Goal: Task Accomplishment & Management: Use online tool/utility

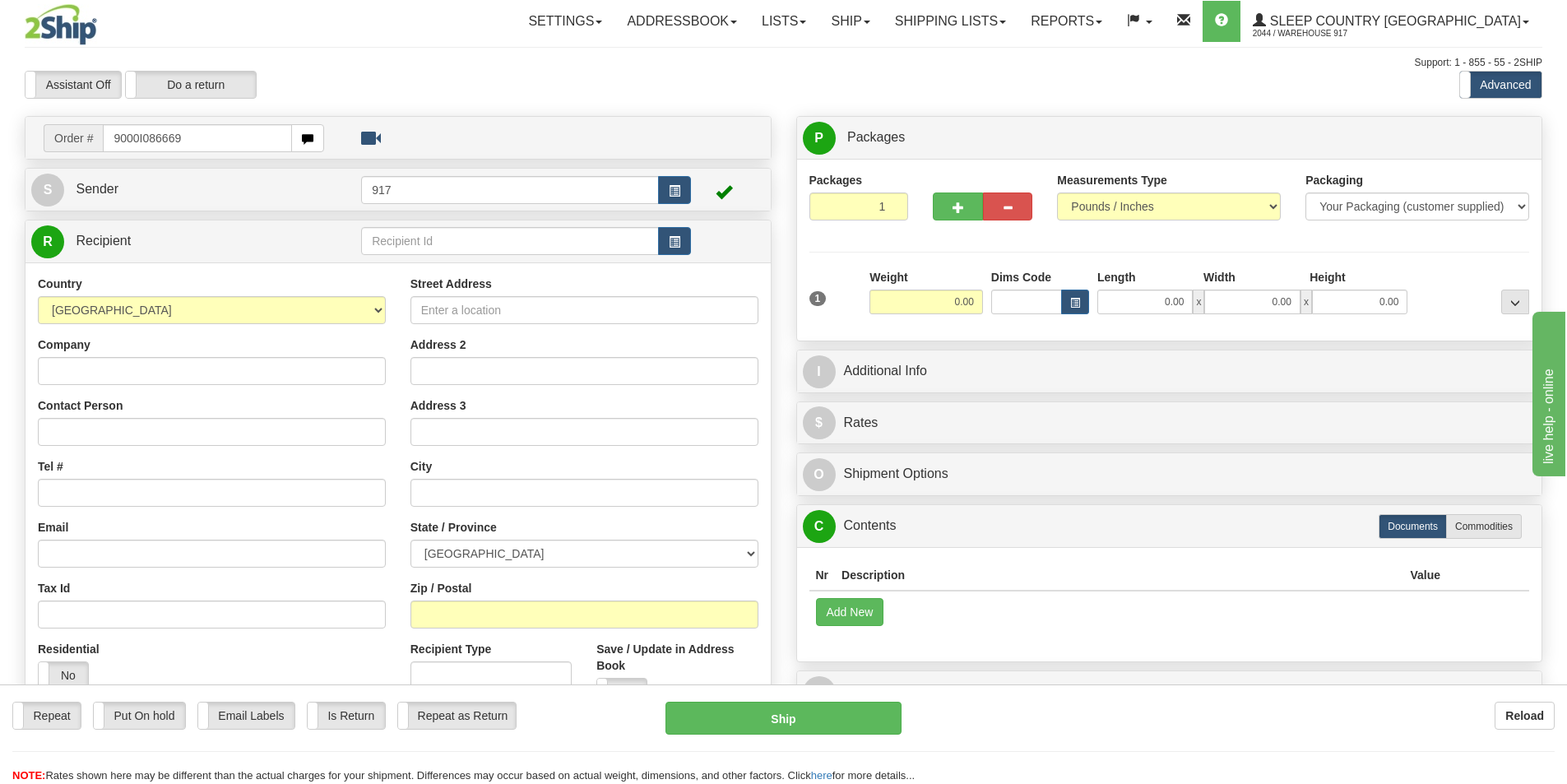
type input "9000I086669"
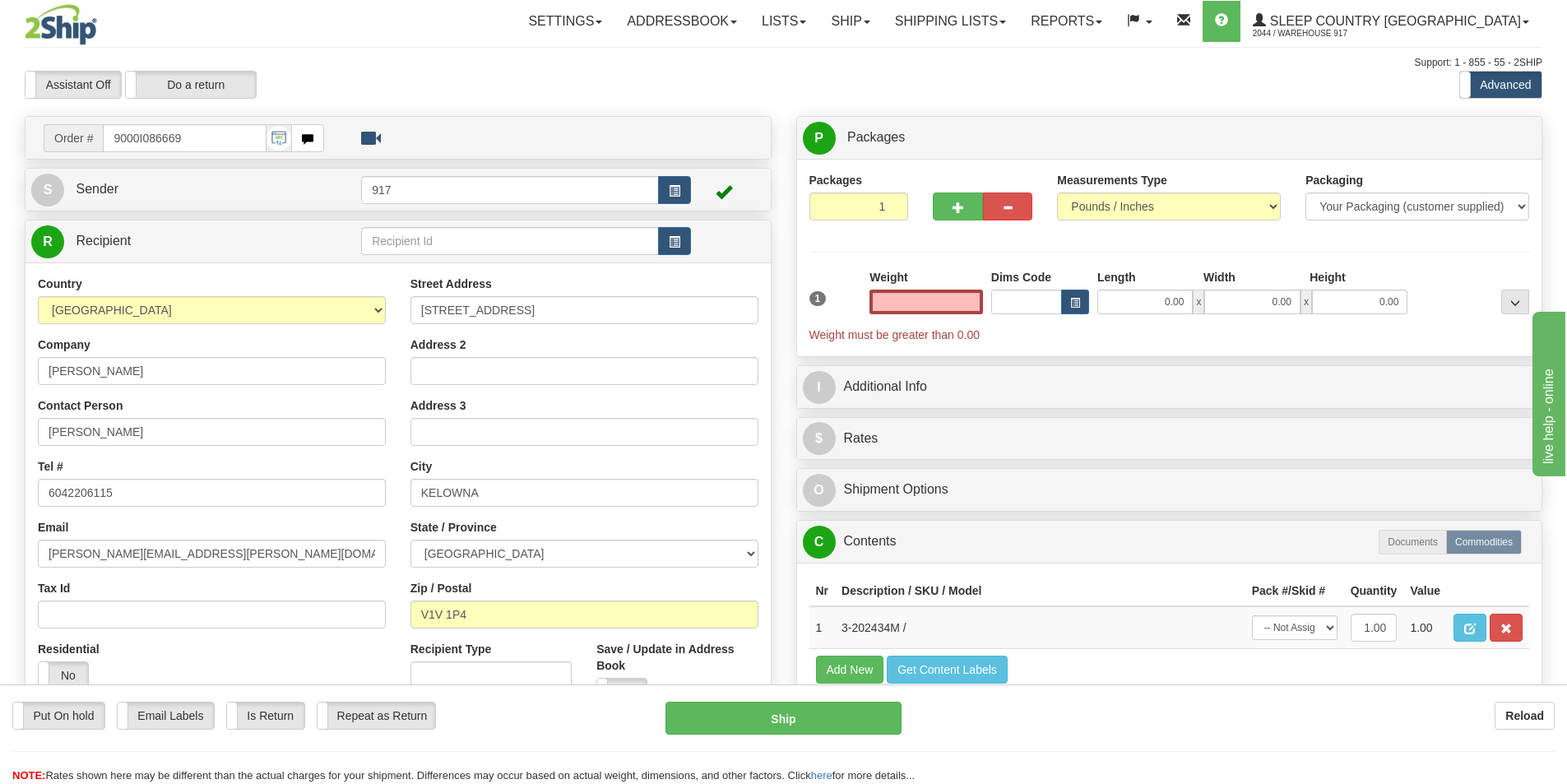
click at [938, 293] on input "text" at bounding box center [926, 302] width 114 height 25
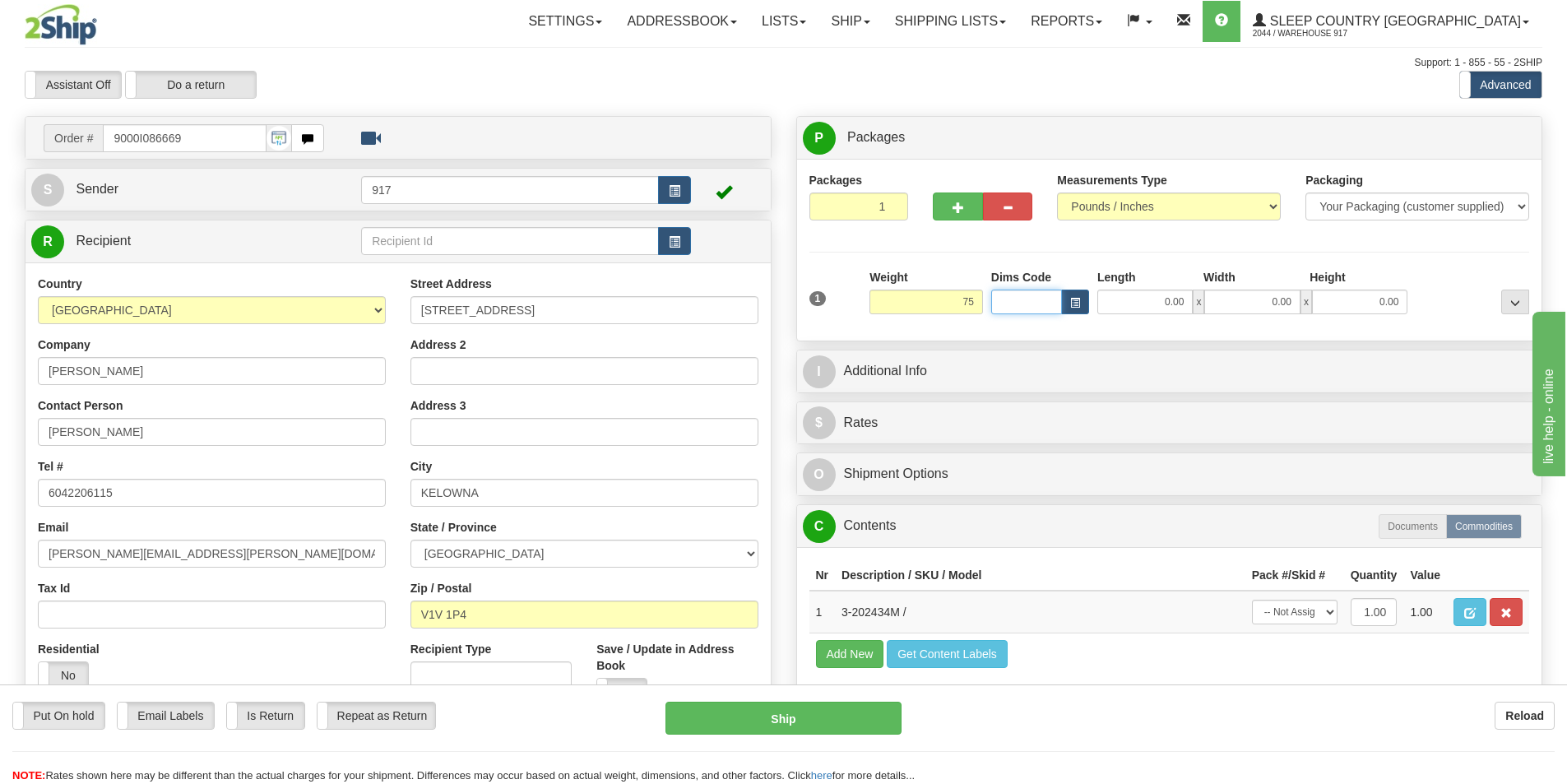
type input "75.00"
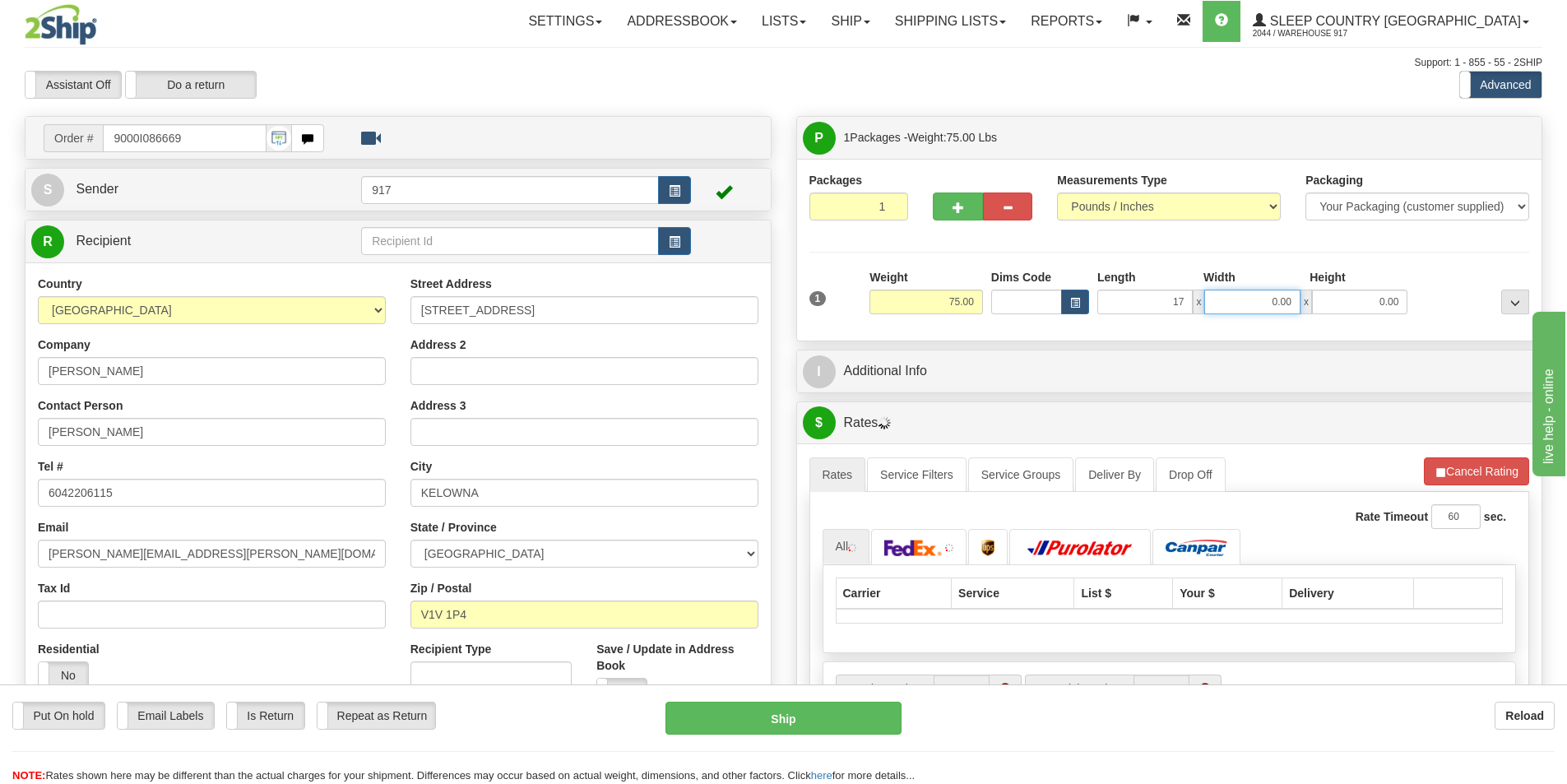
type input "17.00"
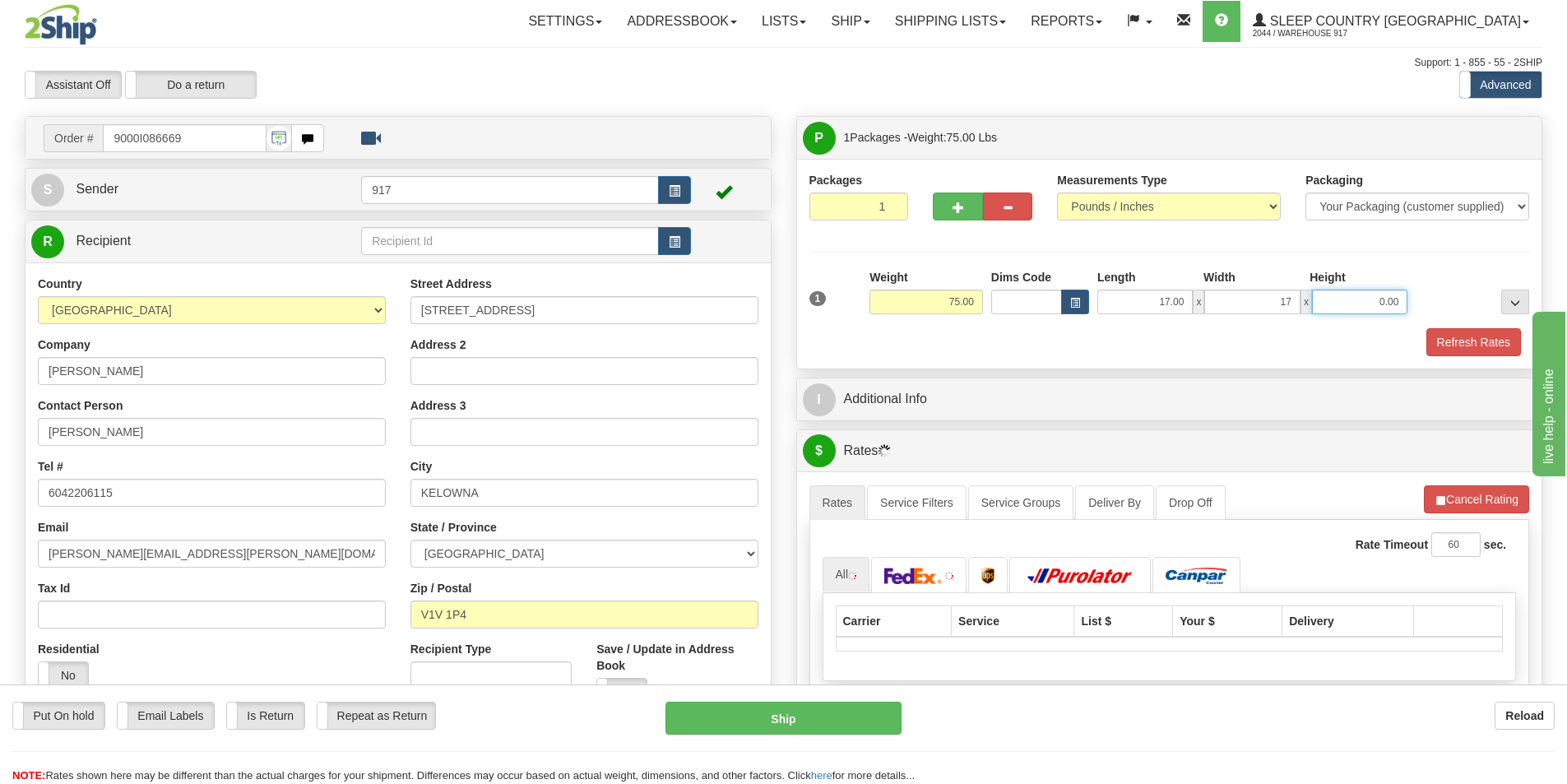
type input "17.00"
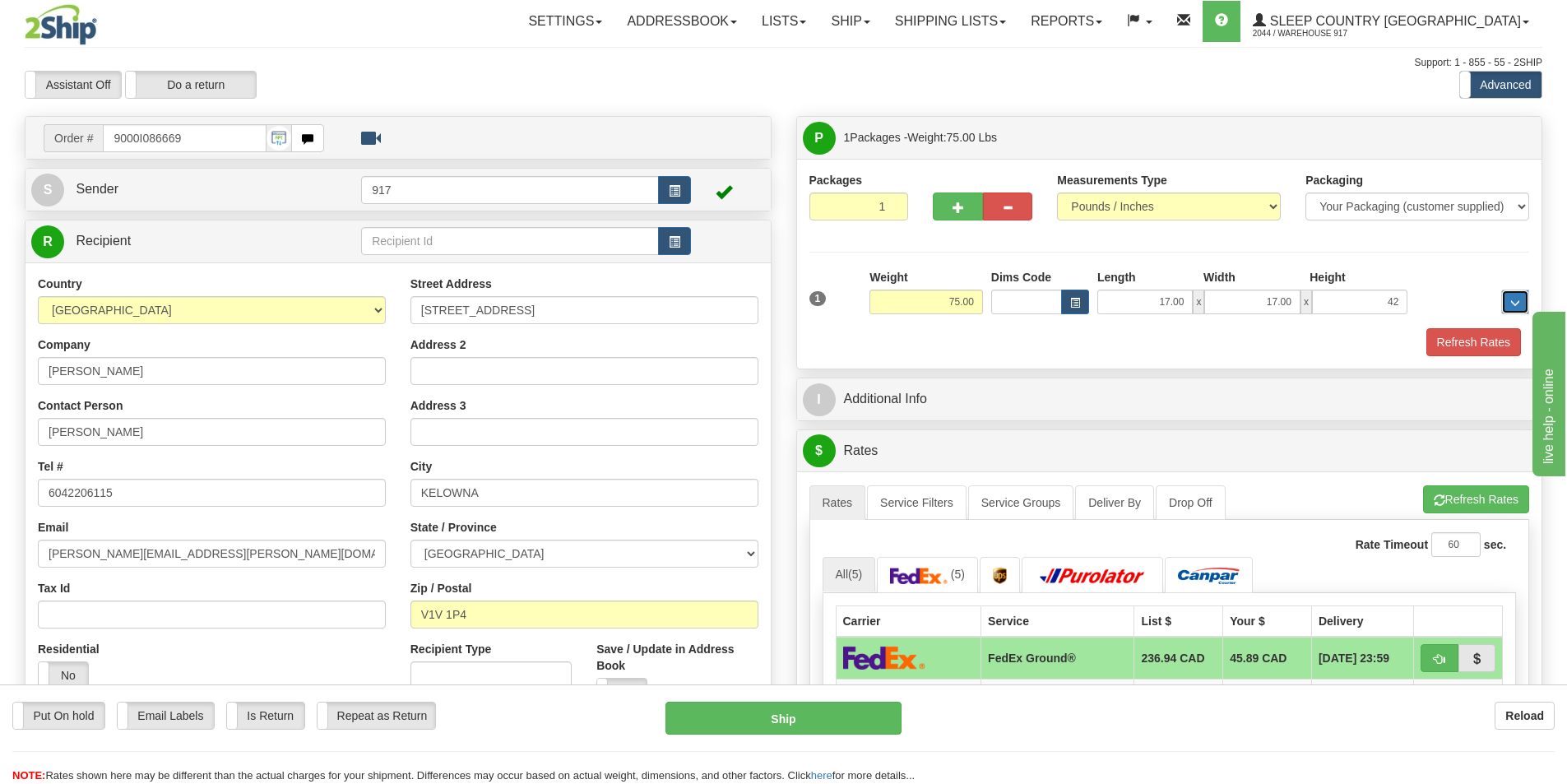
type input "42.00"
click at [1464, 341] on button "Refresh Rates" at bounding box center [1474, 341] width 95 height 28
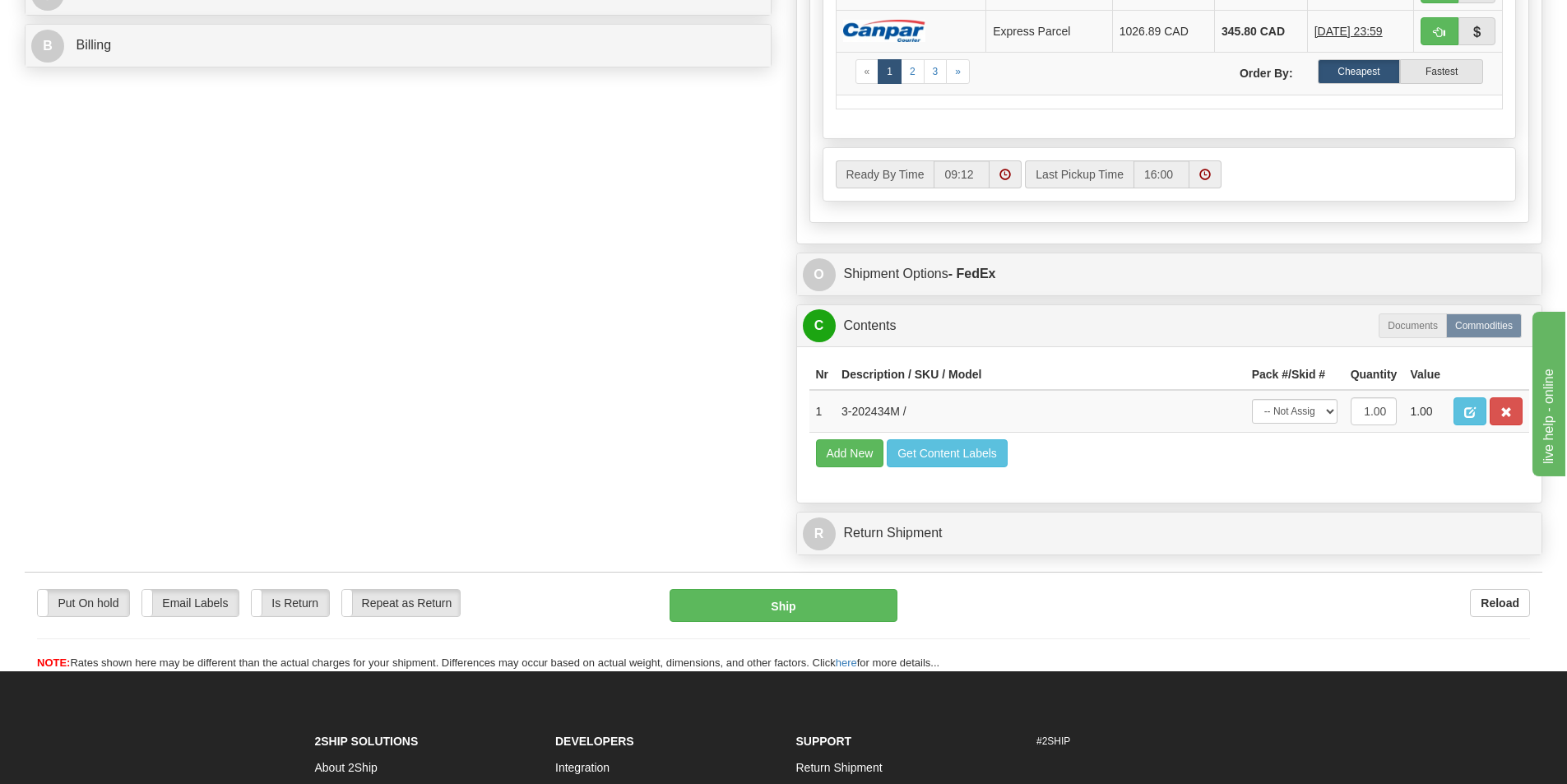
scroll to position [658, 0]
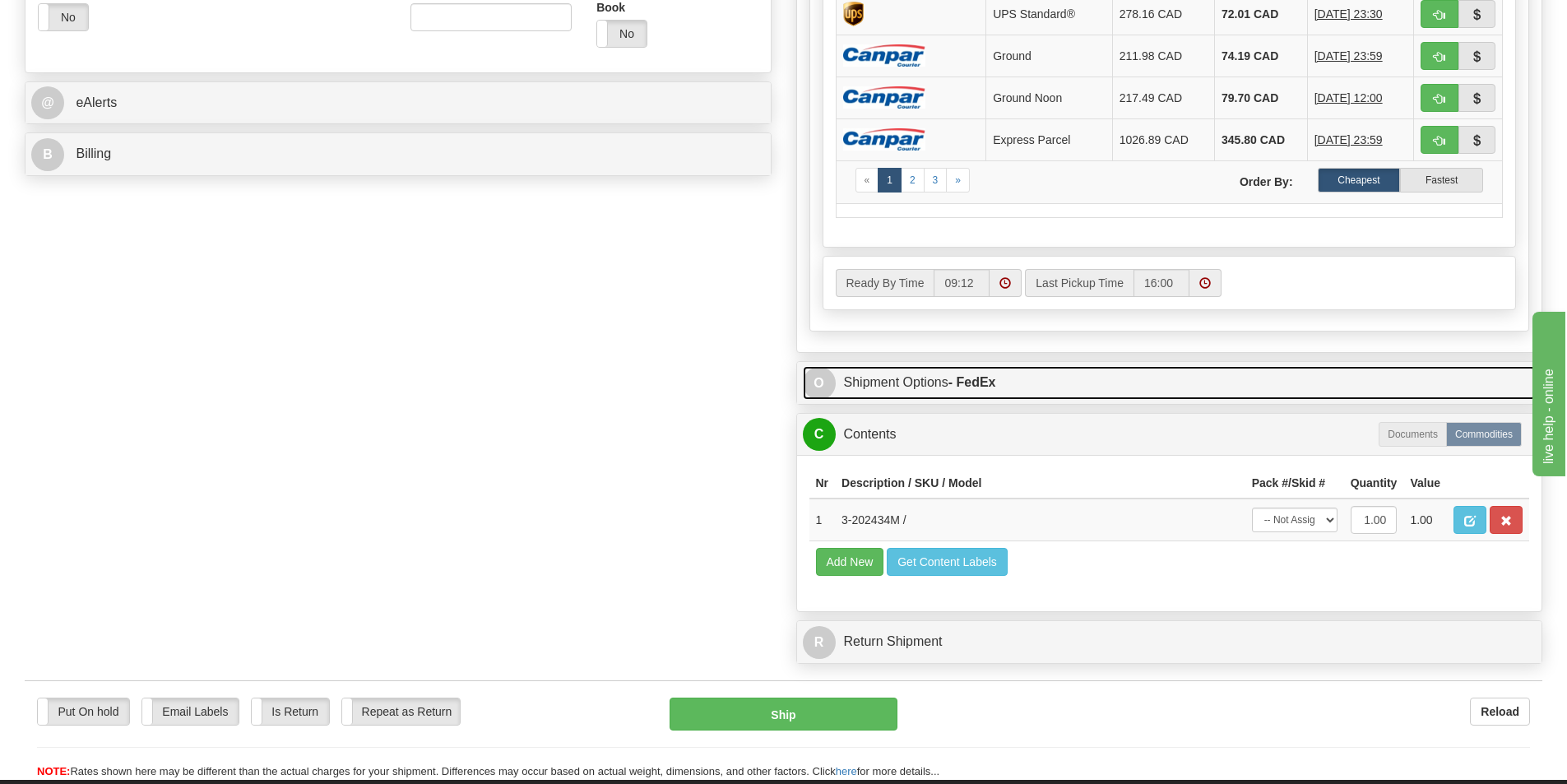
click at [1038, 392] on link "O Shipment Options - FedEx" at bounding box center [1170, 383] width 734 height 34
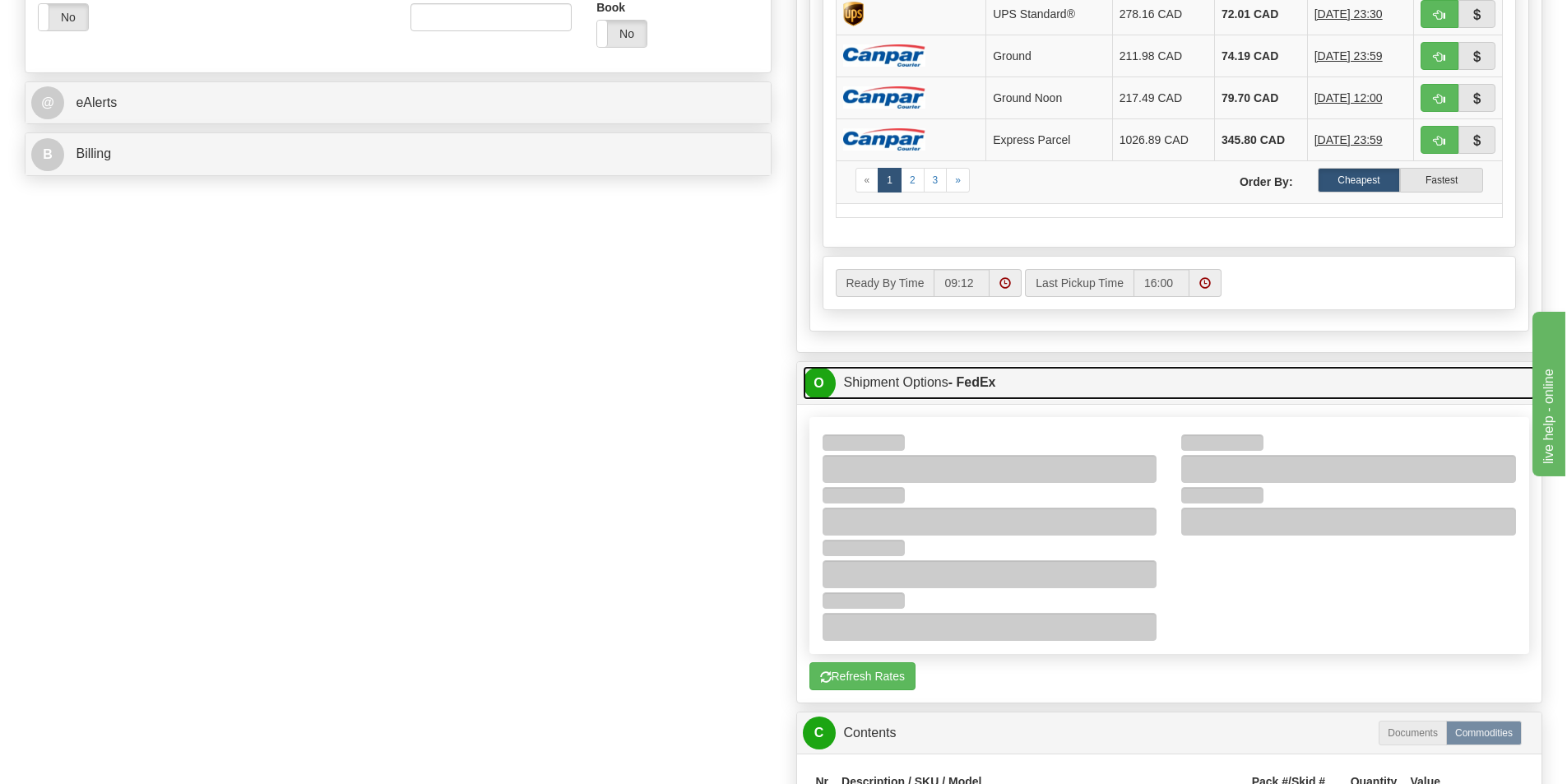
click at [1085, 376] on link "O Shipment Options - FedEx" at bounding box center [1170, 383] width 734 height 34
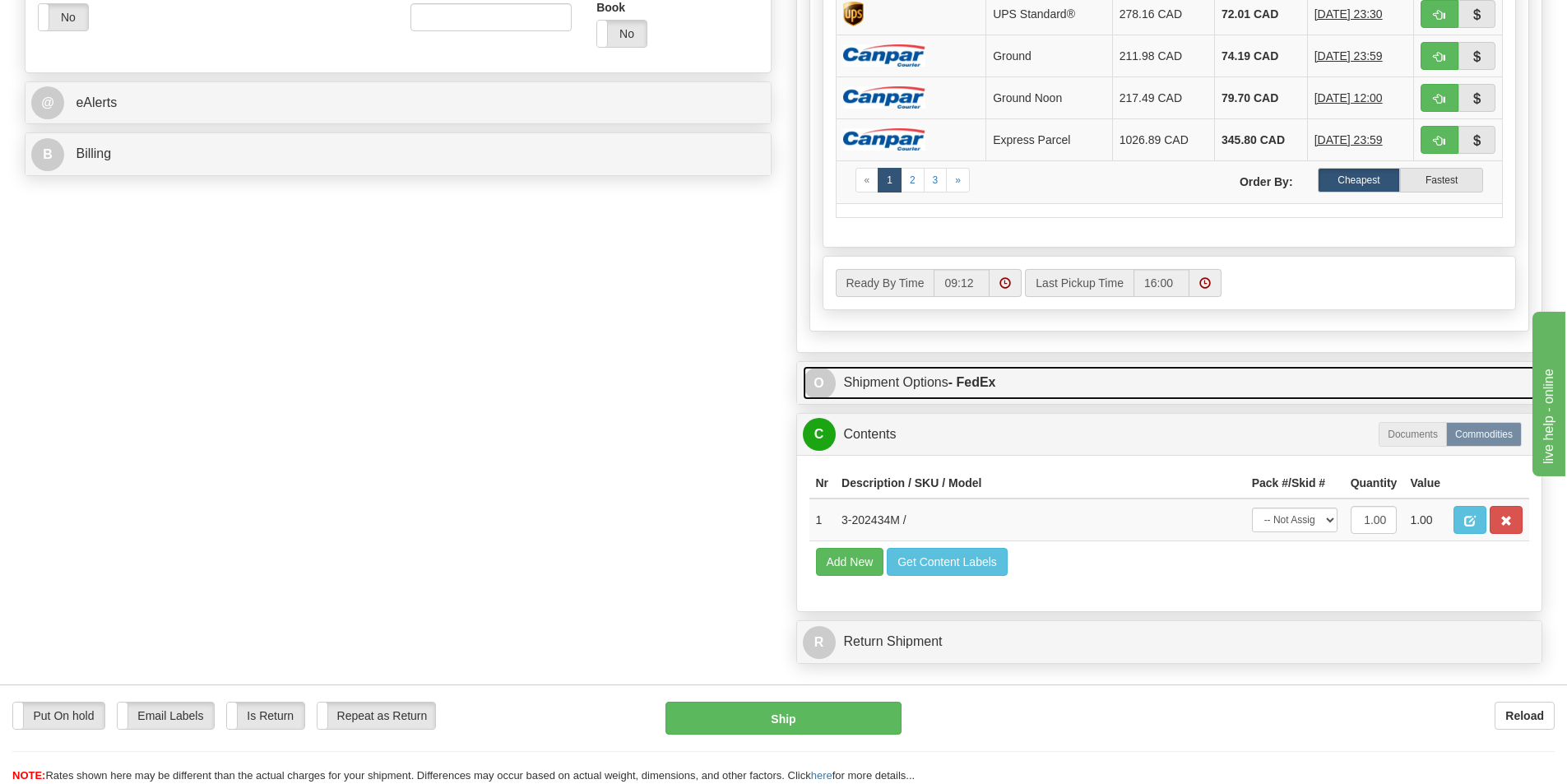
click at [1032, 376] on link "O Shipment Options - FedEx" at bounding box center [1170, 383] width 734 height 34
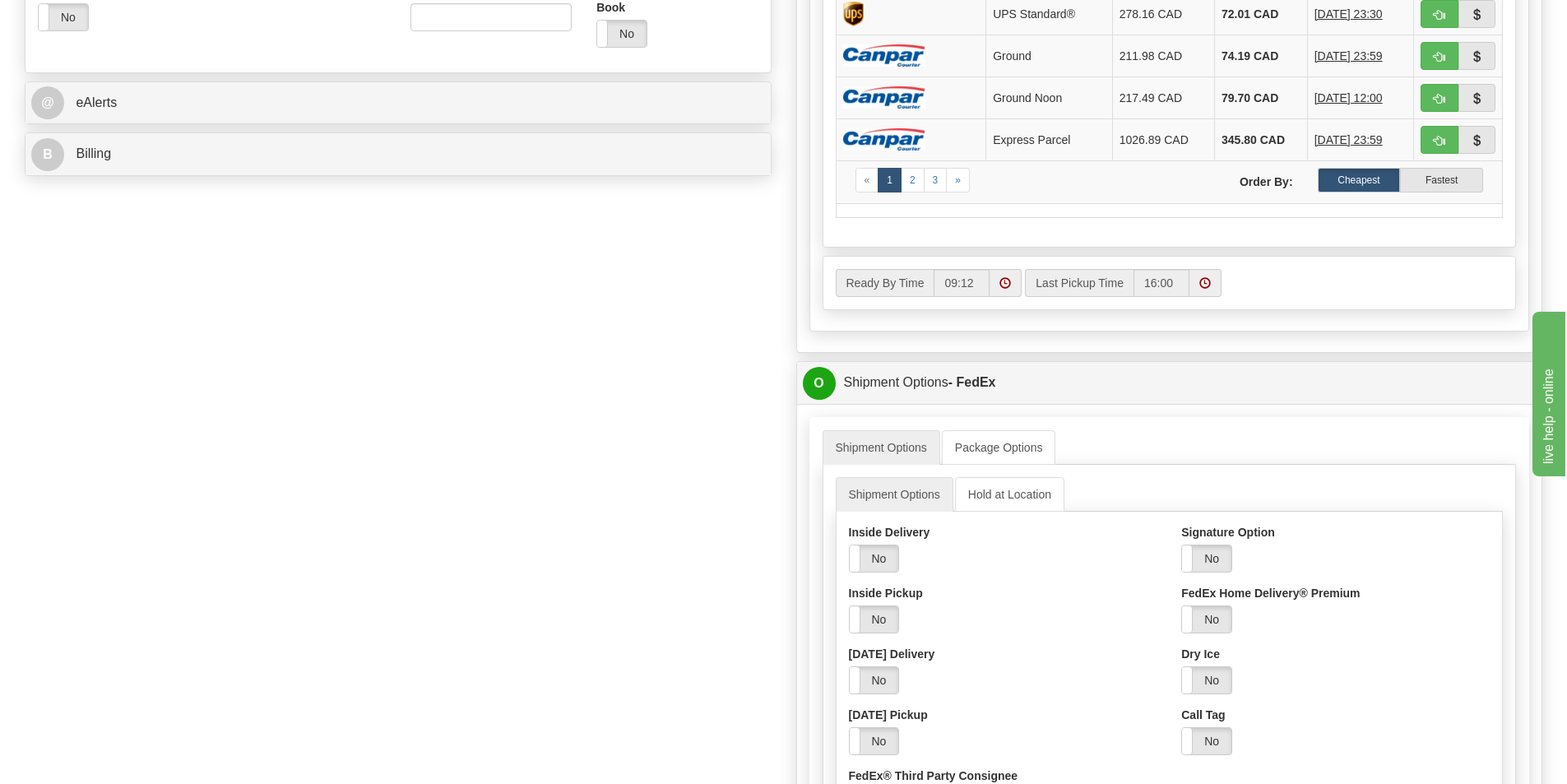
click at [1181, 554] on div "Signature Option Yes No Select Your Option Adult Direct Indirect No Signature R…" at bounding box center [1335, 645] width 334 height 243
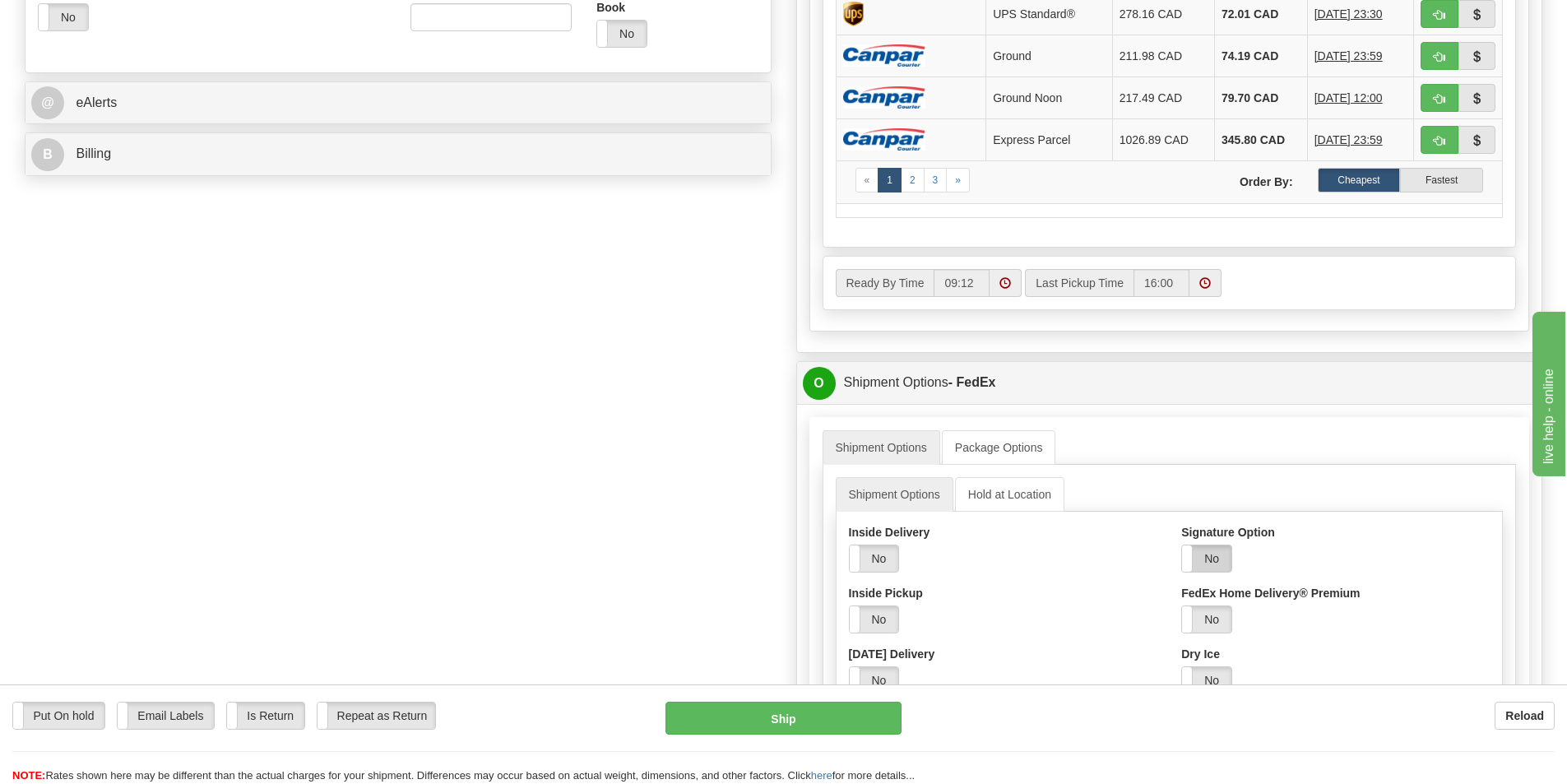
click at [1196, 561] on label "No" at bounding box center [1207, 558] width 49 height 26
click at [1233, 614] on select "Adult Direct Indirect No Signature Required Service Default" at bounding box center [1252, 619] width 141 height 28
select select "2"
click at [1182, 605] on select "Adult Direct Indirect No Signature Required Service Default" at bounding box center [1252, 619] width 141 height 28
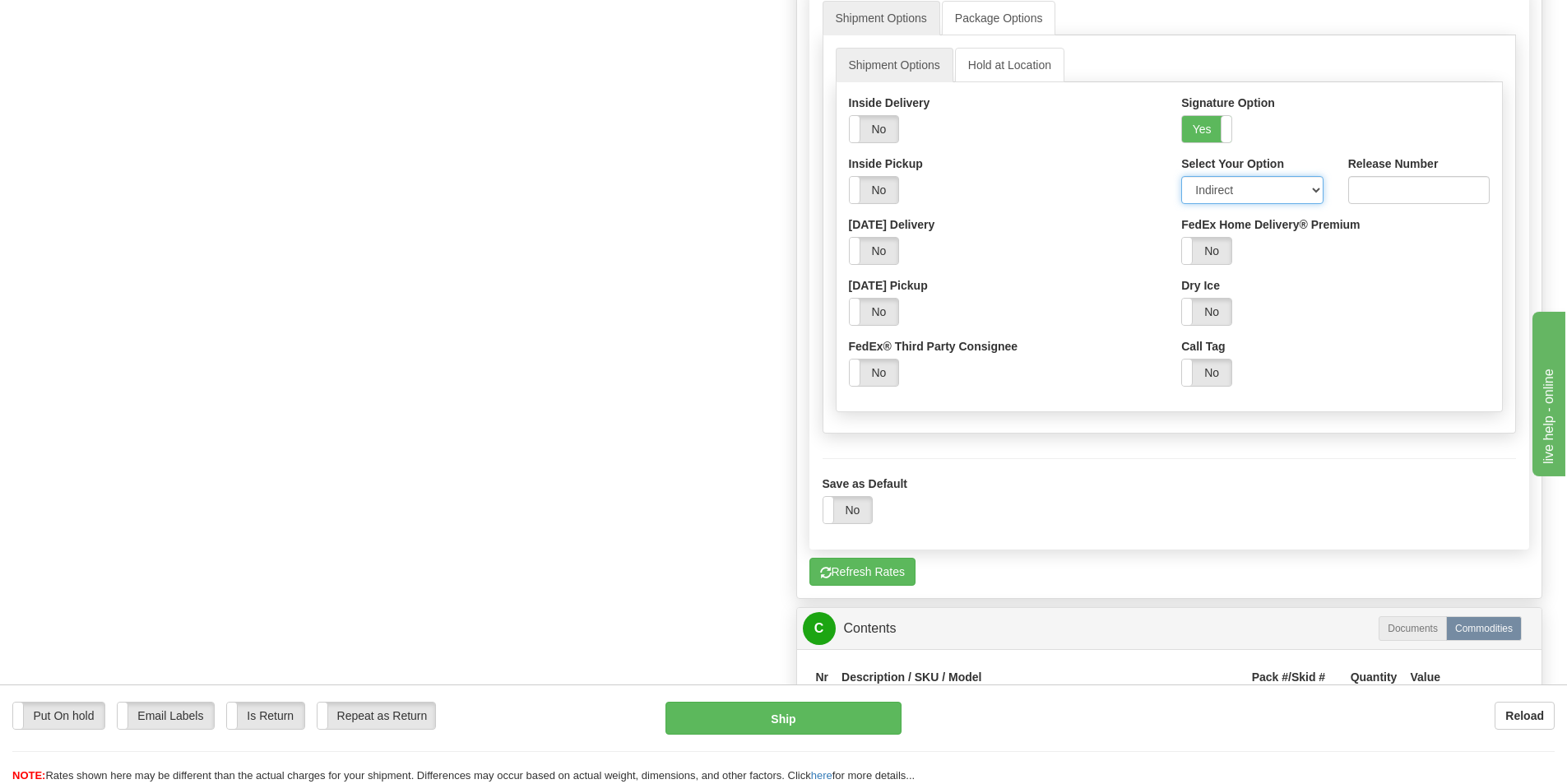
scroll to position [1069, 0]
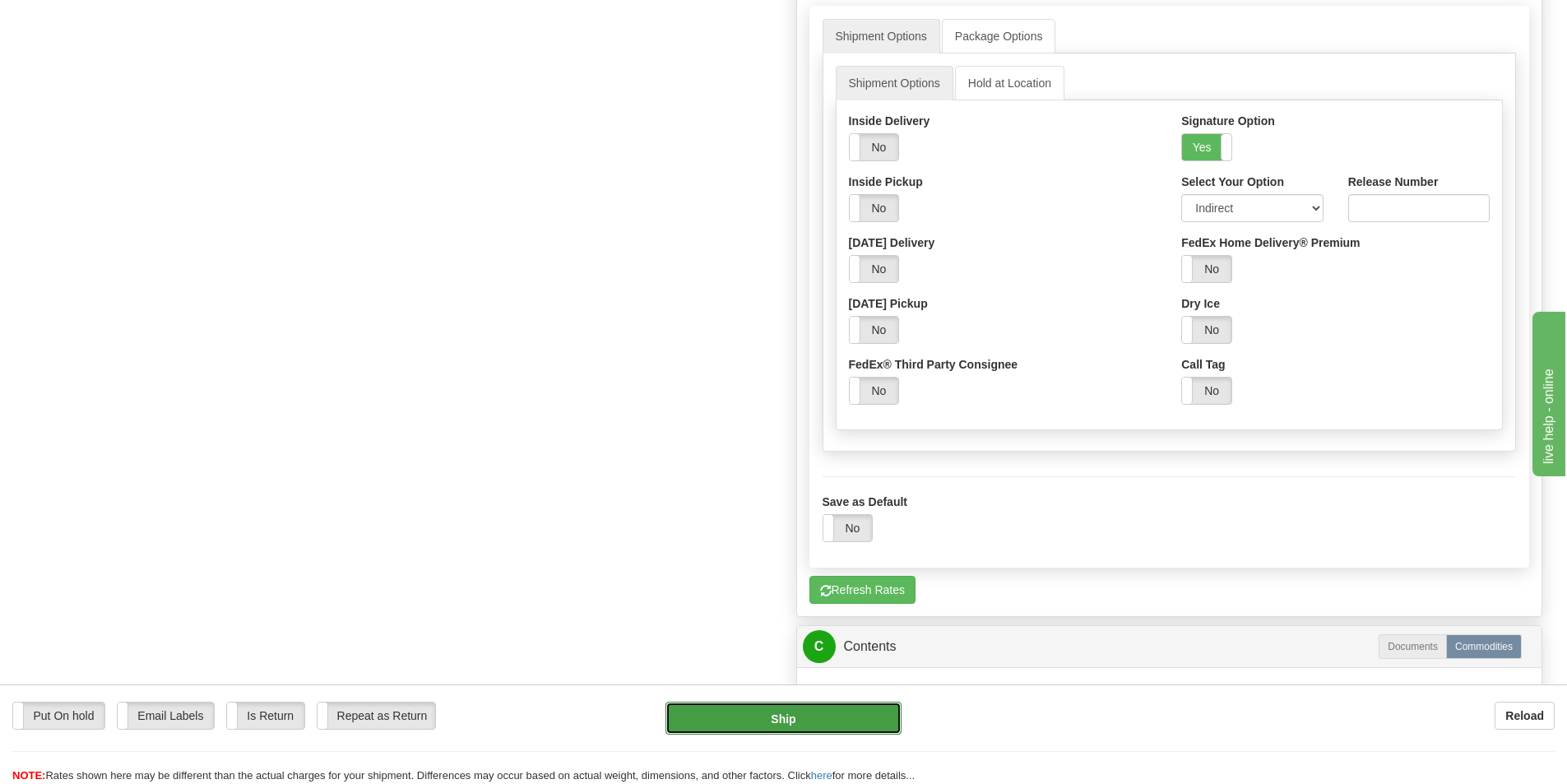
click at [777, 719] on button "Ship" at bounding box center [784, 718] width 236 height 33
type input "92"
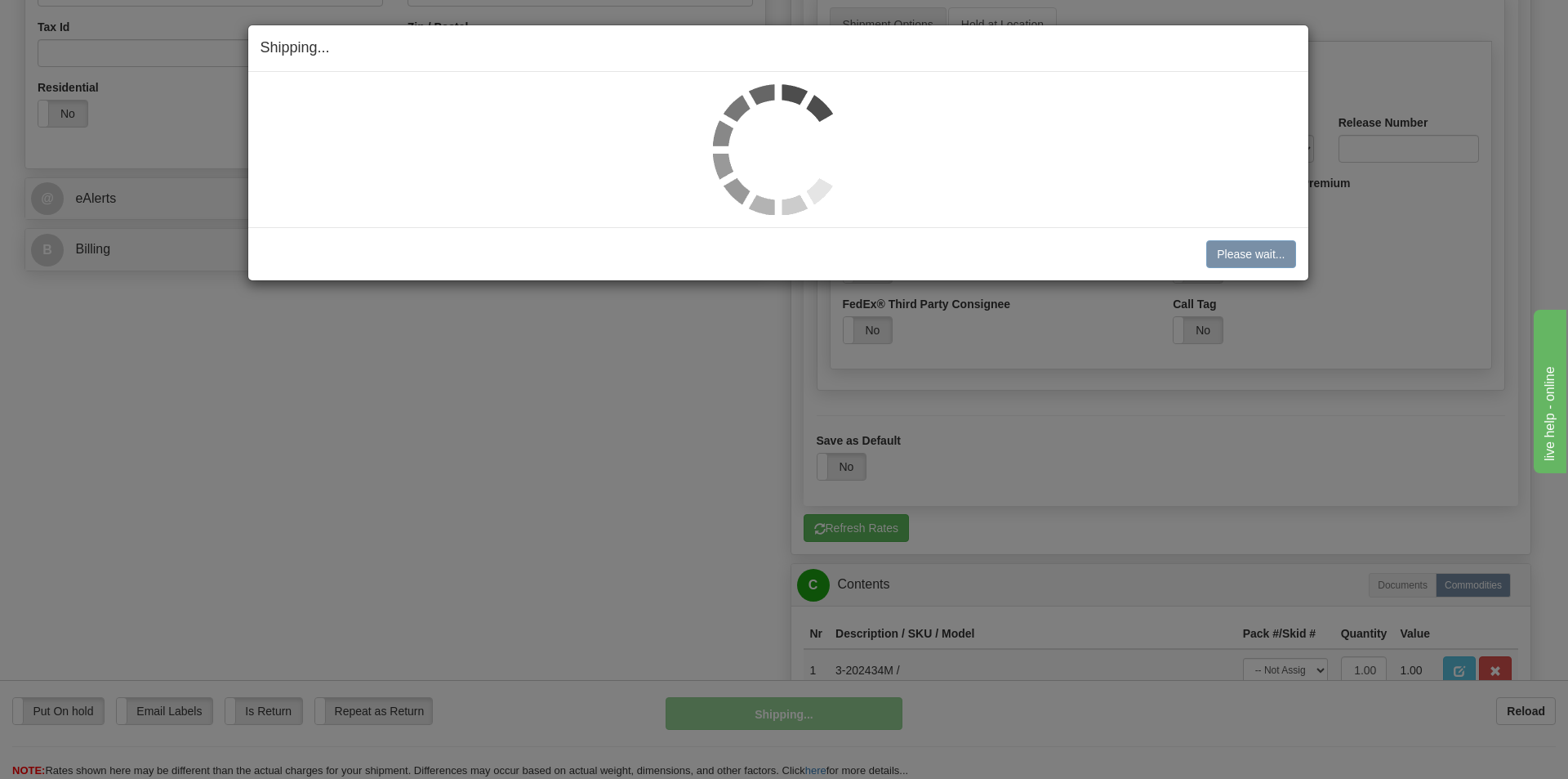
scroll to position [500, 0]
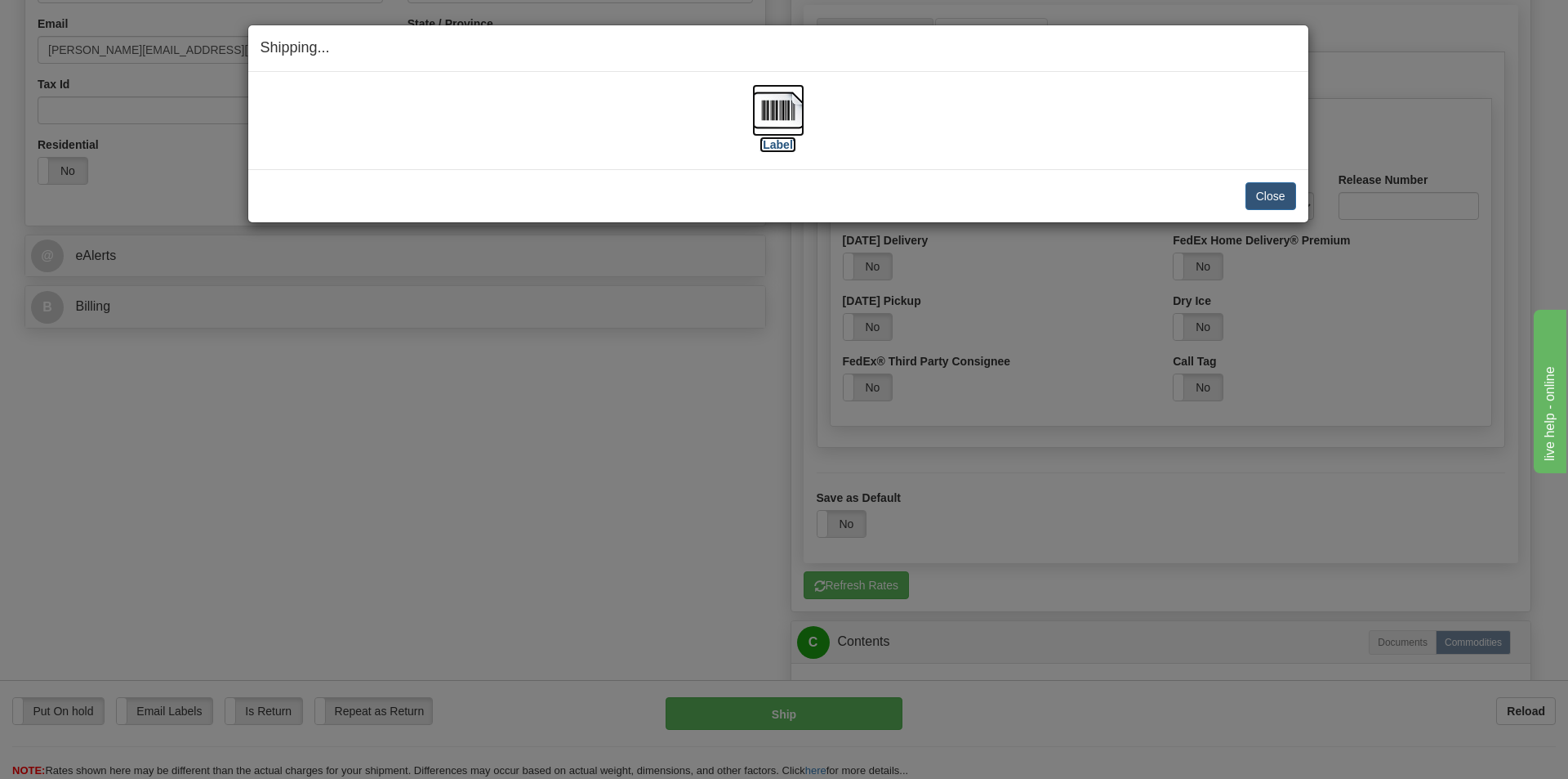
click at [786, 127] on img at bounding box center [778, 110] width 52 height 52
click at [1270, 184] on button "Close" at bounding box center [1271, 195] width 51 height 28
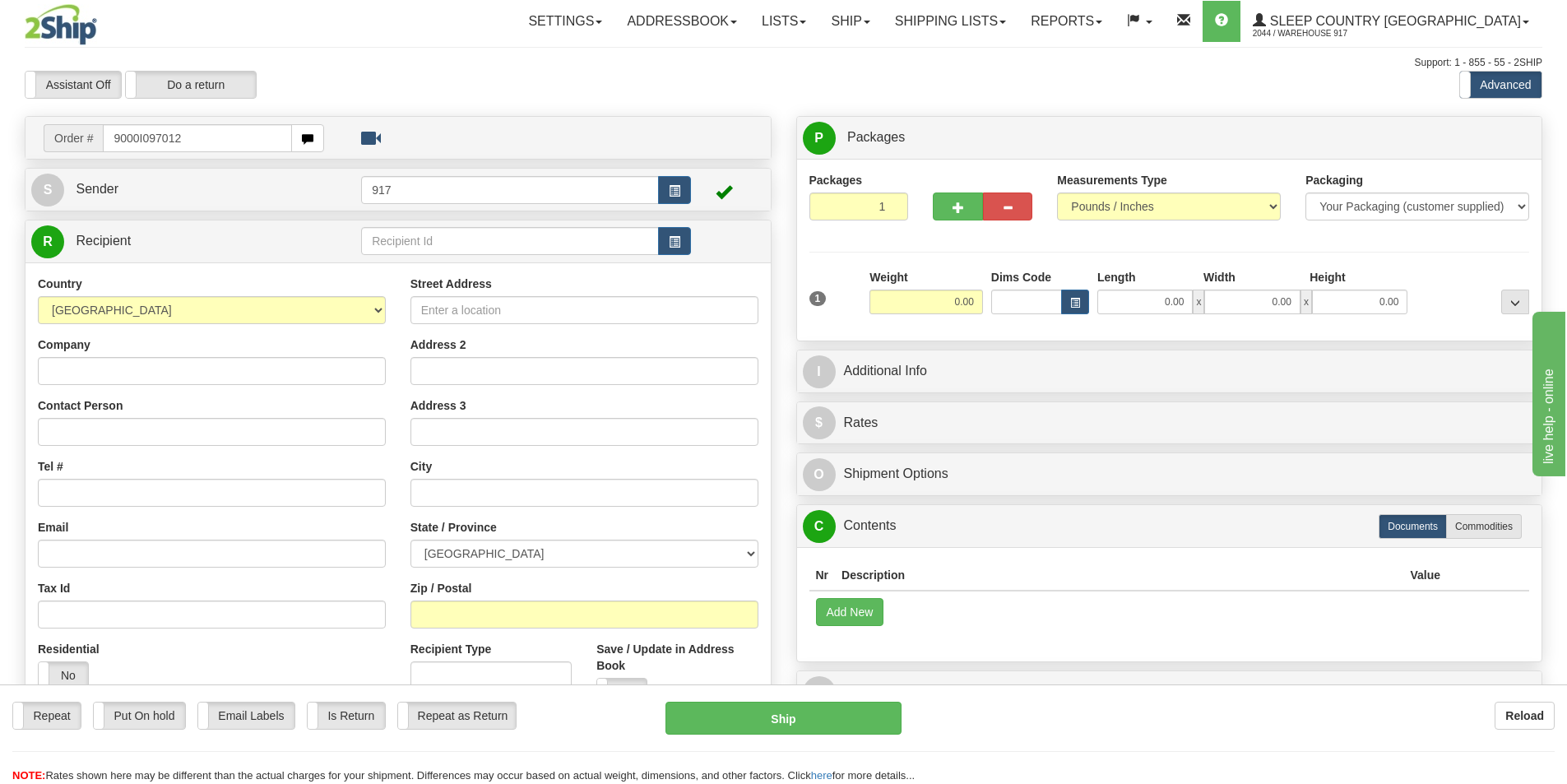
type input "9000I097012"
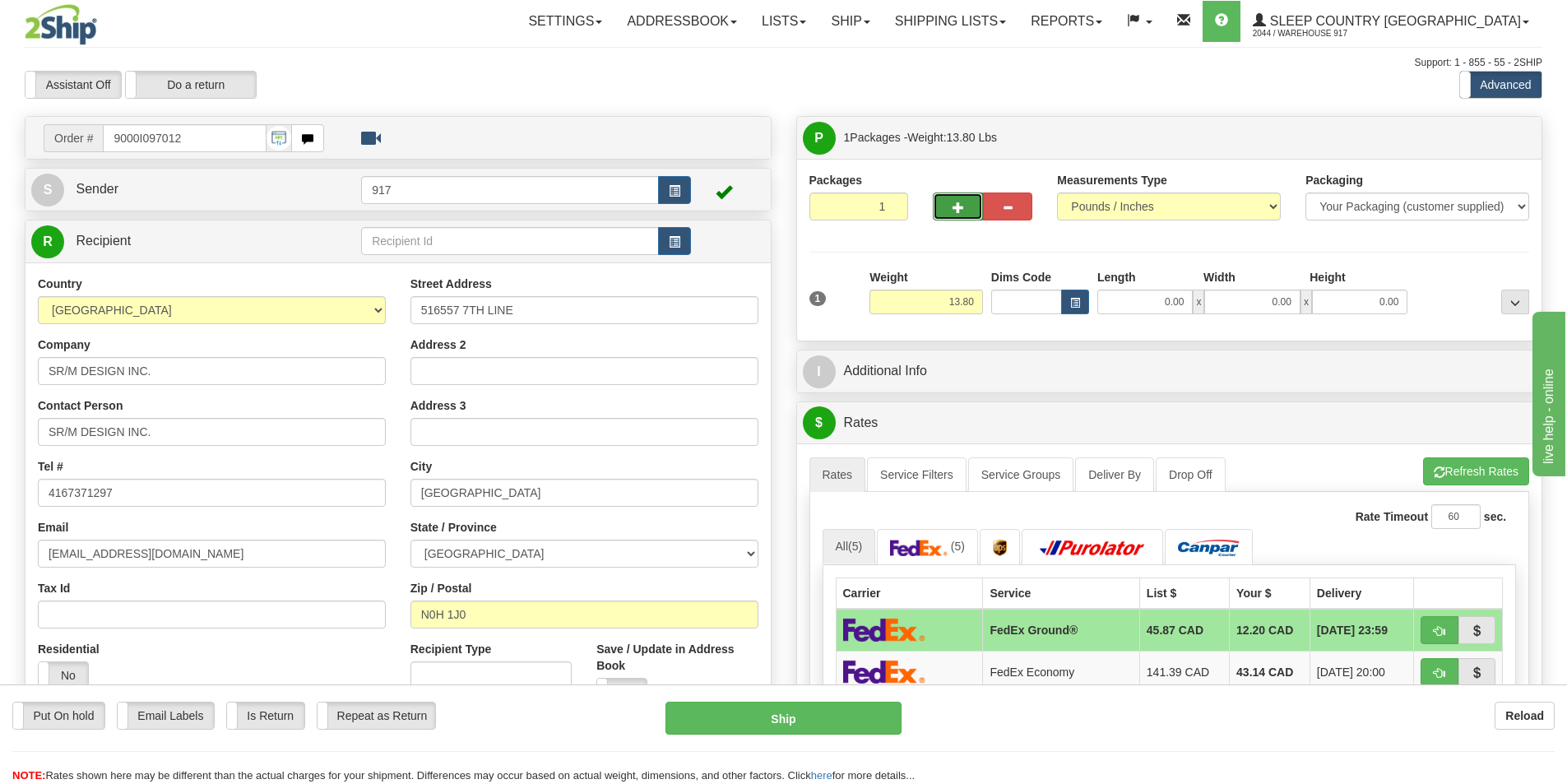
click at [944, 203] on button "button" at bounding box center [957, 206] width 49 height 28
type input "2"
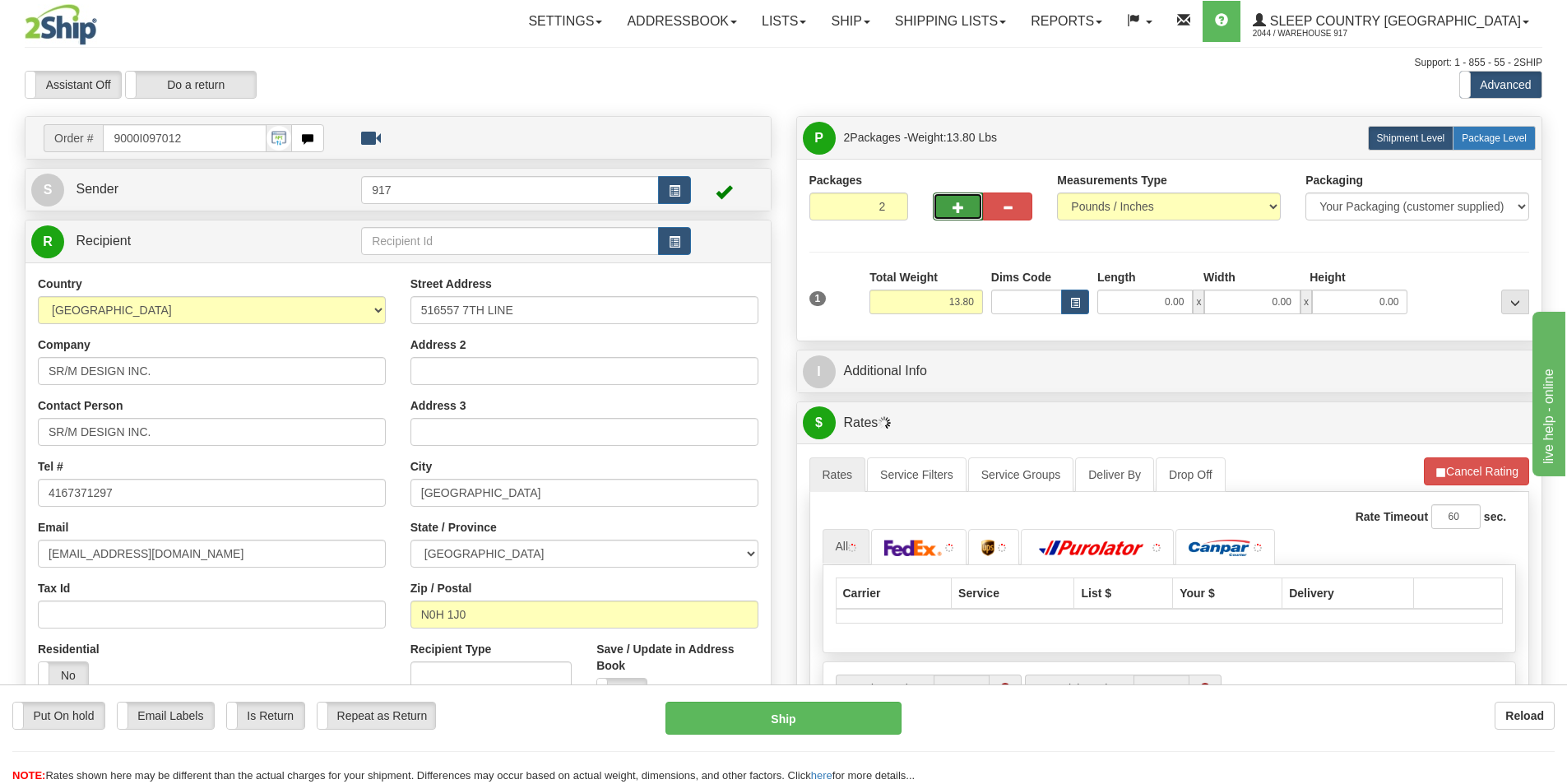
click at [1478, 142] on span "Package Level" at bounding box center [1495, 138] width 65 height 12
radio input "true"
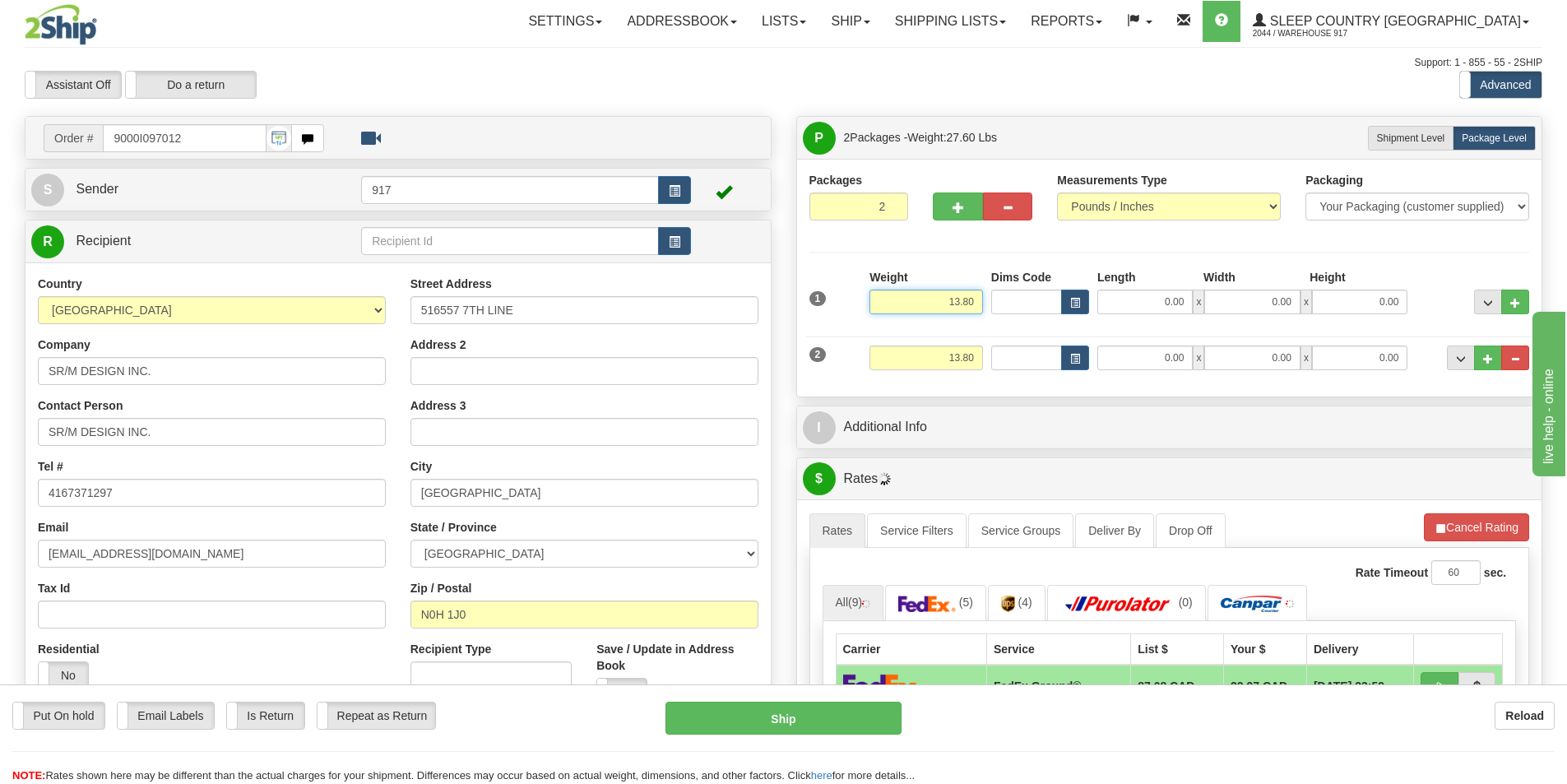
drag, startPoint x: 939, startPoint y: 297, endPoint x: 1227, endPoint y: 335, distance: 290.5
click at [1127, 321] on div "1 Weight 13.80 Dims Code x x" at bounding box center [1170, 298] width 729 height 58
type input "8"
type input "5.80"
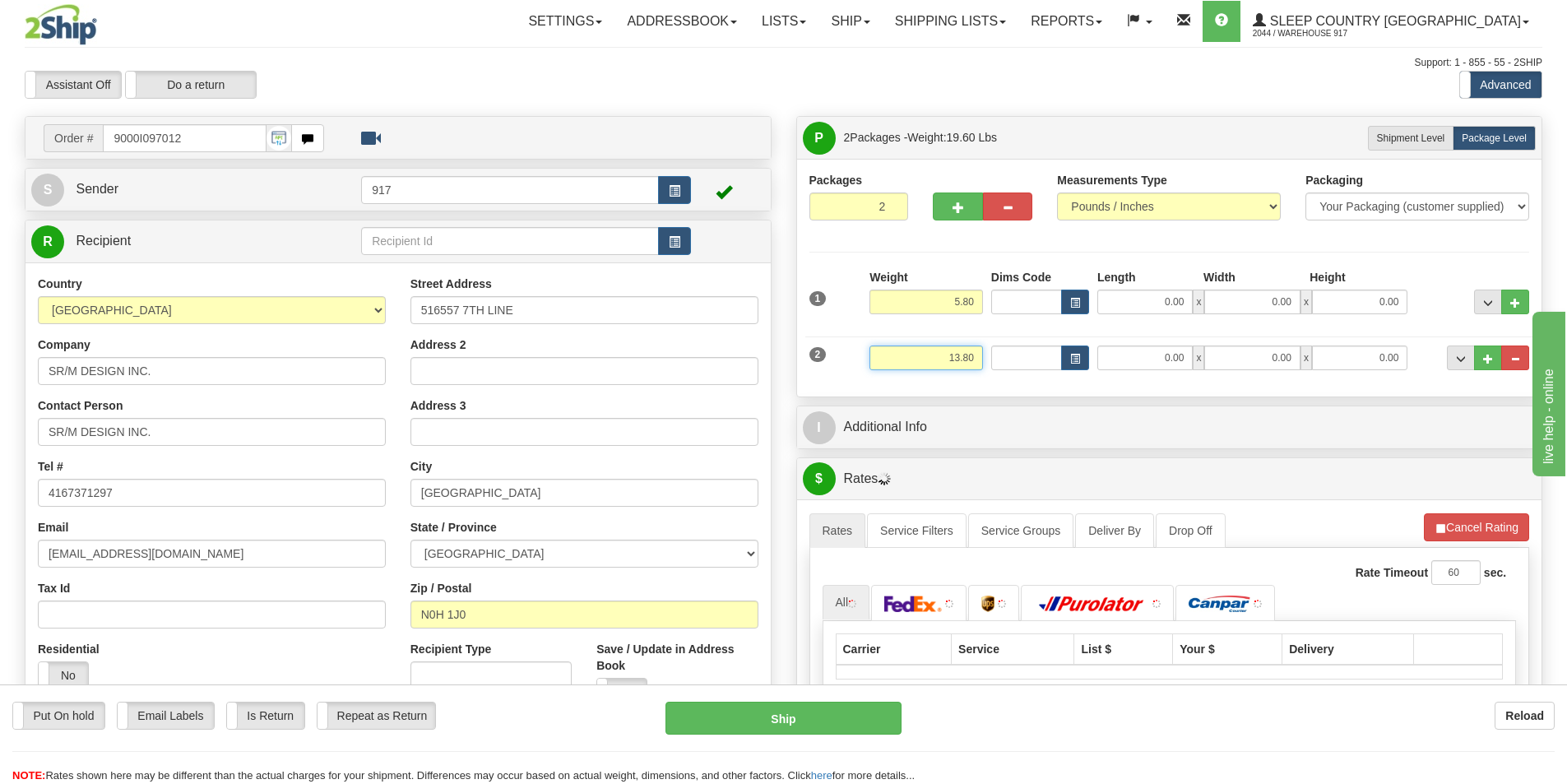
drag, startPoint x: 949, startPoint y: 364, endPoint x: 1032, endPoint y: 374, distance: 83.6
click at [1032, 374] on div "2 Weight 13.80 Dims Code Length Width Height" at bounding box center [1170, 356] width 729 height 55
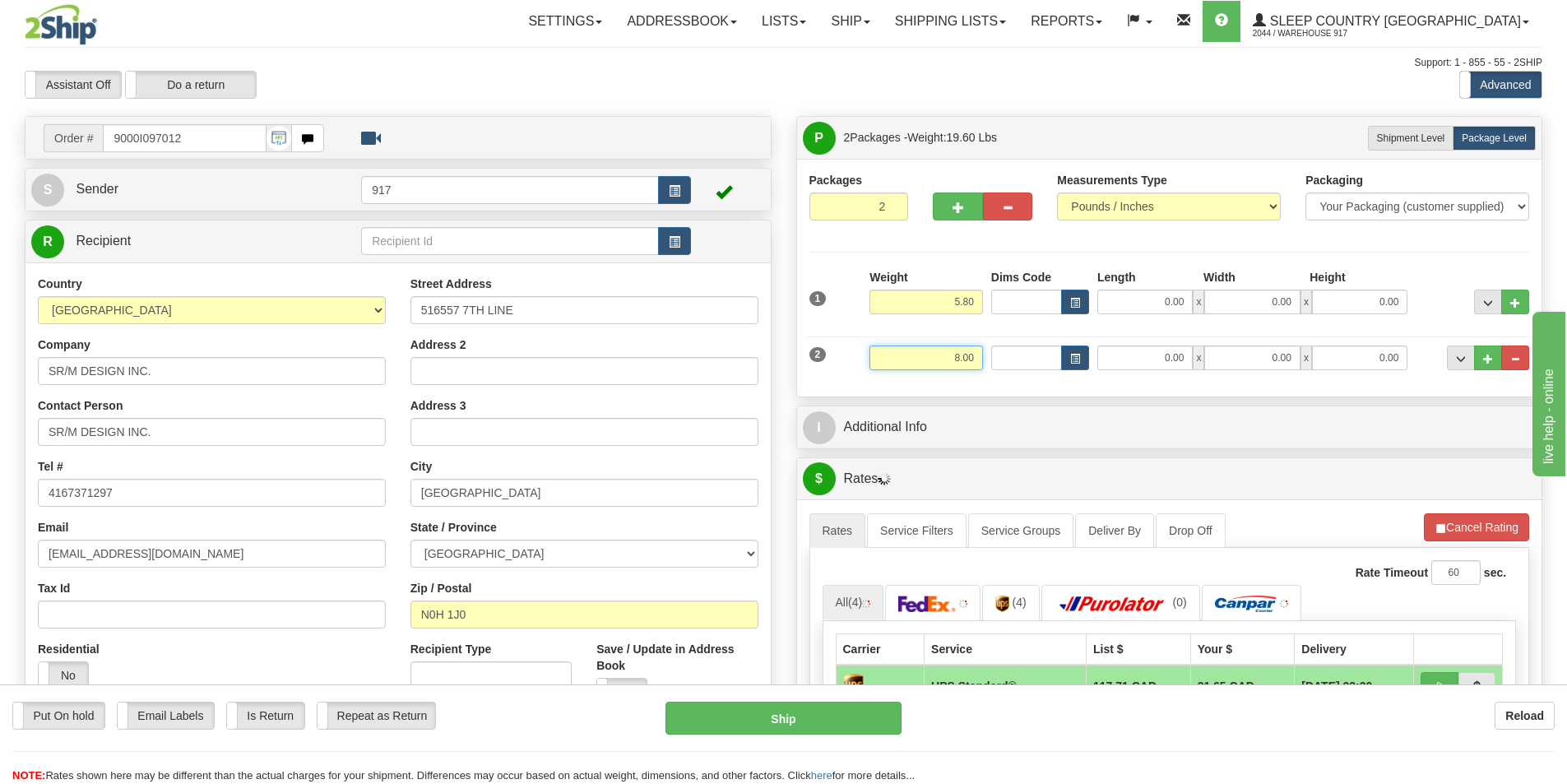
type input "8.00"
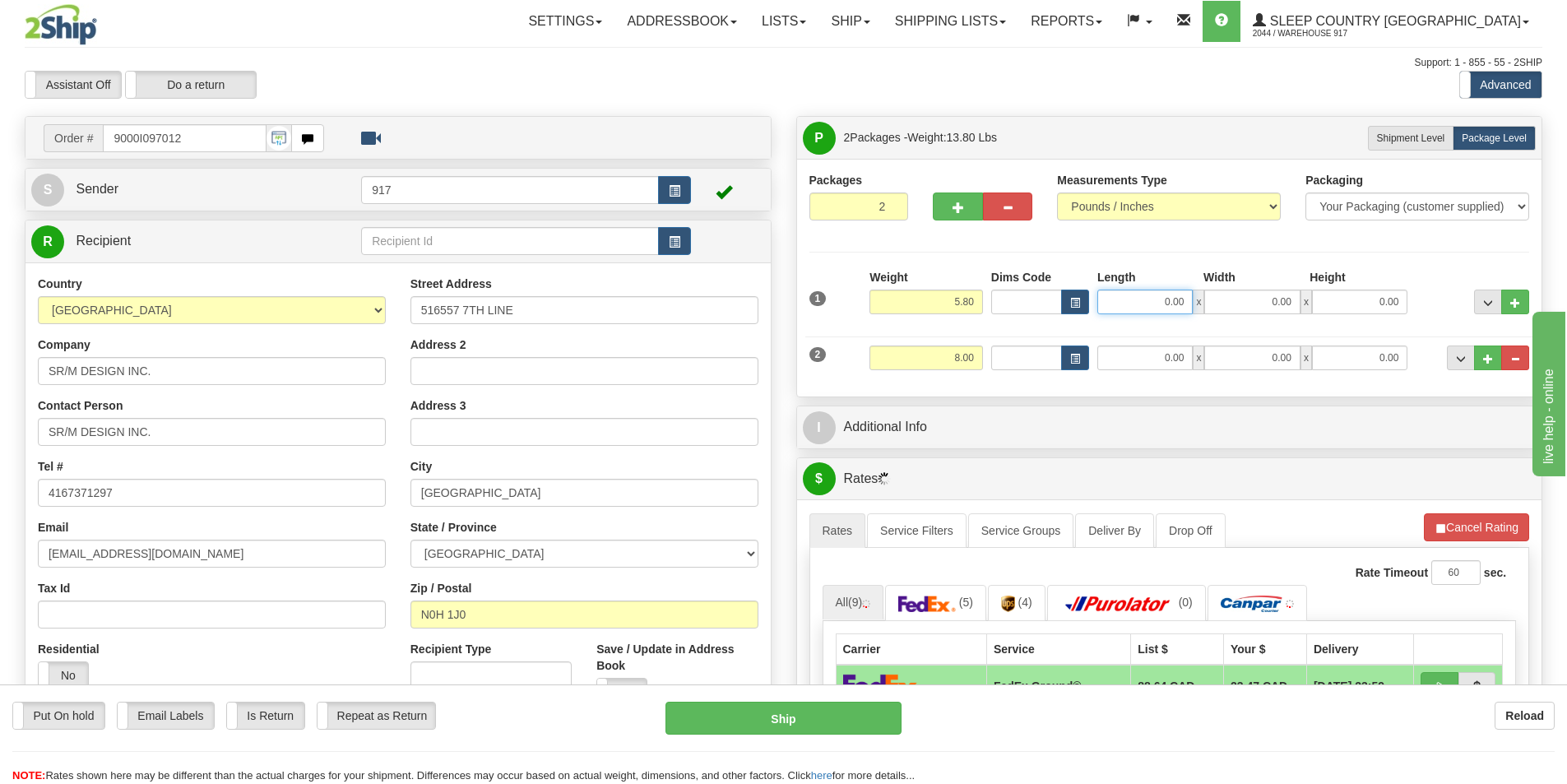
click at [1145, 311] on input "0.00" at bounding box center [1145, 302] width 96 height 25
type input "16.00"
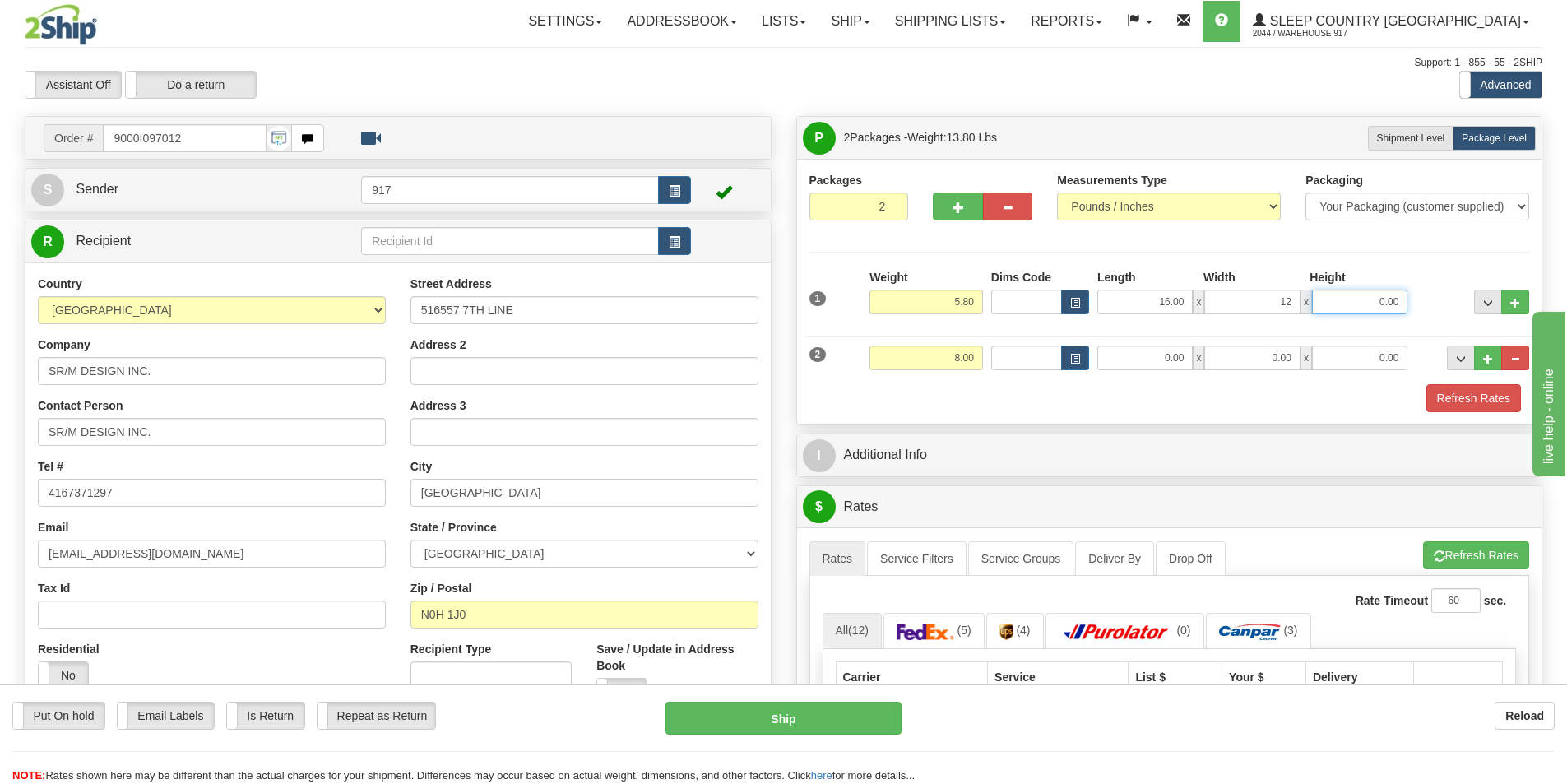
type input "12.00"
type input "34.00"
click at [1133, 348] on input "0.00" at bounding box center [1145, 358] width 96 height 25
type input "11.00"
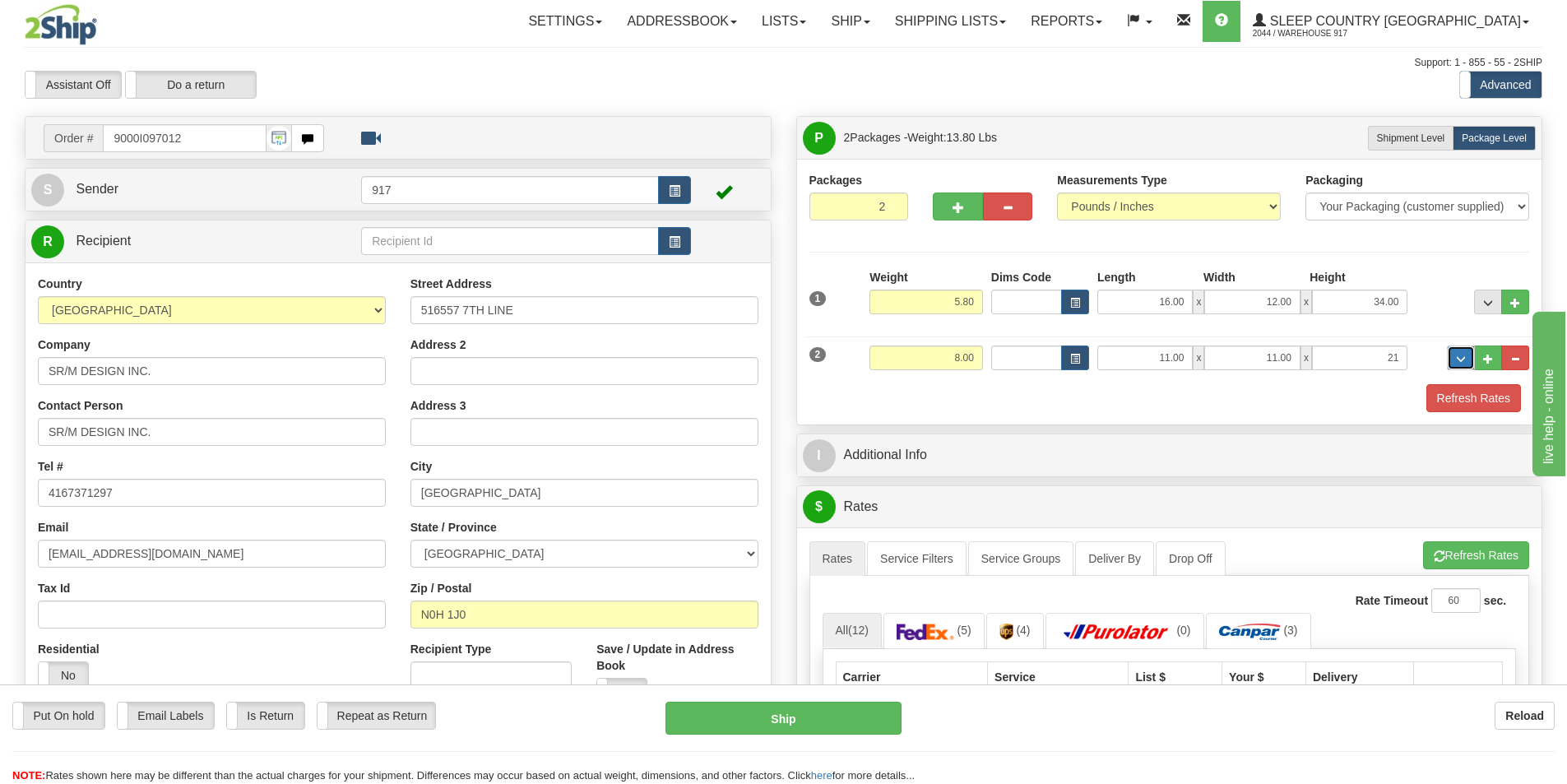
type input "21.00"
click at [1411, 395] on div "Refresh Rates" at bounding box center [1170, 398] width 729 height 28
click at [1441, 404] on button "Refresh Rates" at bounding box center [1474, 398] width 95 height 28
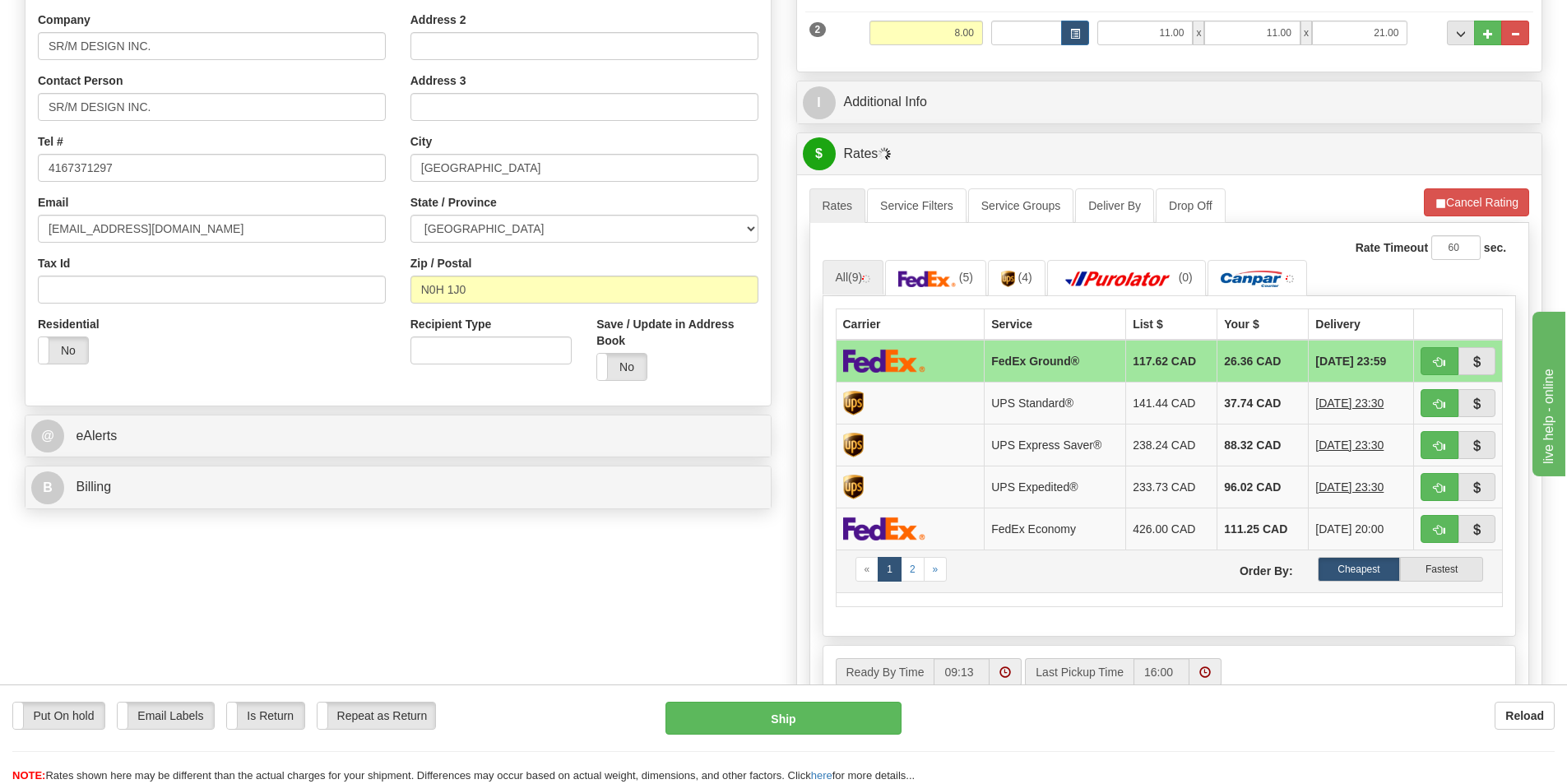
scroll to position [493, 0]
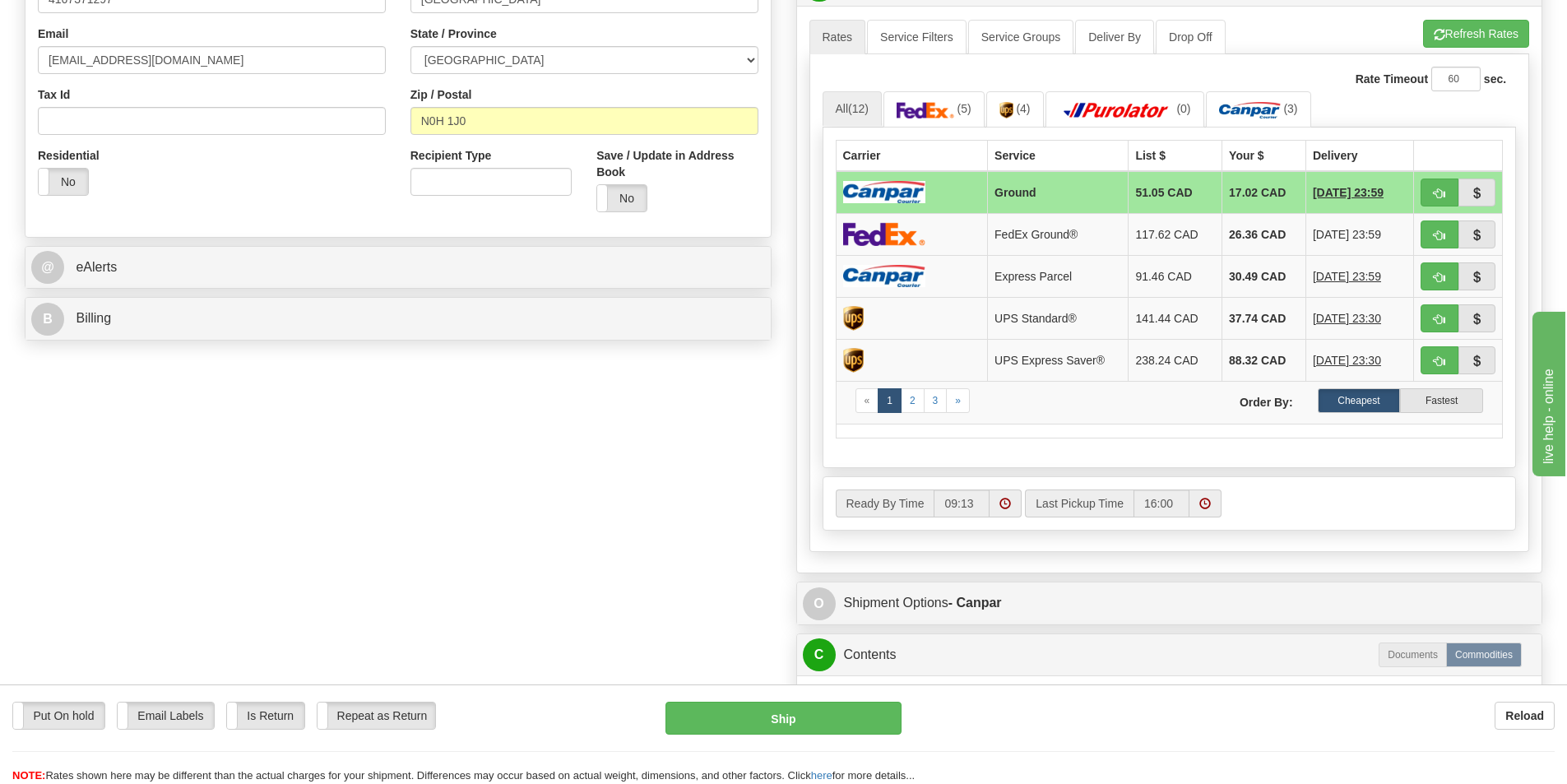
click at [1012, 187] on td "Ground" at bounding box center [1058, 192] width 140 height 43
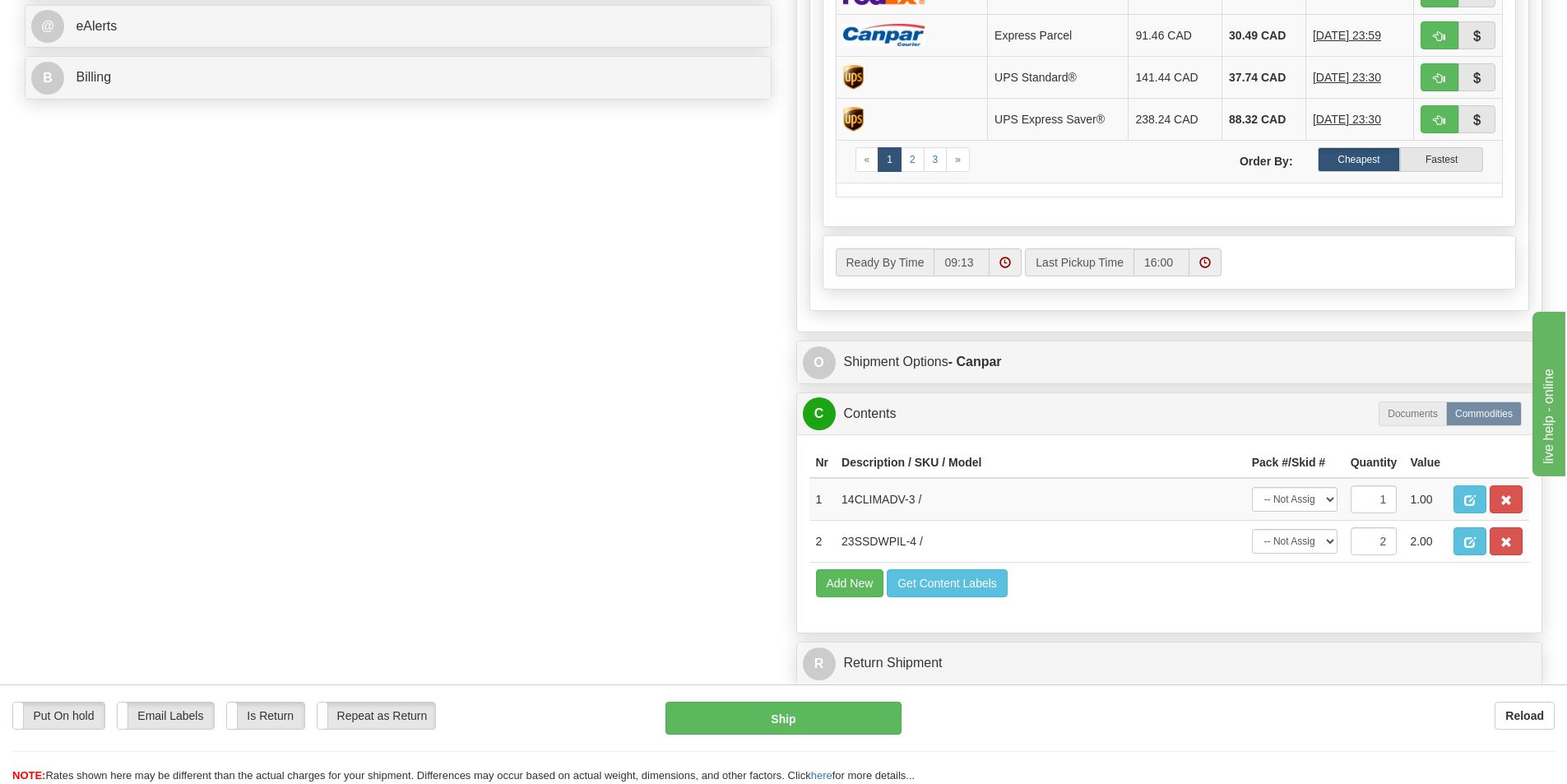
scroll to position [740, 0]
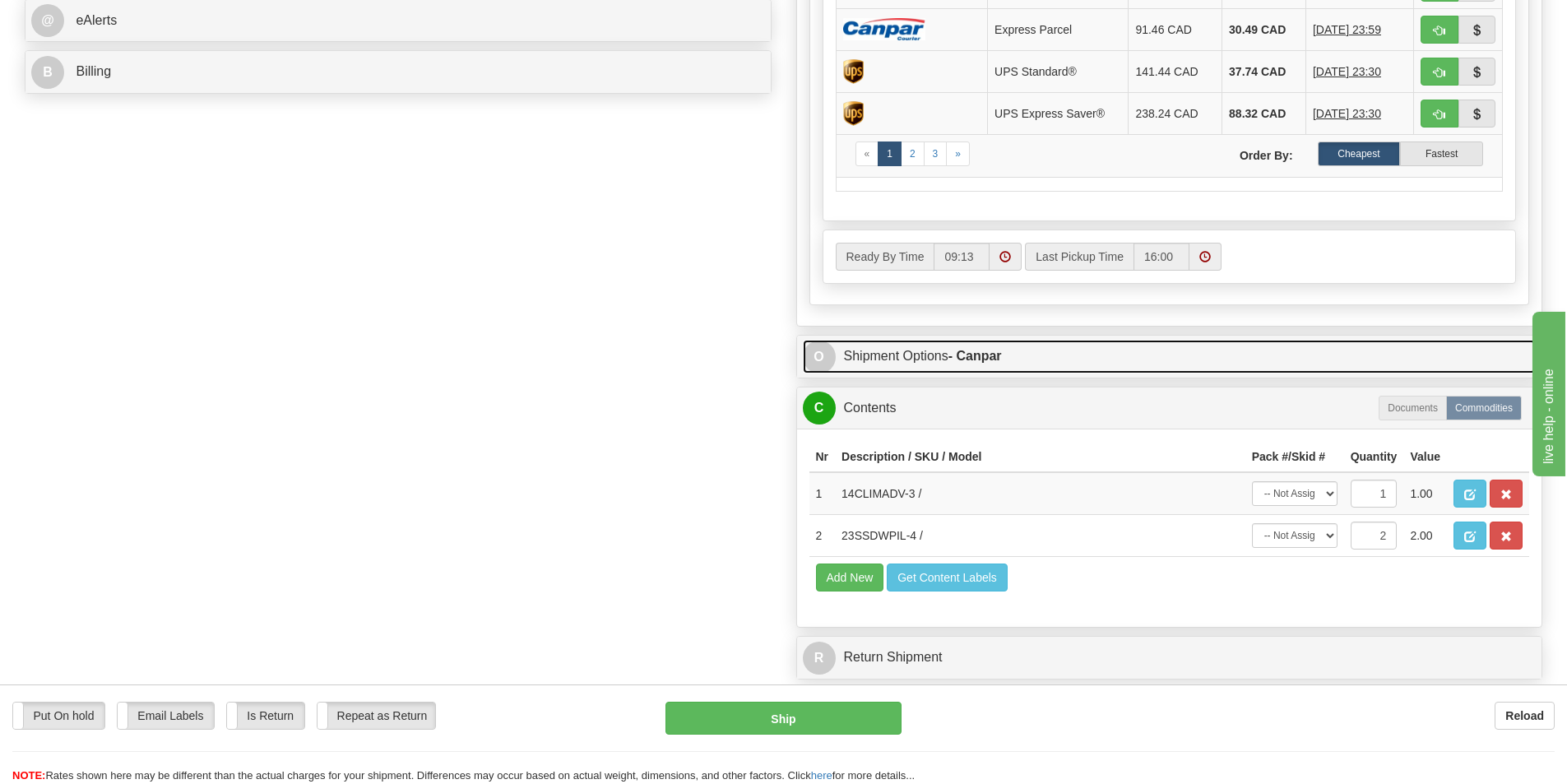
click at [984, 360] on strong "- Canpar" at bounding box center [976, 356] width 54 height 14
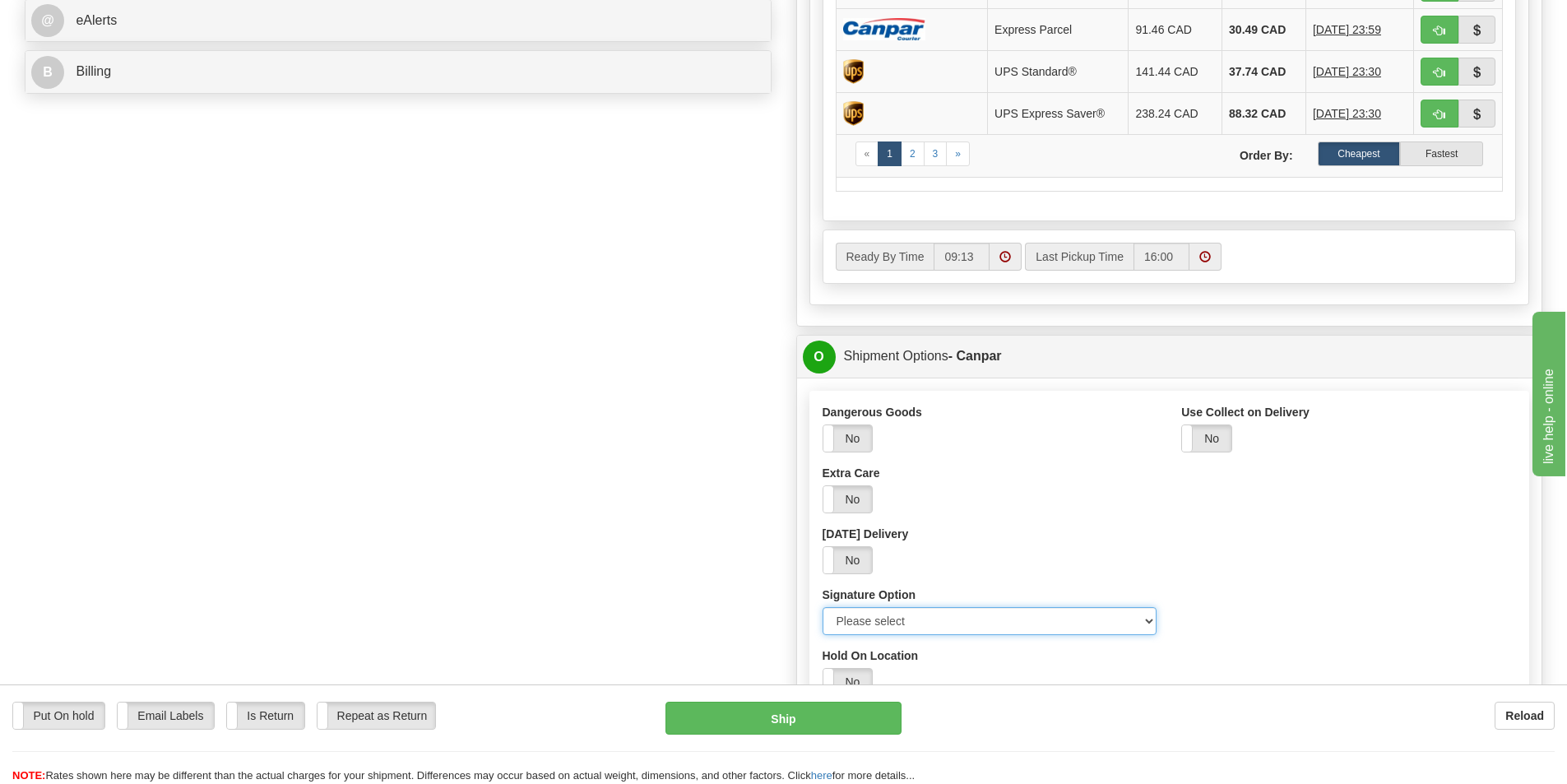
click at [924, 613] on select "Please select No Signature Required Signature Required Adult Signature" at bounding box center [990, 620] width 335 height 28
select select "2"
click at [823, 607] on select "Please select No Signature Required Signature Required Adult Signature" at bounding box center [990, 620] width 335 height 28
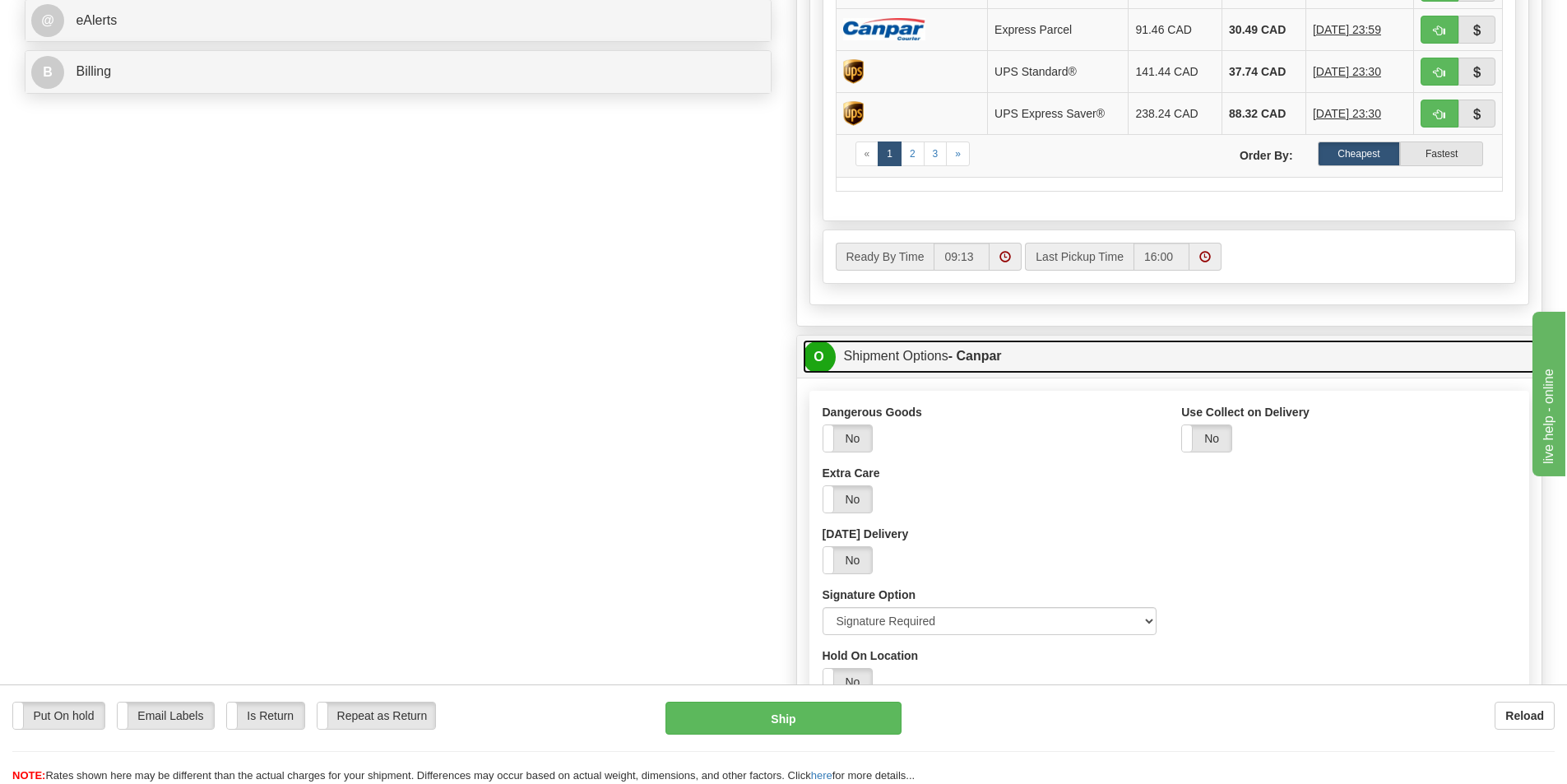
click at [934, 357] on link "O Shipment Options - Canpar" at bounding box center [1170, 357] width 734 height 34
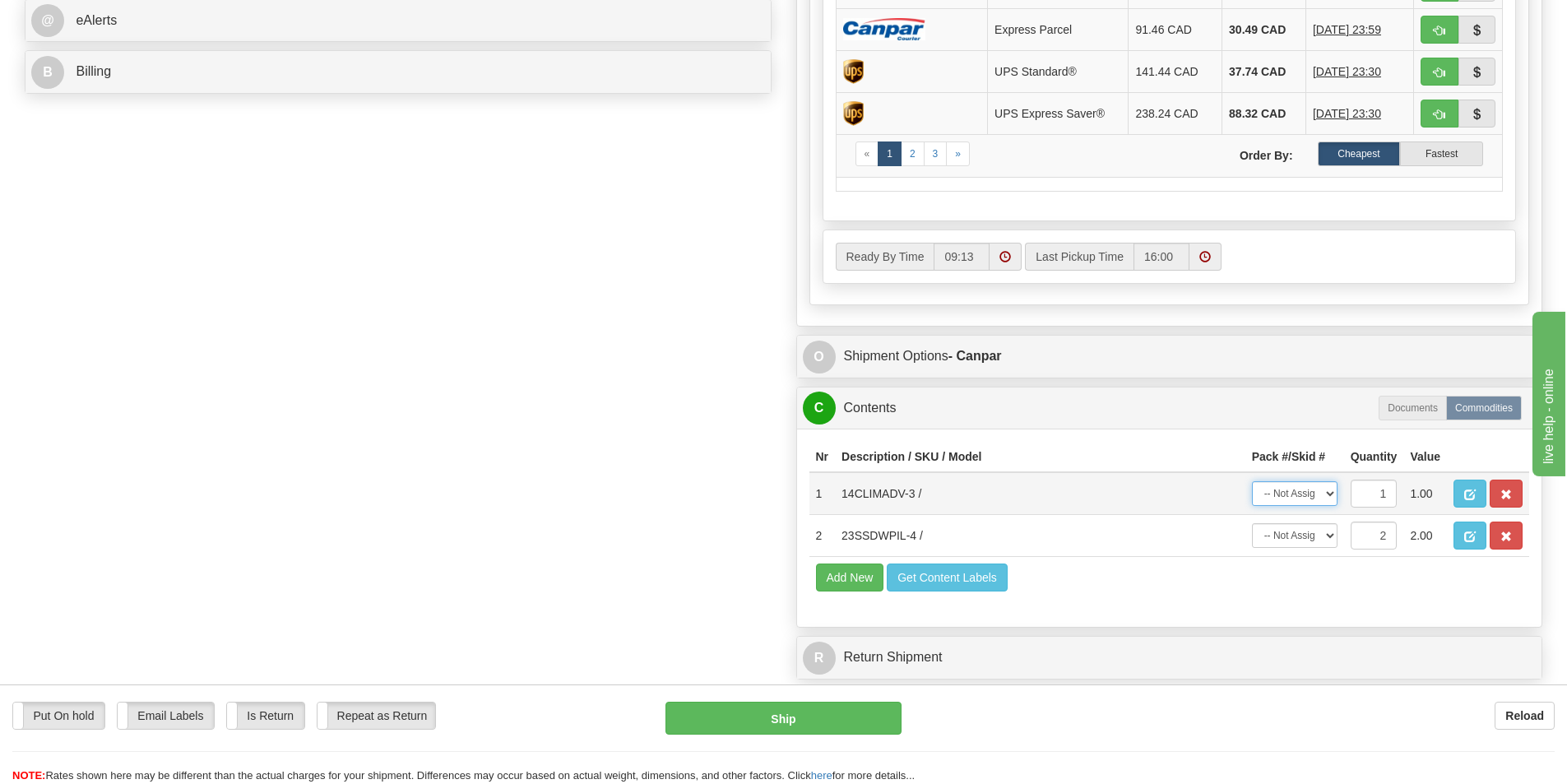
click at [1293, 498] on select "-- Not Assigned -- Package 1 Package 2" at bounding box center [1295, 493] width 86 height 25
select select "0"
click at [1252, 481] on select "-- Not Assigned -- Package 1 Package 2" at bounding box center [1295, 493] width 86 height 25
click at [1301, 537] on select "-- Not Assigned -- Package 1 Package 2 Split" at bounding box center [1295, 535] width 86 height 25
select select "1"
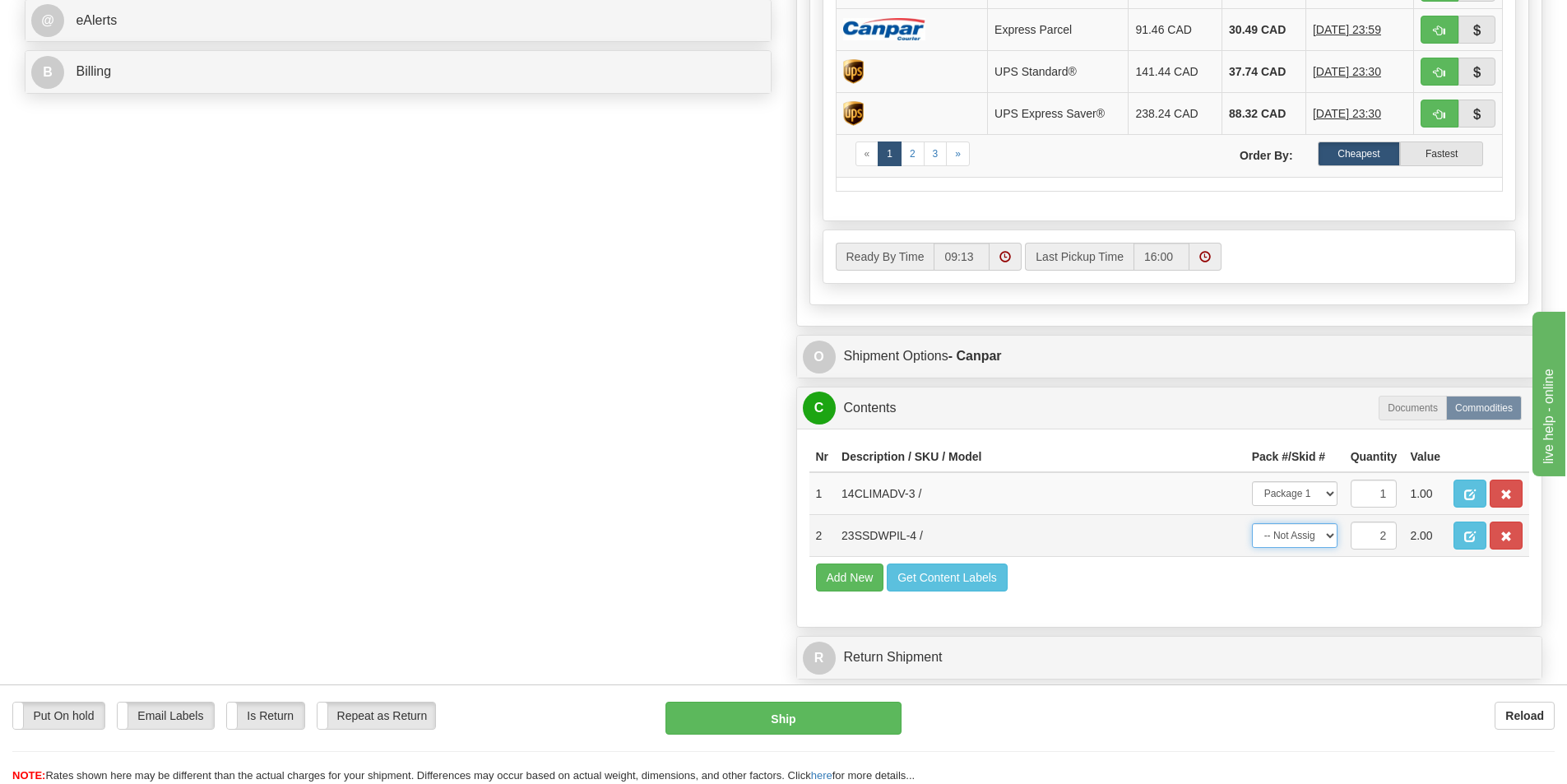
click at [1252, 523] on select "-- Not Assigned -- Package 1 Package 2 Split" at bounding box center [1295, 535] width 86 height 25
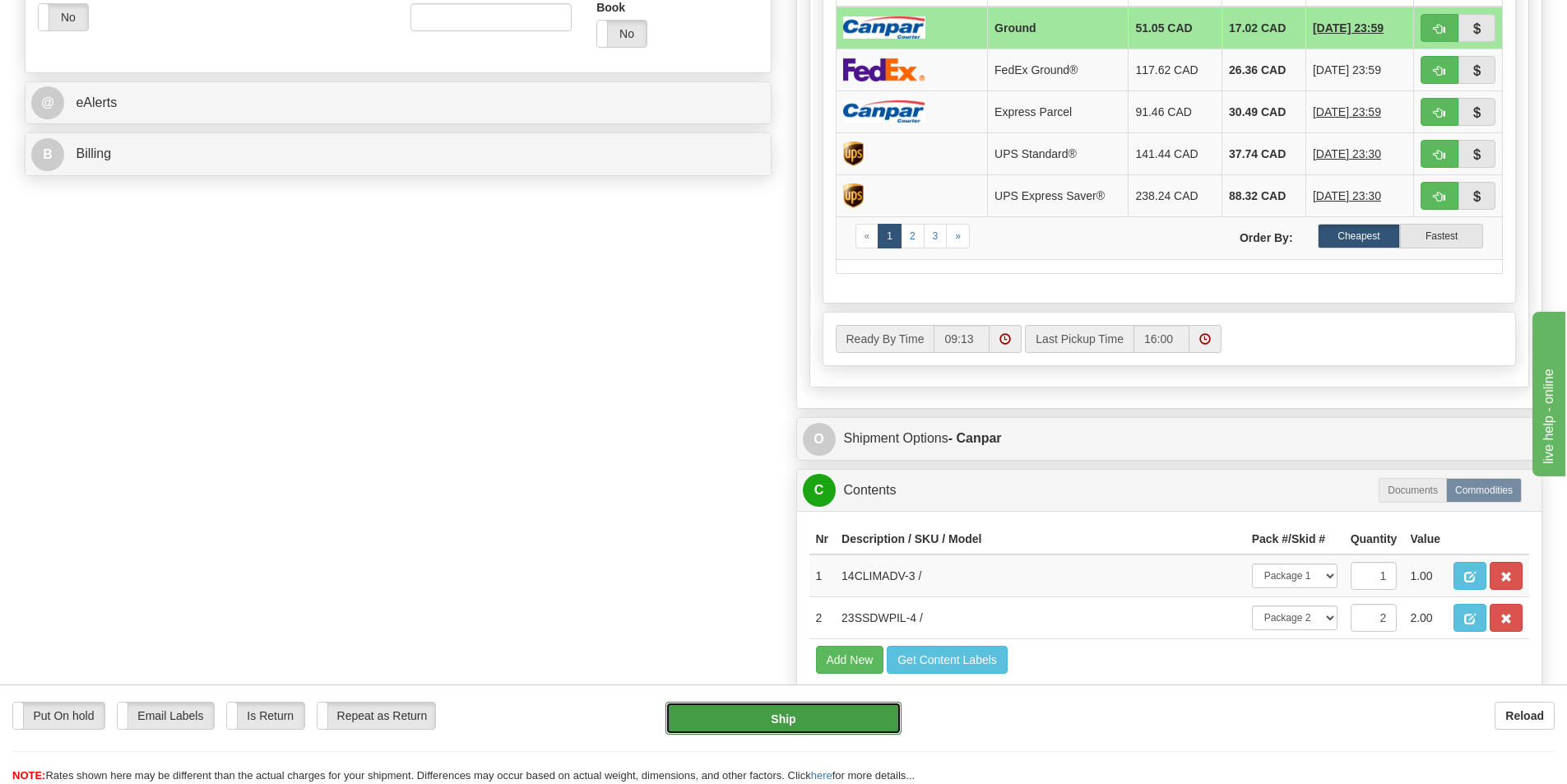
click at [799, 733] on button "Ship" at bounding box center [784, 718] width 236 height 33
type input "1"
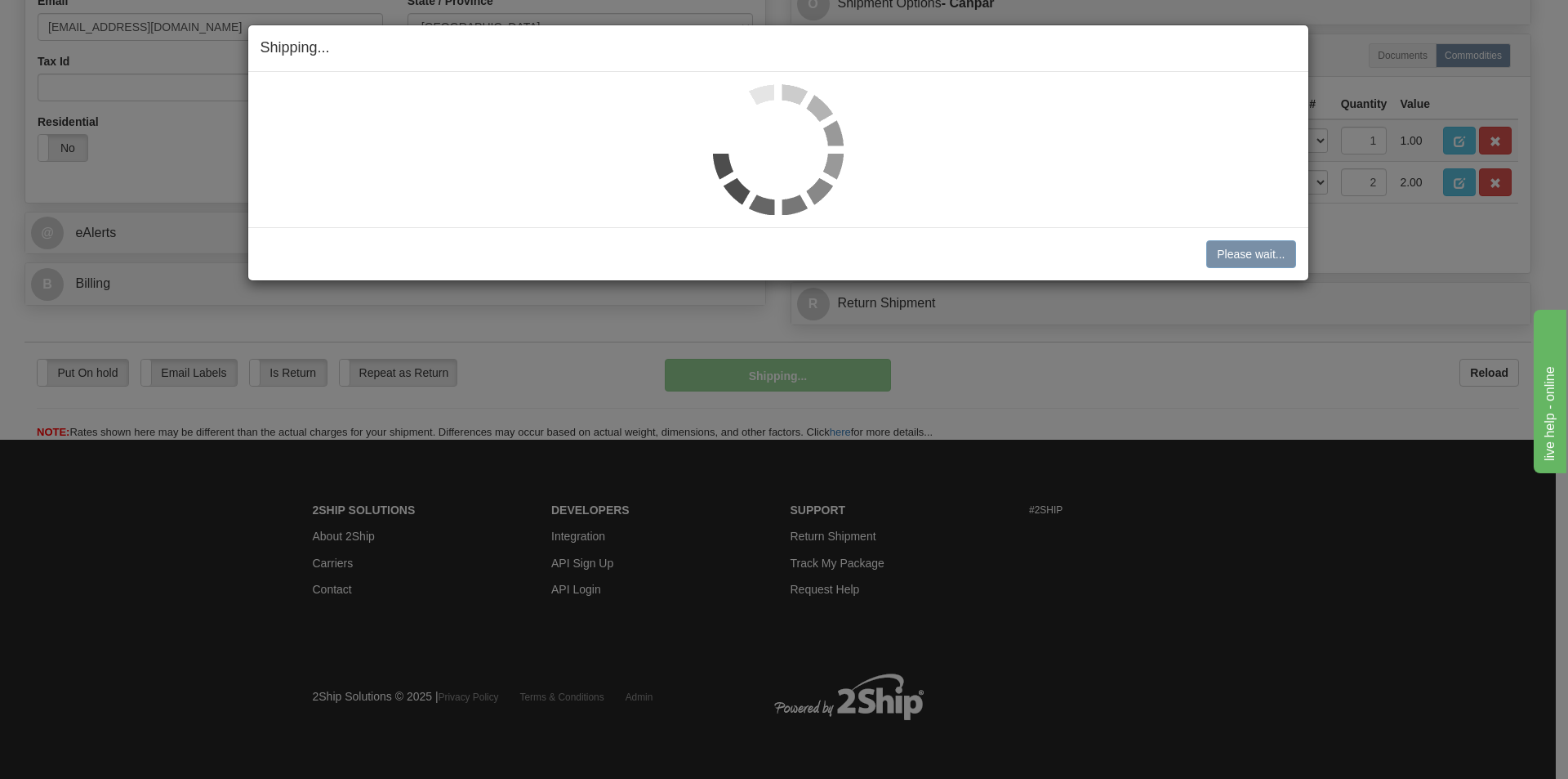
scroll to position [523, 0]
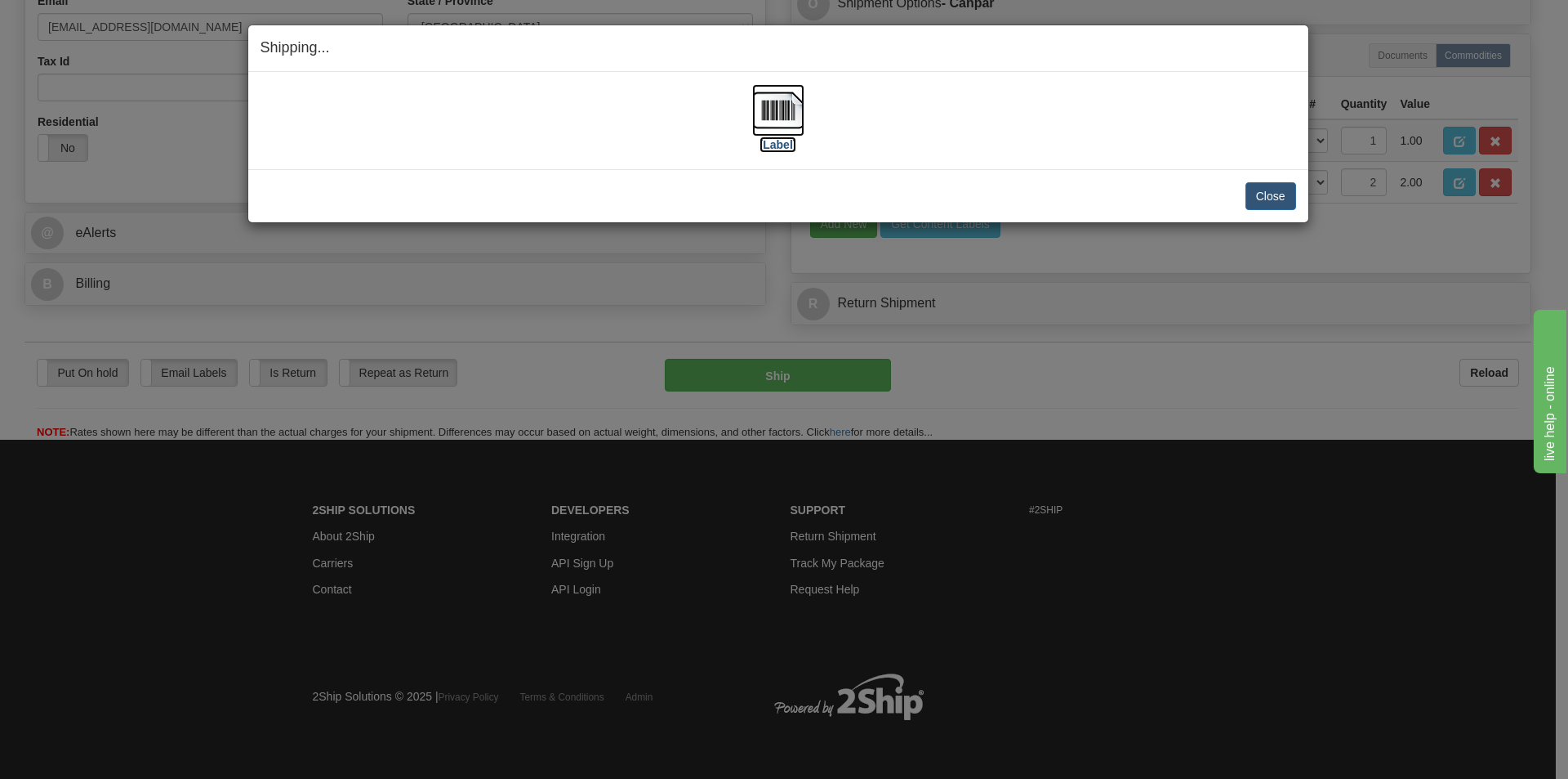
click at [767, 113] on img at bounding box center [778, 110] width 52 height 52
drag, startPoint x: 1239, startPoint y: 67, endPoint x: 1287, endPoint y: 40, distance: 55.1
click at [1287, 40] on h4 "Shipping... Your SHIPMENT will EXPIRE in" at bounding box center [778, 48] width 1035 height 21
click at [755, 124] on img at bounding box center [778, 110] width 52 height 52
click at [1270, 197] on button "Close" at bounding box center [1271, 195] width 51 height 28
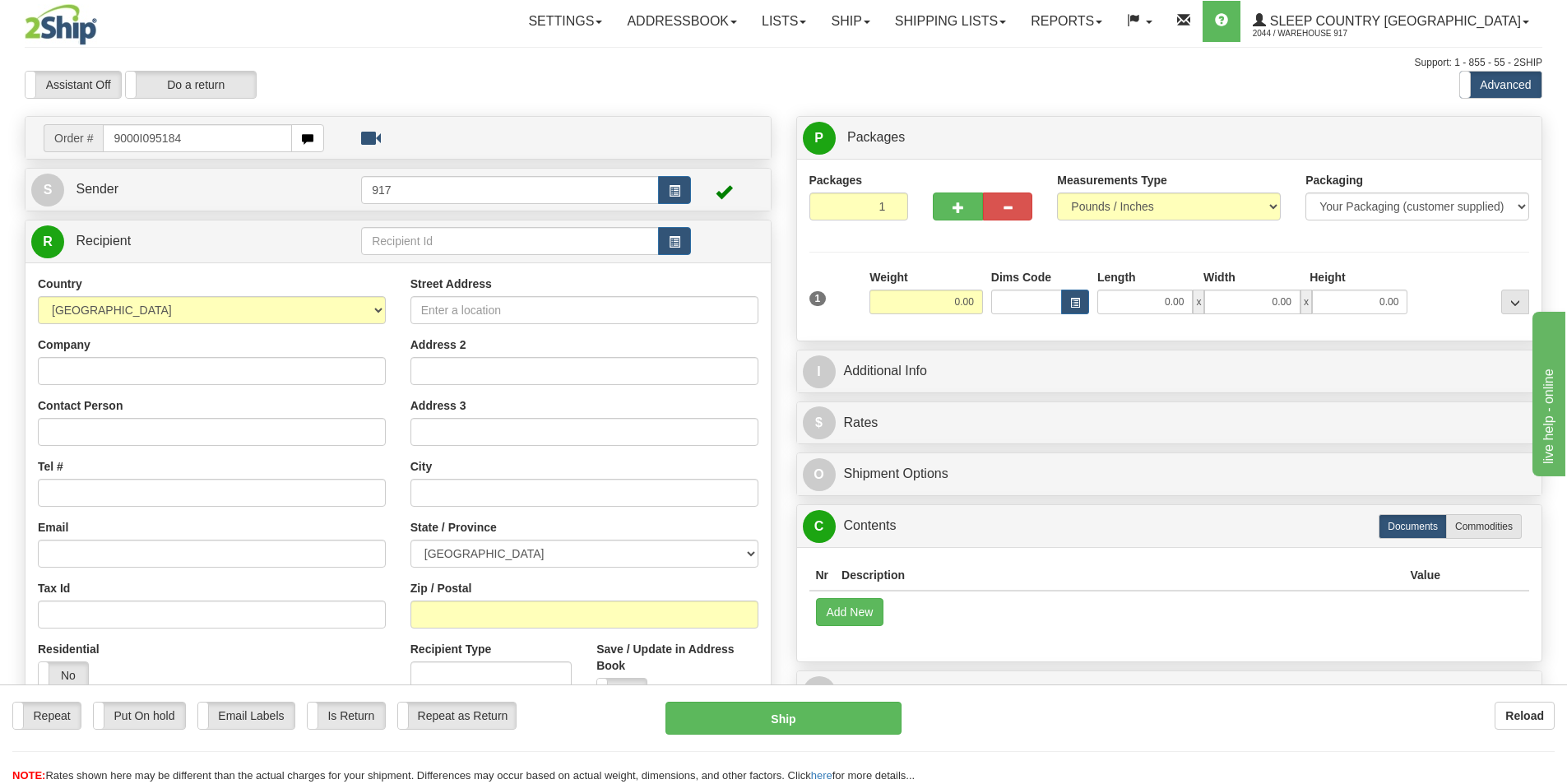
type input "9000I095184"
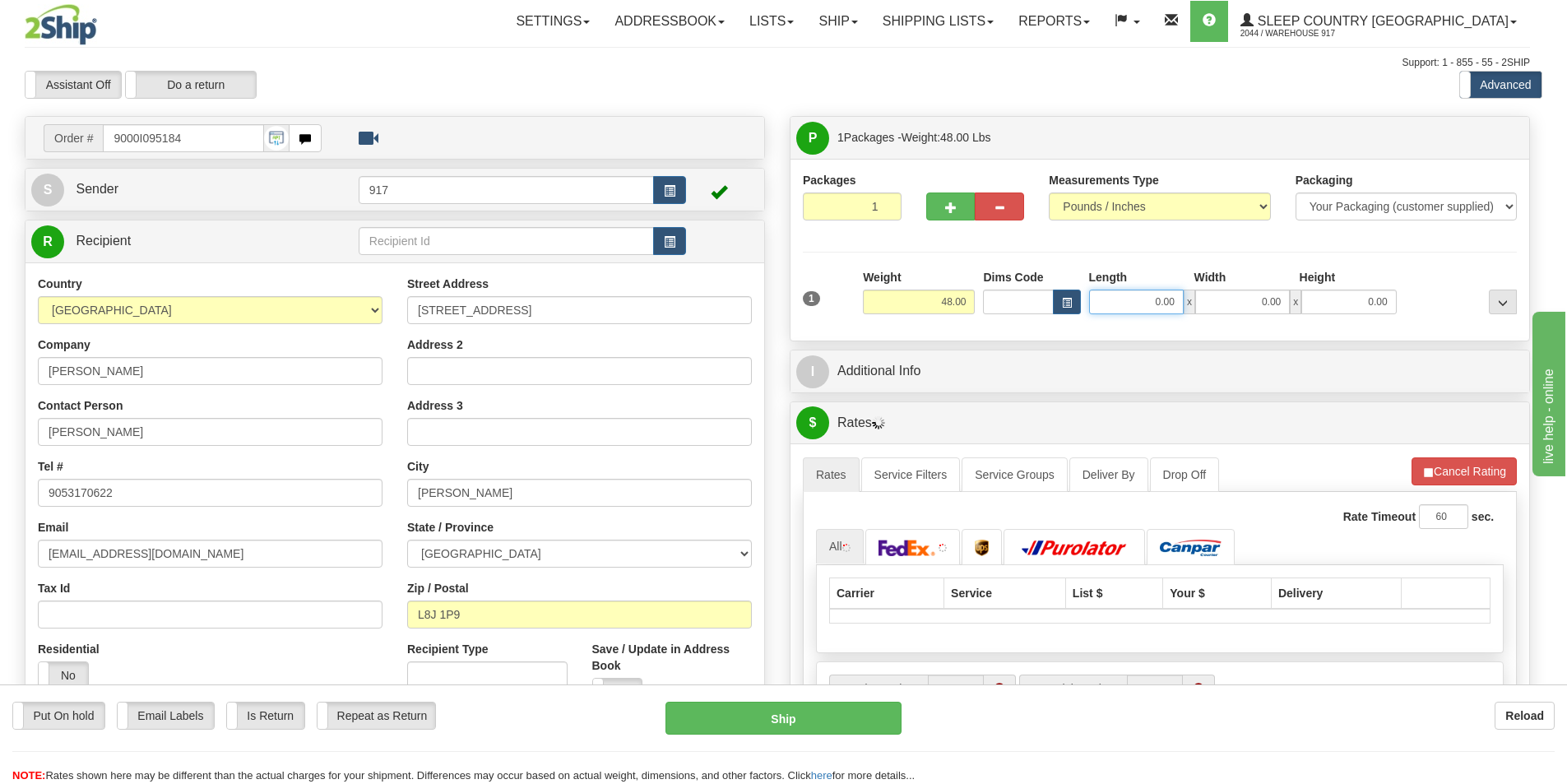
click at [1145, 306] on input "0.00" at bounding box center [1137, 302] width 95 height 25
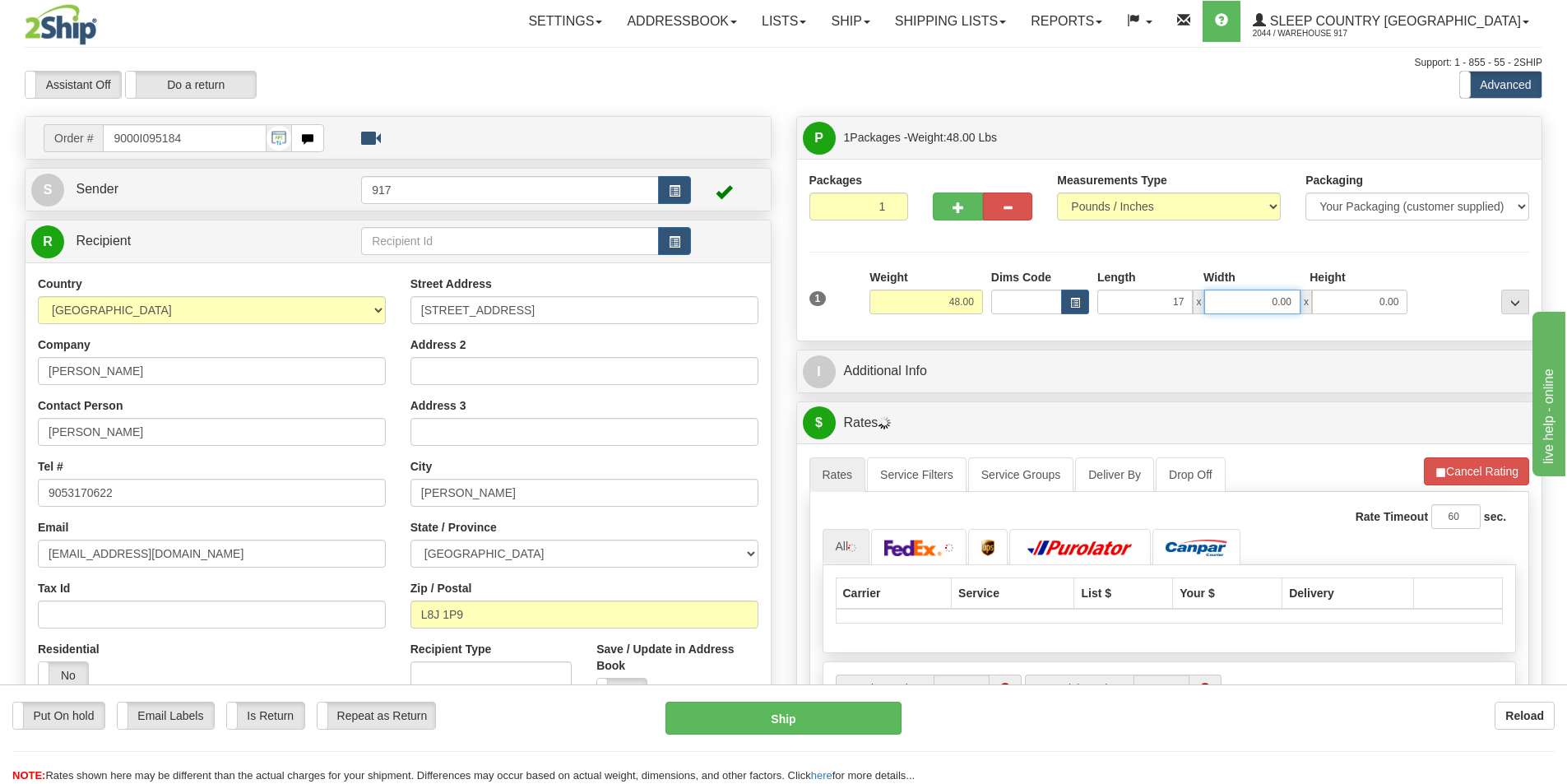
type input "17.00"
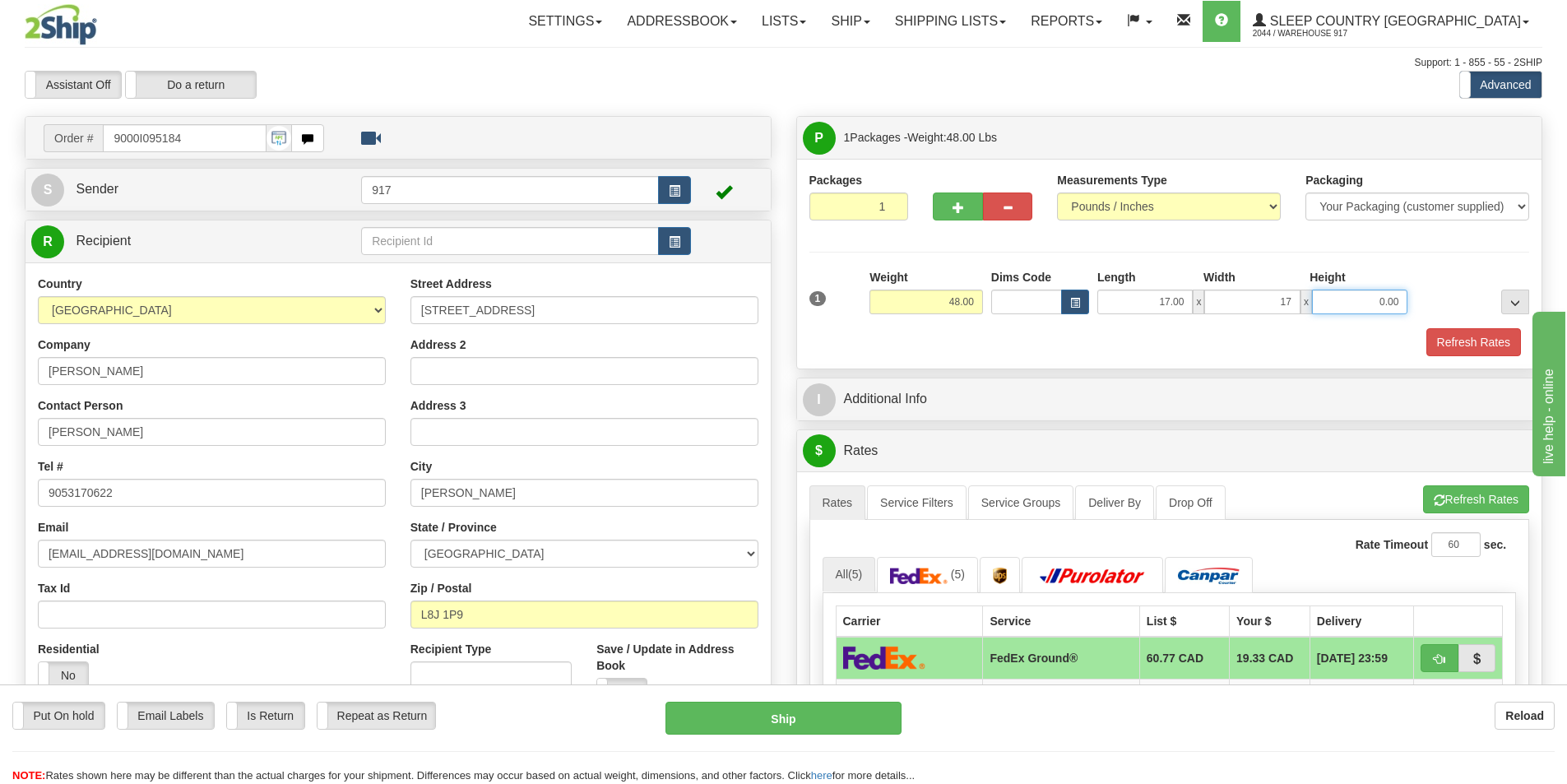
type input "17.00"
type input "41.00"
click at [1419, 327] on div "Packaging Your Packaging (customer supplied) Envelope (carrier supplied) Pack (…" at bounding box center [1199, 327] width 668 height 1
click at [1427, 331] on button "Refresh Rates" at bounding box center [1474, 341] width 95 height 28
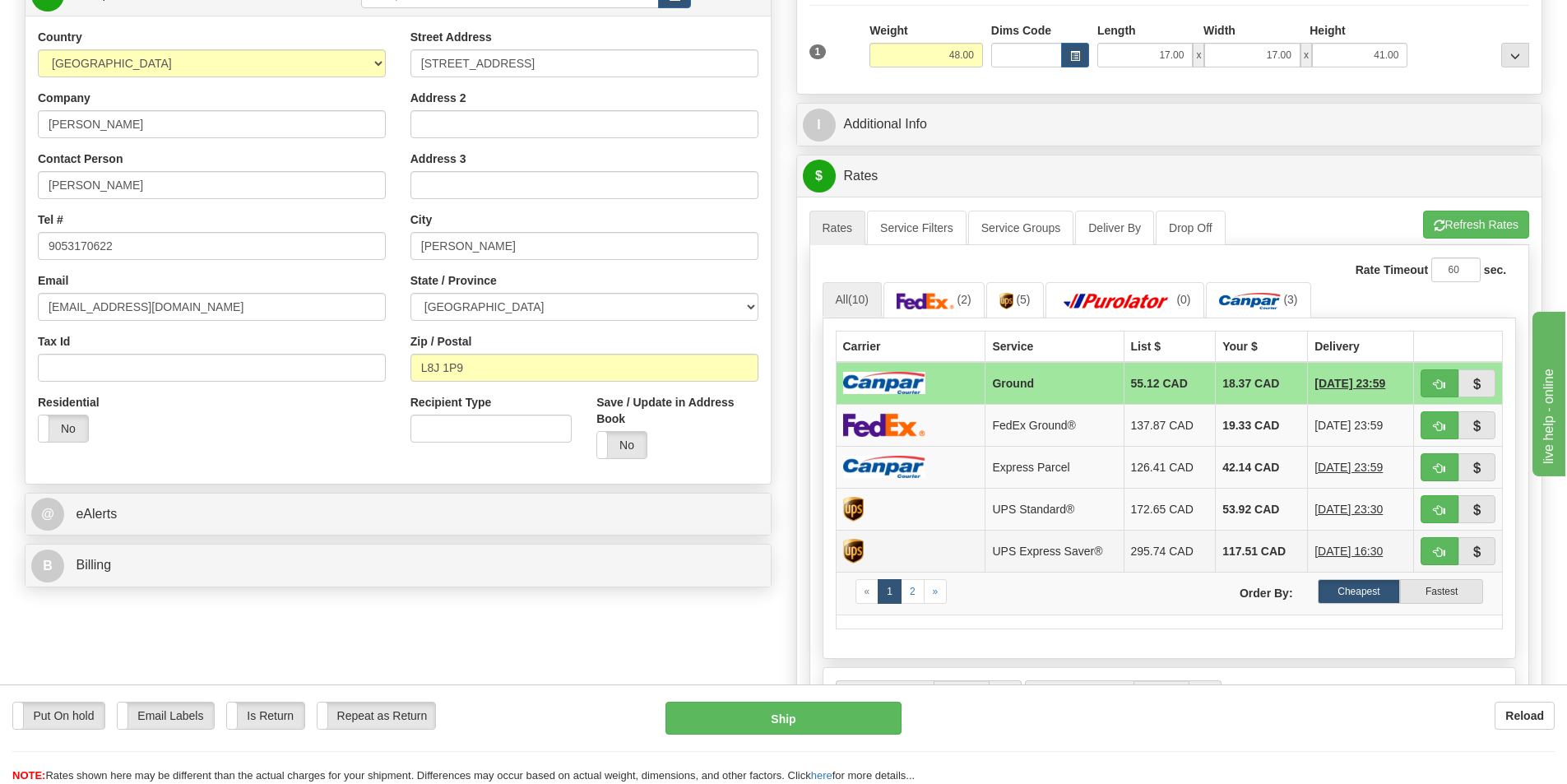
scroll to position [411, 0]
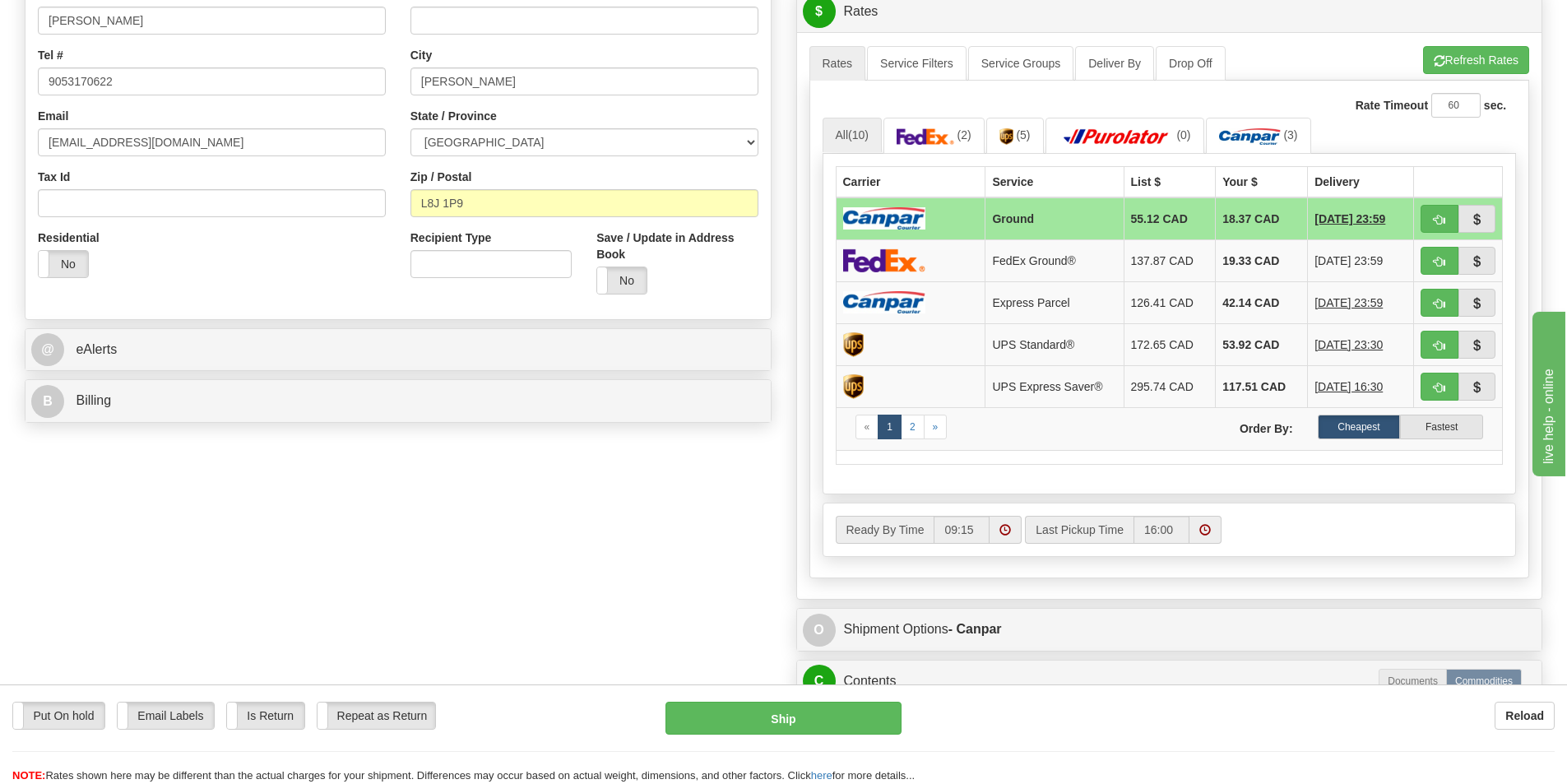
click at [947, 217] on td at bounding box center [911, 219] width 149 height 43
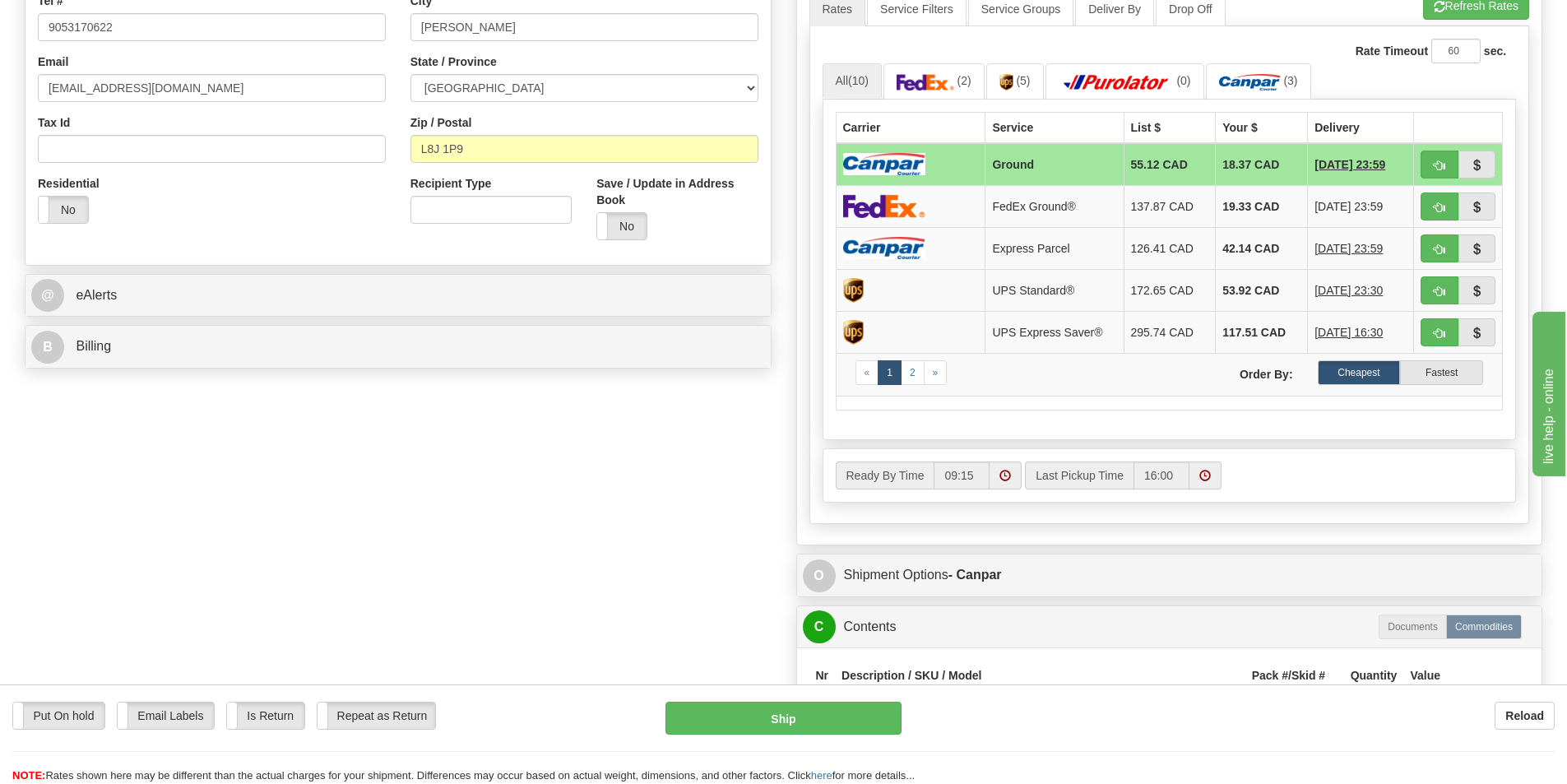
scroll to position [576, 0]
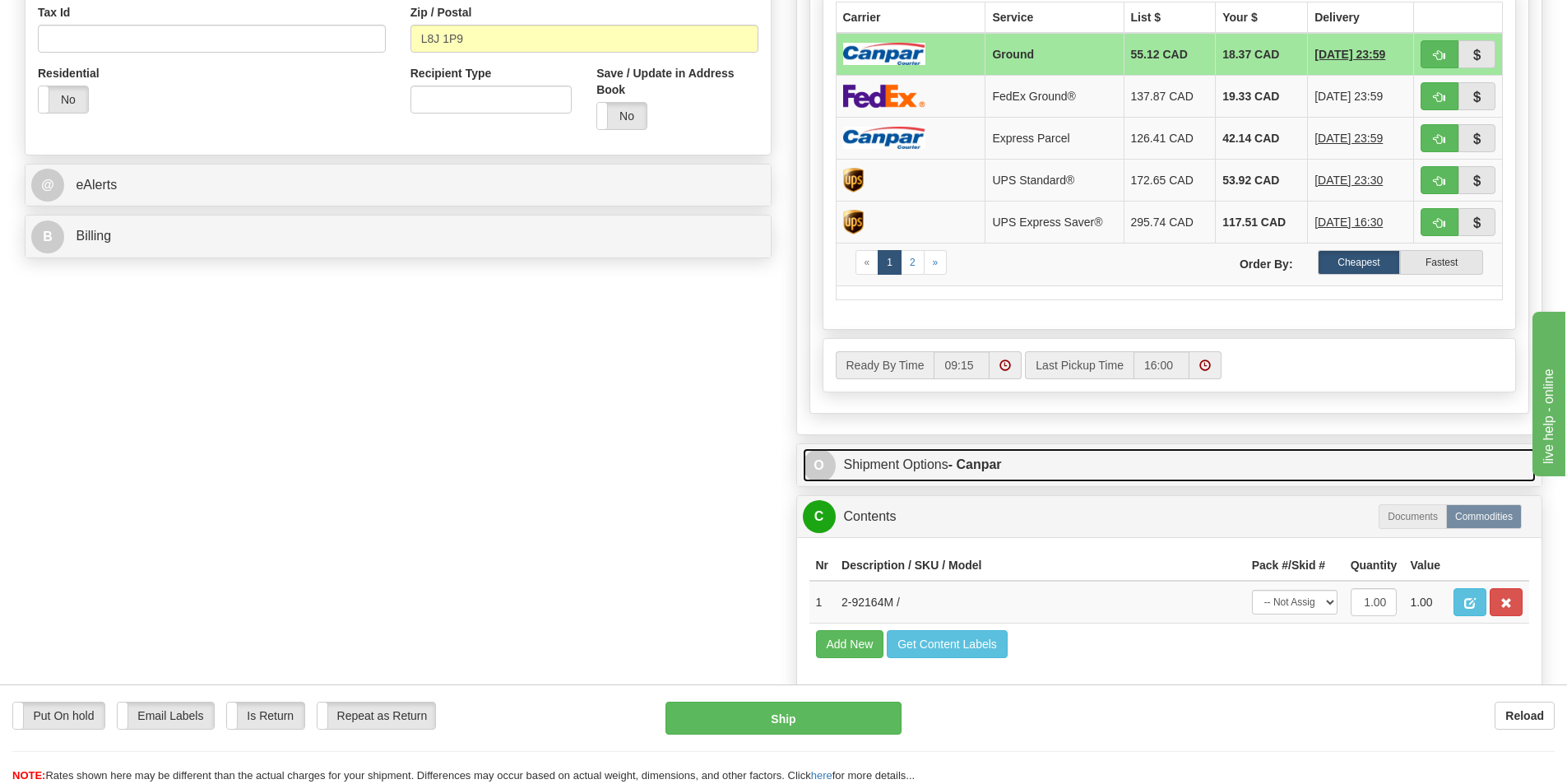
click at [947, 477] on link "O Shipment Options - Canpar" at bounding box center [1170, 465] width 734 height 34
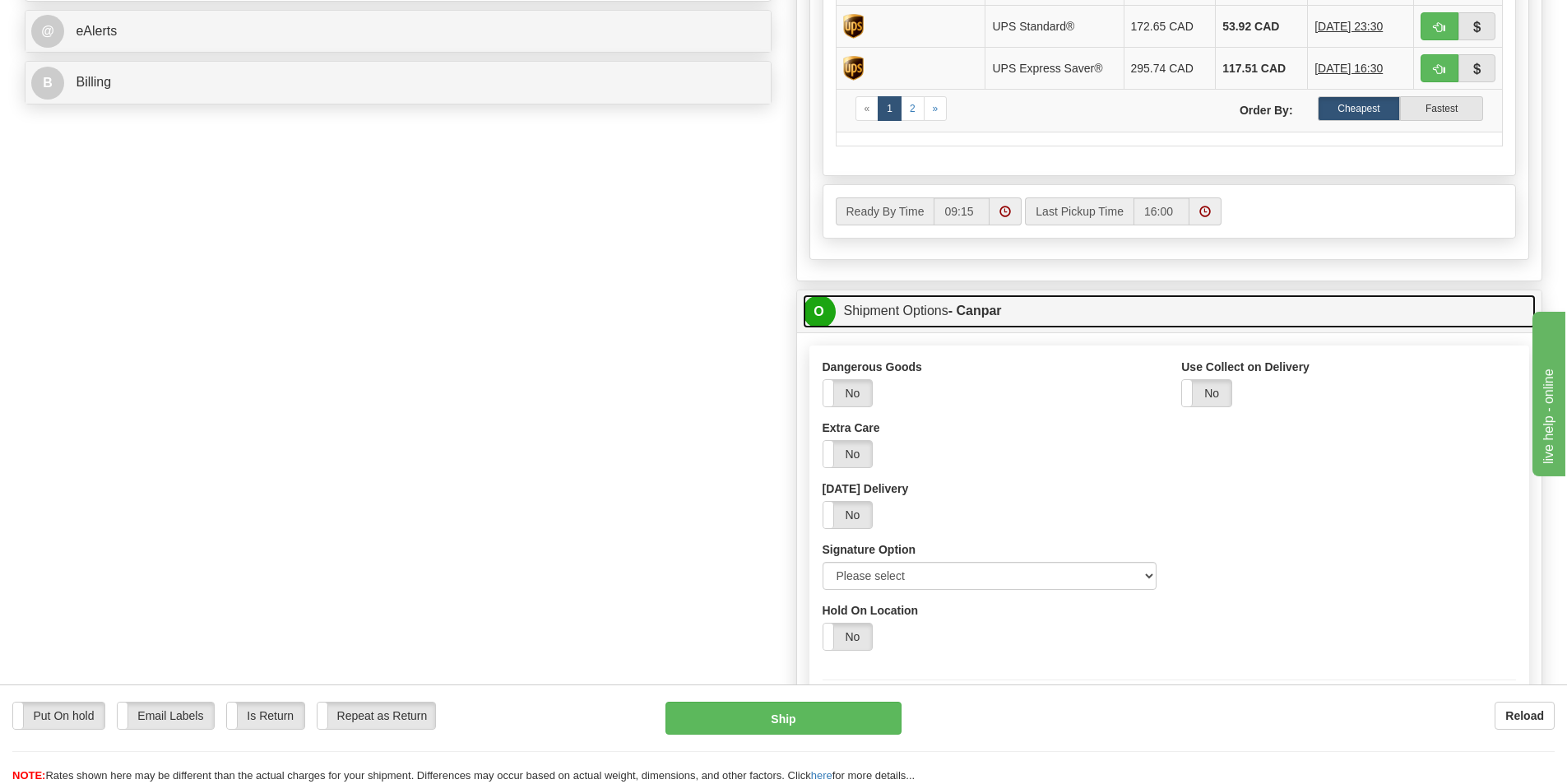
scroll to position [740, 0]
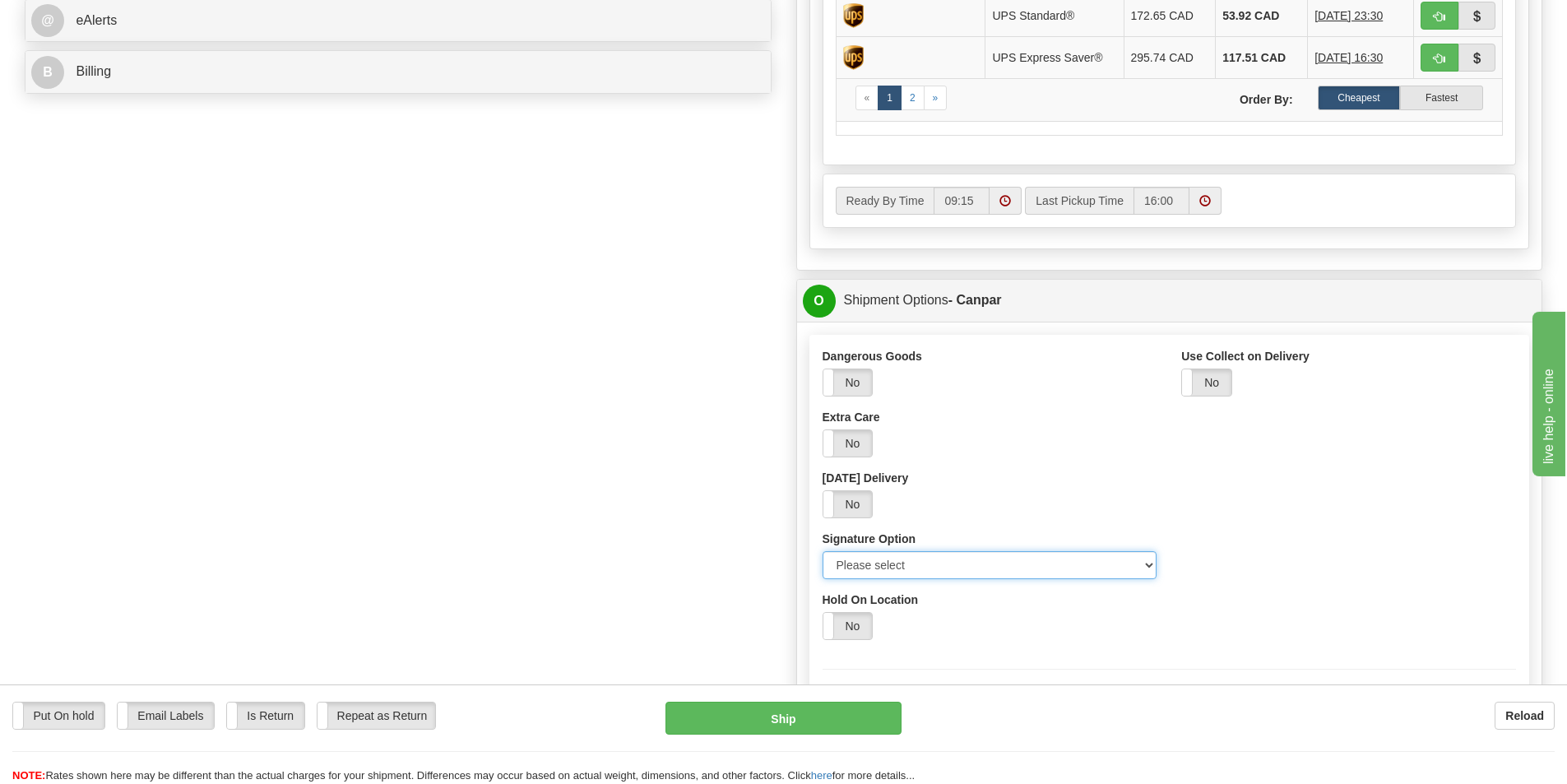
click at [935, 577] on select "Please select No Signature Required Signature Required Adult Signature" at bounding box center [990, 564] width 335 height 28
select select "2"
click at [823, 551] on select "Please select No Signature Required Signature Required Adult Signature" at bounding box center [990, 564] width 335 height 28
click at [978, 278] on div "P Packages 1 Packages - Weight: 48.00 Lbs Shipment Level Shipm. Package Level P…" at bounding box center [1170, 226] width 772 height 1700
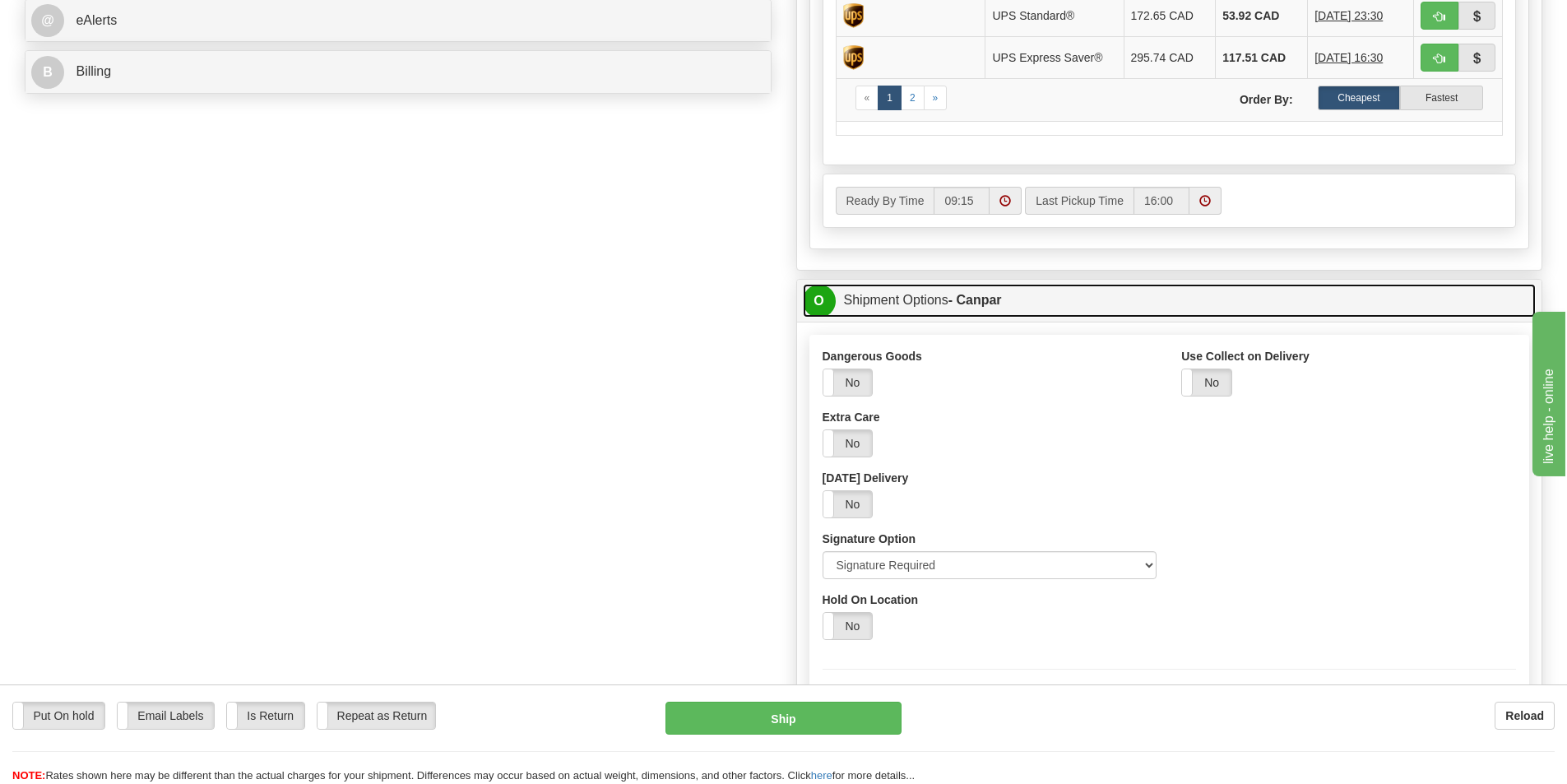
click at [960, 294] on strong "- Canpar" at bounding box center [976, 299] width 54 height 14
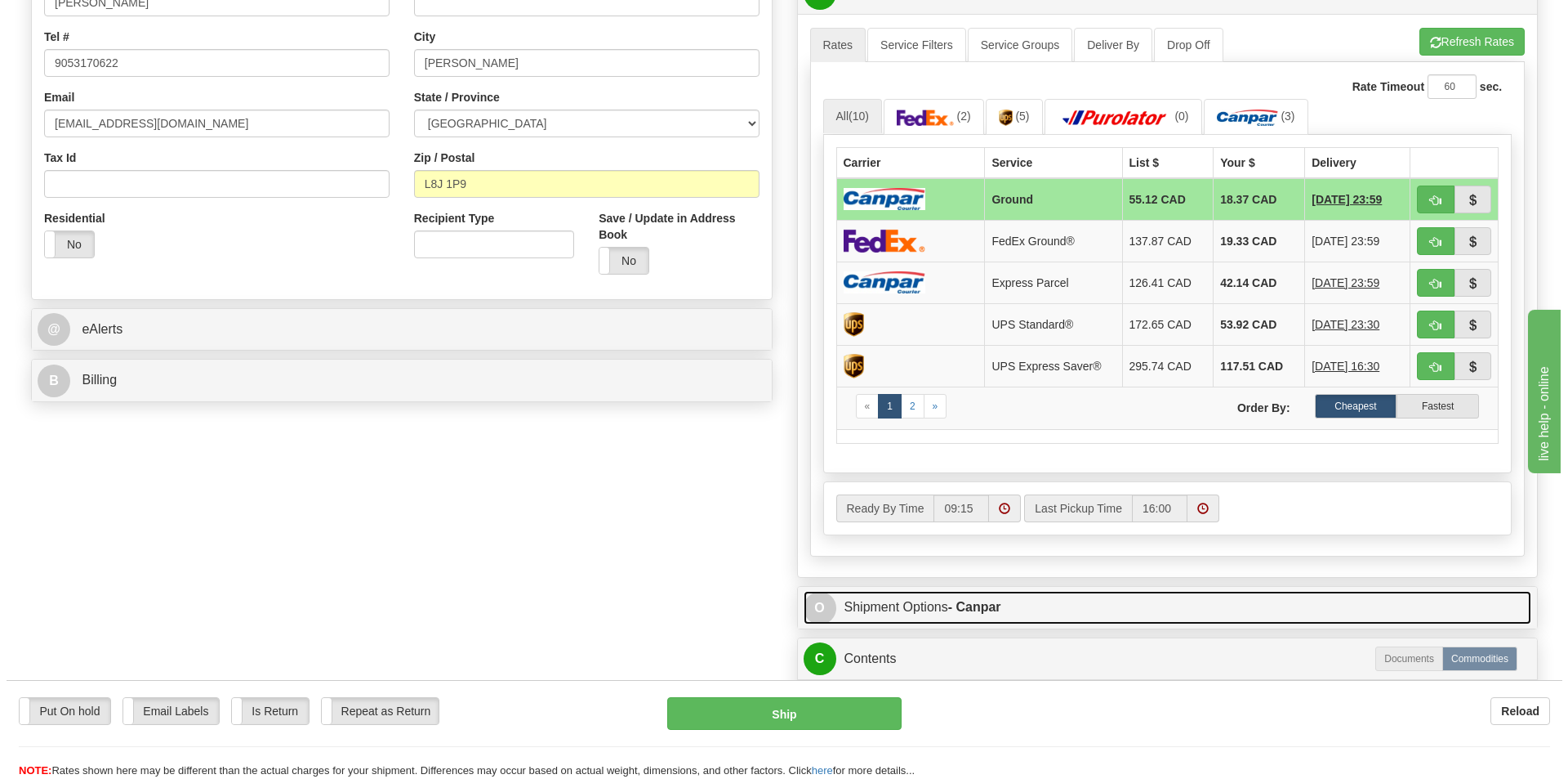
scroll to position [409, 0]
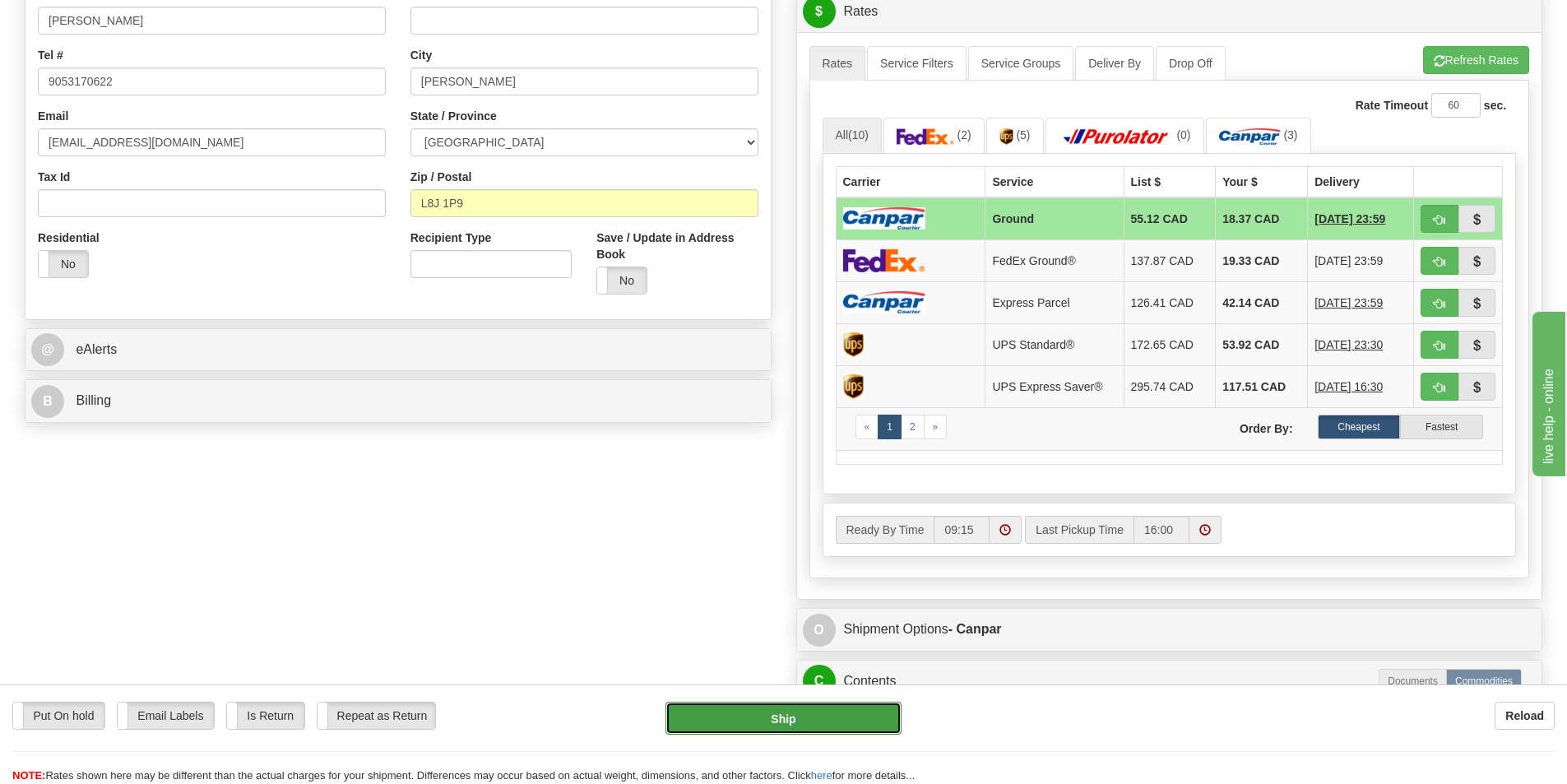
click at [799, 727] on button "Ship" at bounding box center [784, 718] width 236 height 33
type input "1"
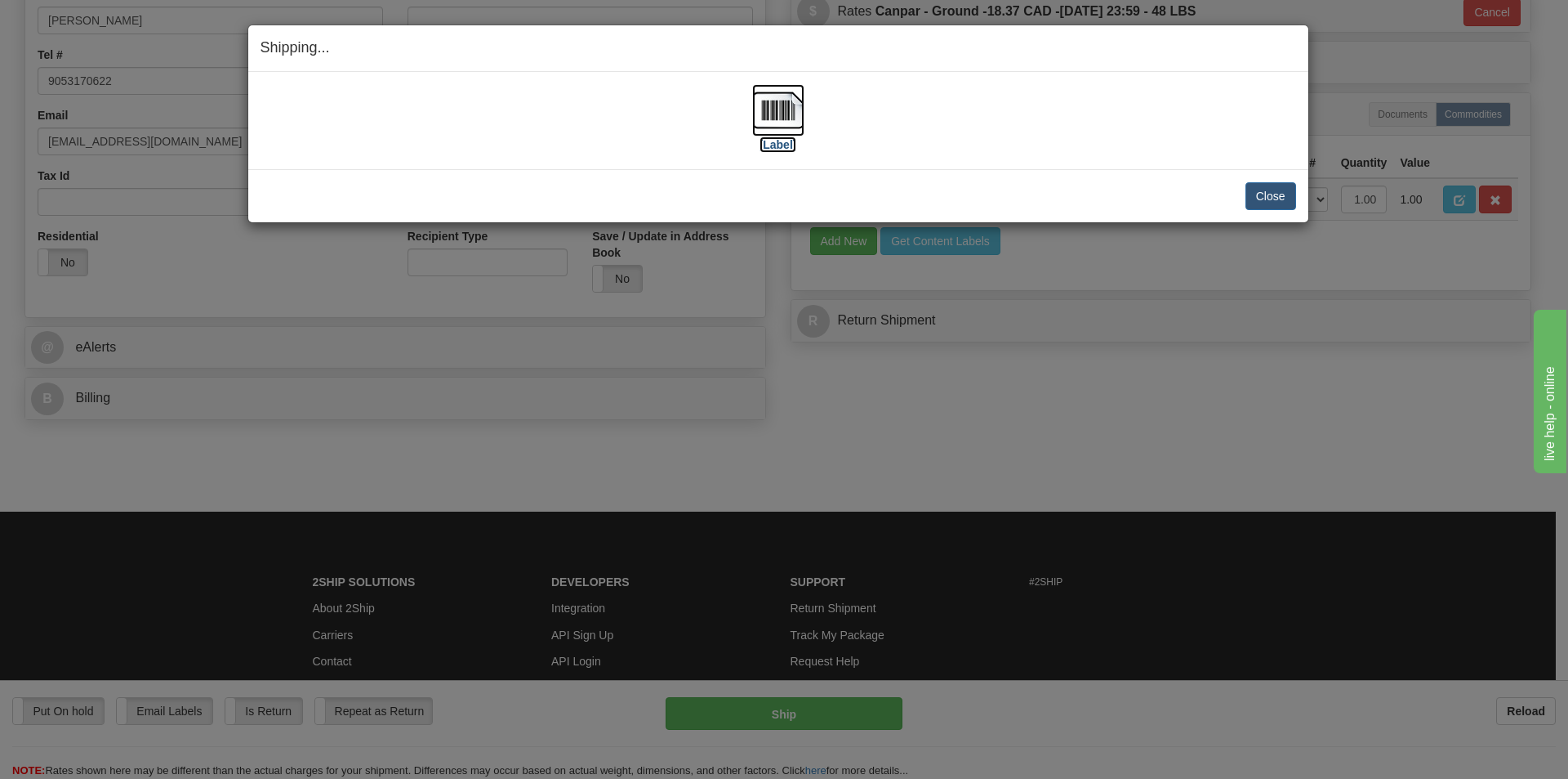
click at [770, 124] on img at bounding box center [778, 110] width 52 height 52
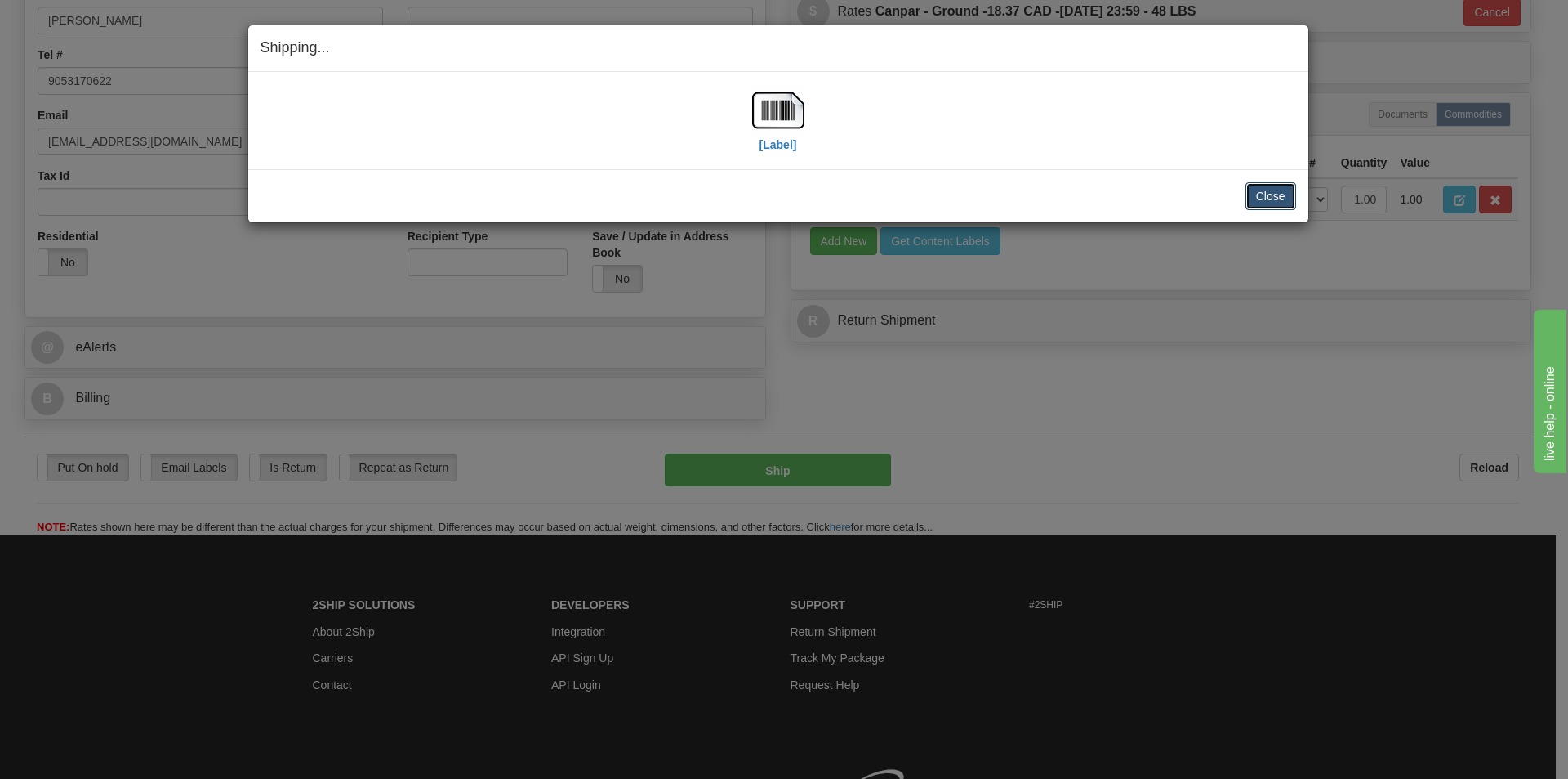
click at [1247, 200] on button "Close" at bounding box center [1271, 195] width 51 height 28
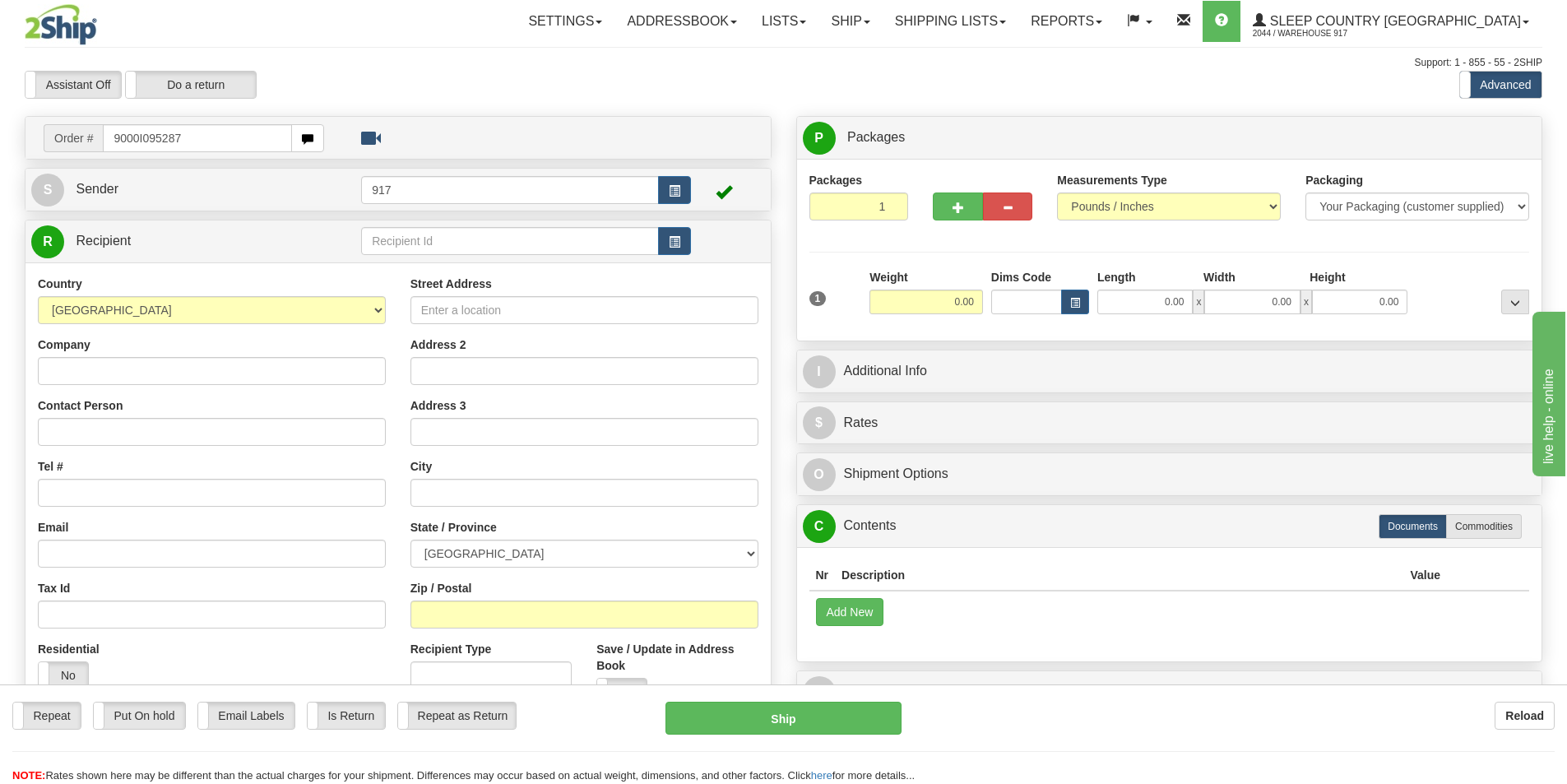
type input "9000I095287"
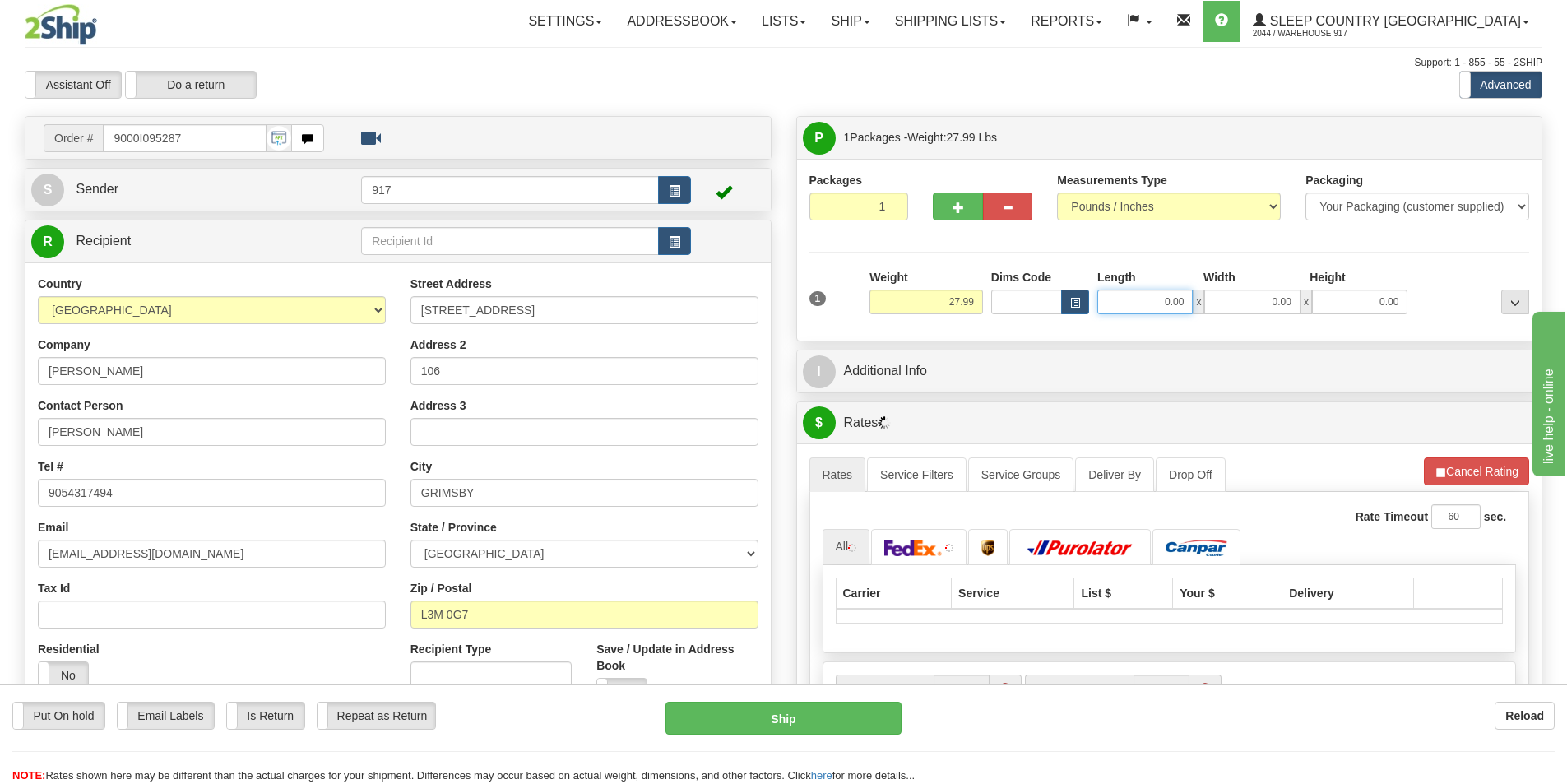
click at [1148, 299] on input "0.00" at bounding box center [1145, 302] width 96 height 25
type input "14.00"
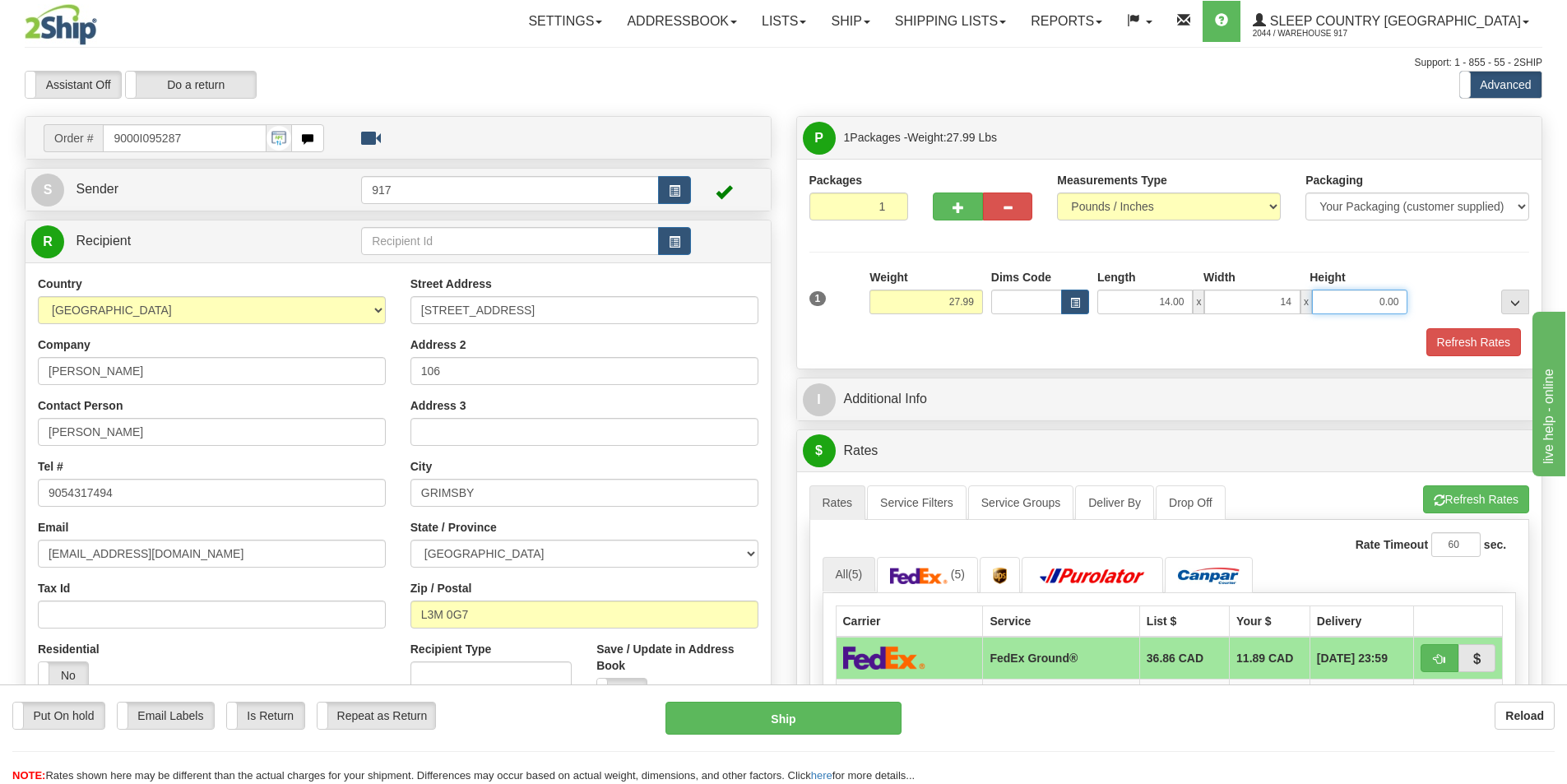
type input "14.00"
type input "41.00"
click at [1477, 340] on button "Refresh Rates" at bounding box center [1474, 341] width 95 height 28
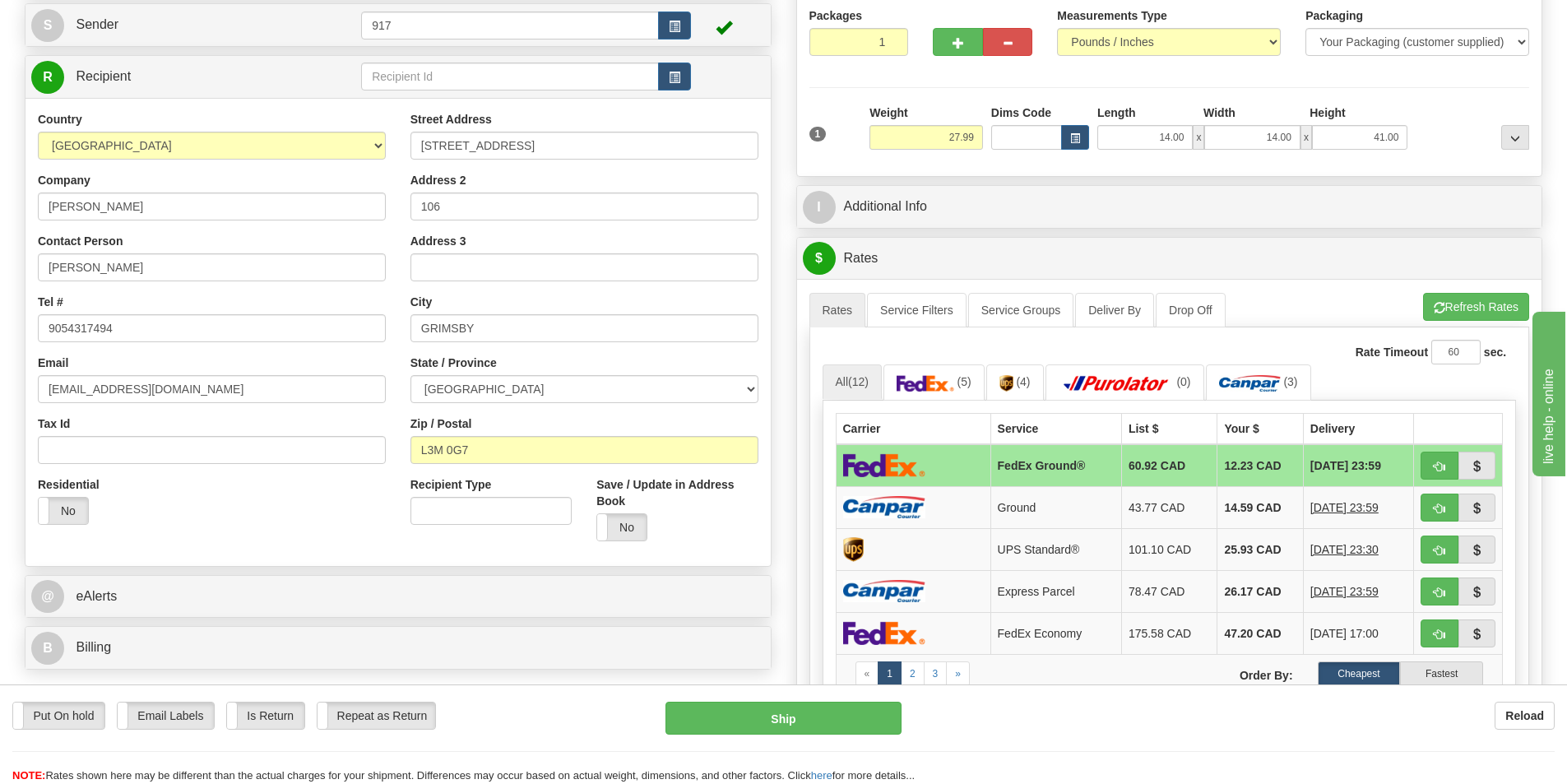
scroll to position [247, 0]
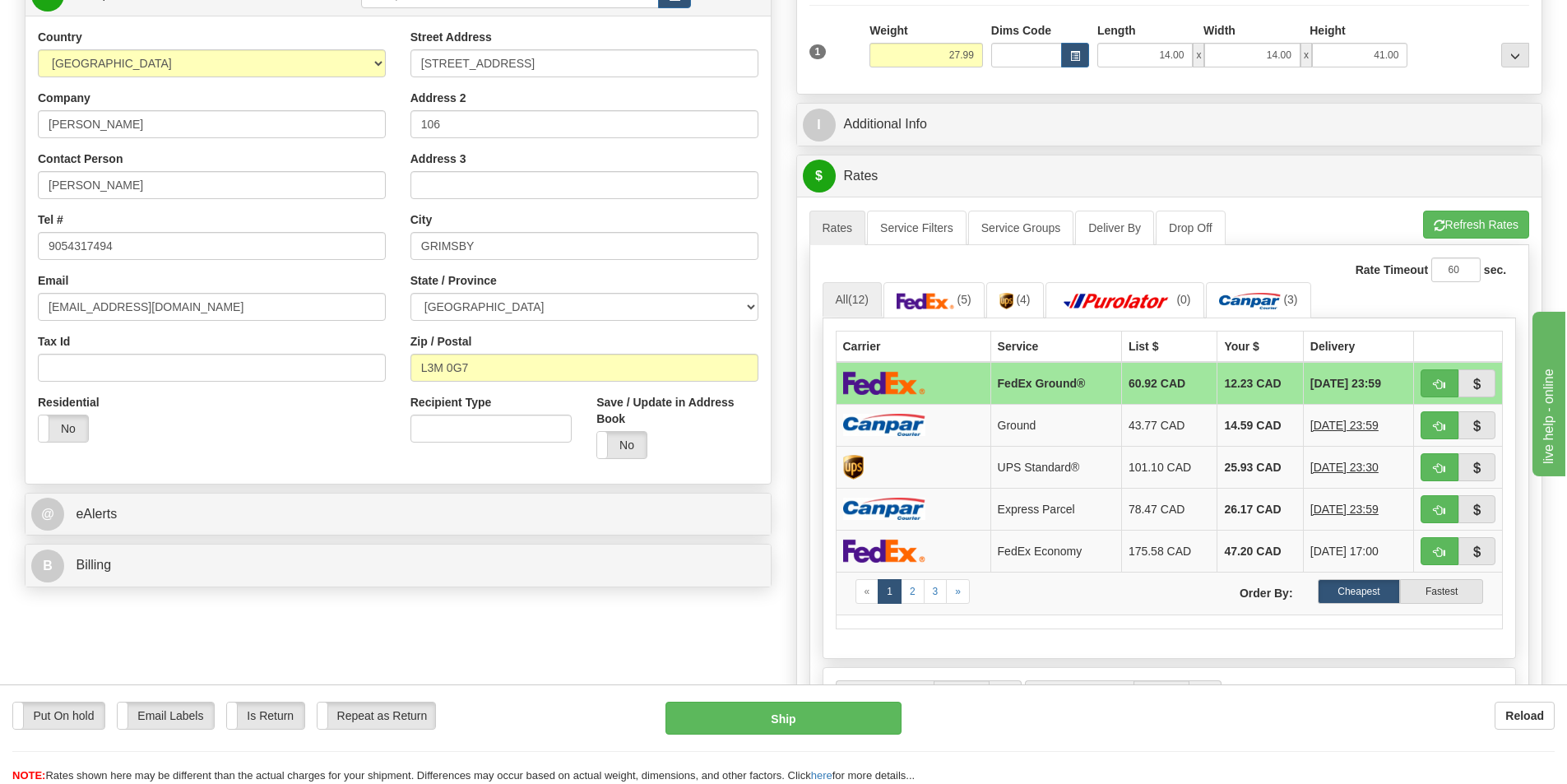
click at [953, 381] on td at bounding box center [913, 384] width 155 height 43
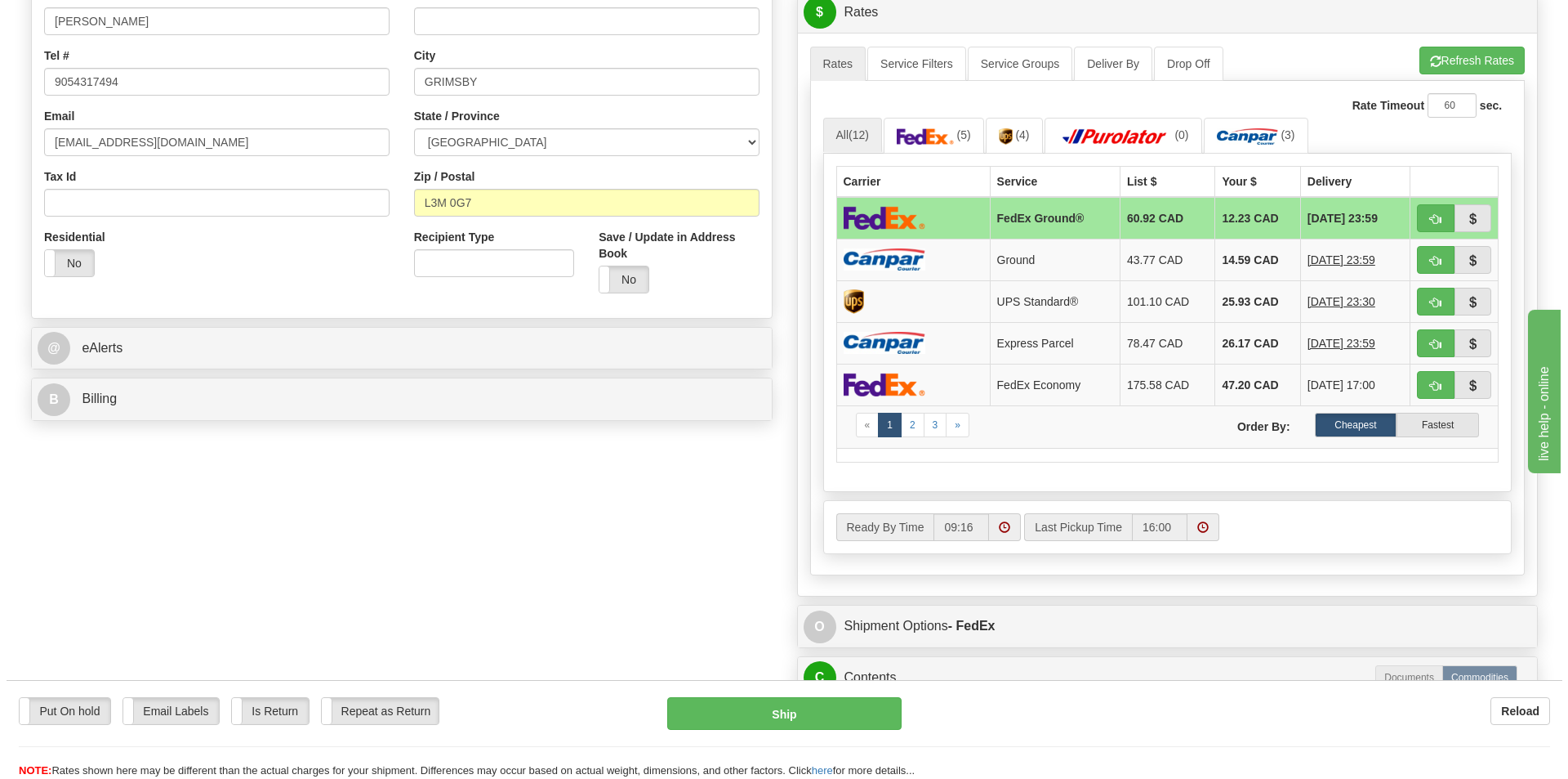
scroll to position [409, 0]
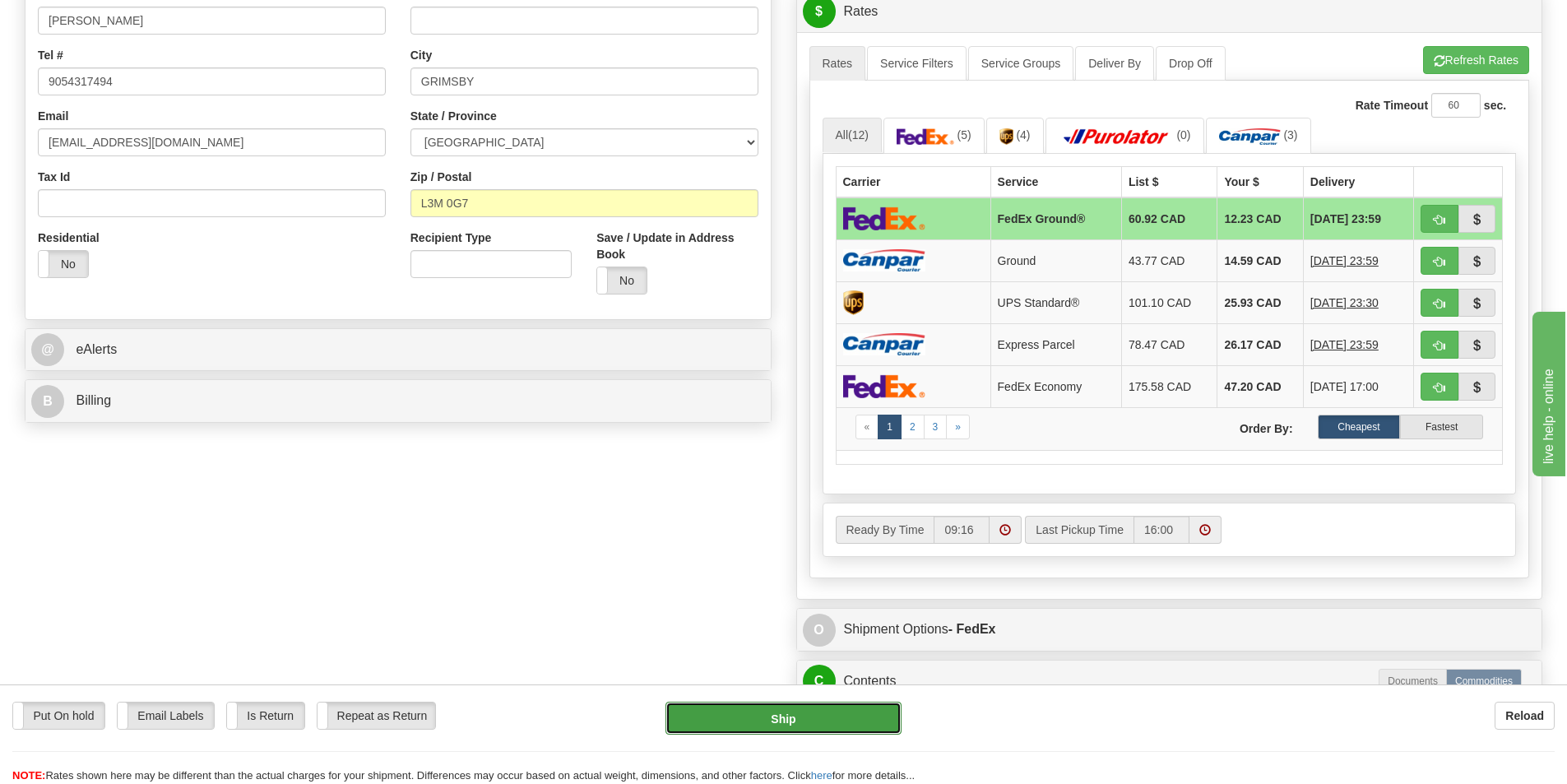
click at [765, 714] on button "Ship" at bounding box center [784, 718] width 236 height 33
type input "92"
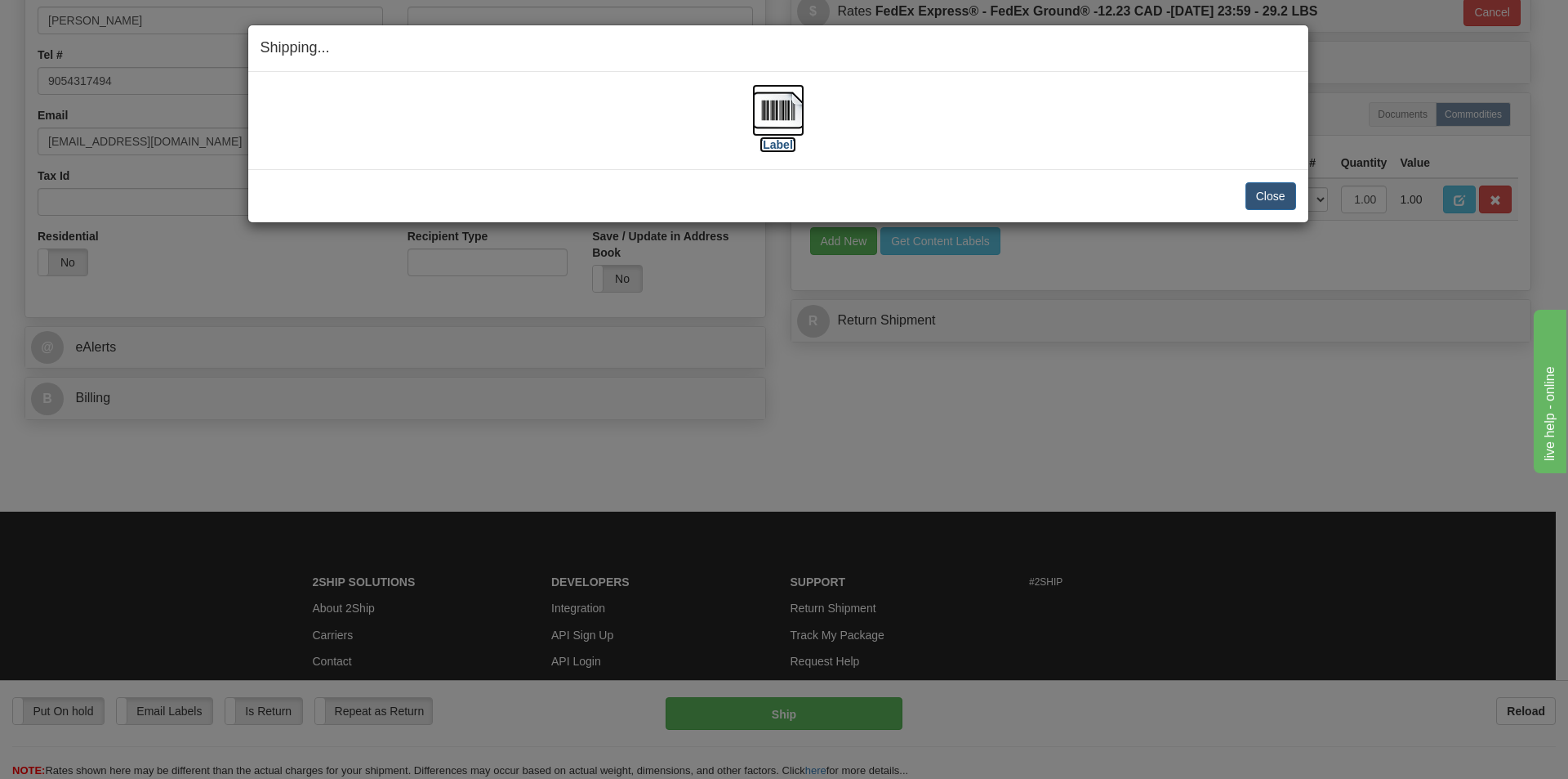
click at [792, 100] on img at bounding box center [778, 110] width 52 height 52
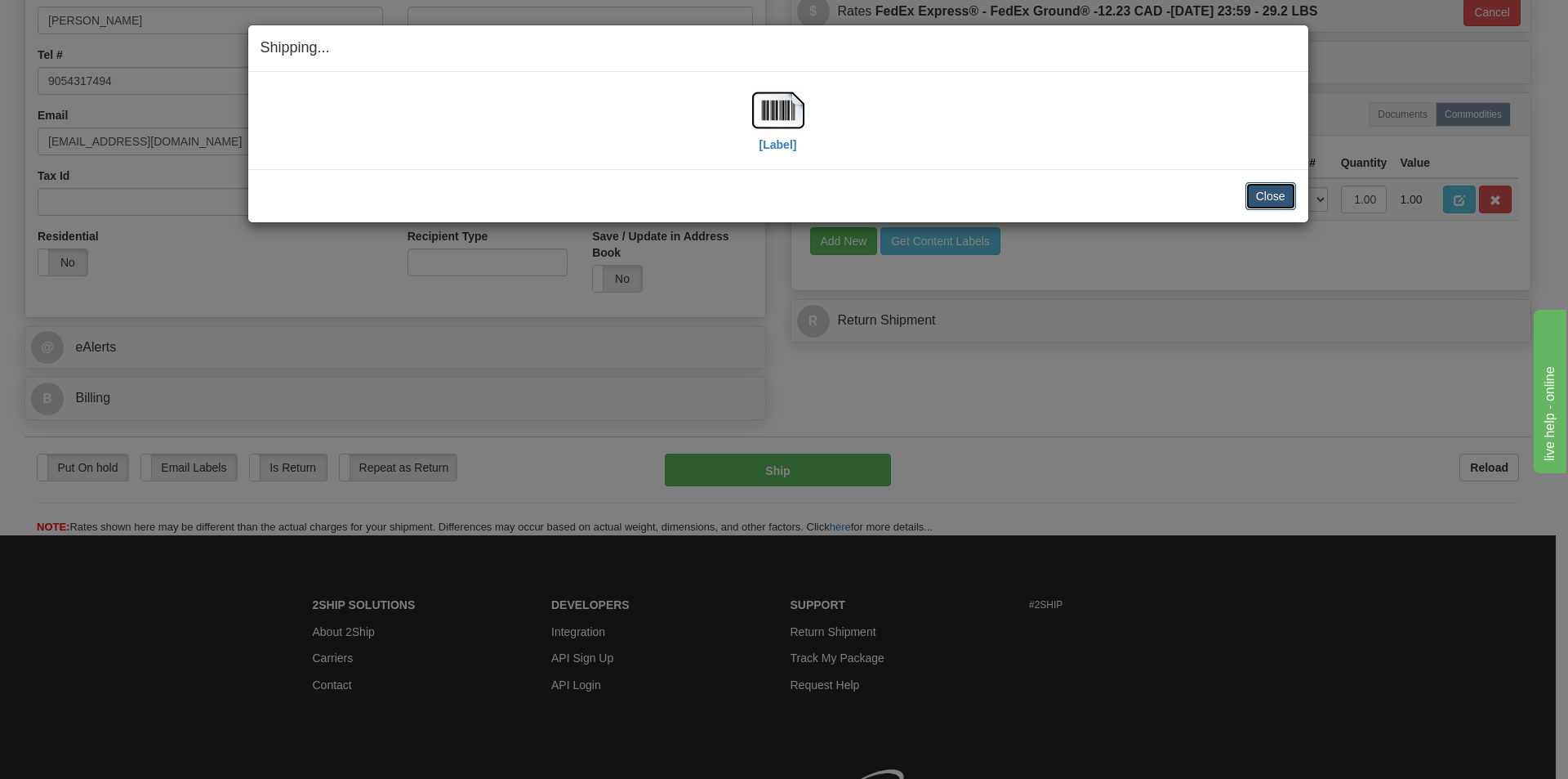
click at [1283, 193] on button "Close" at bounding box center [1271, 195] width 51 height 28
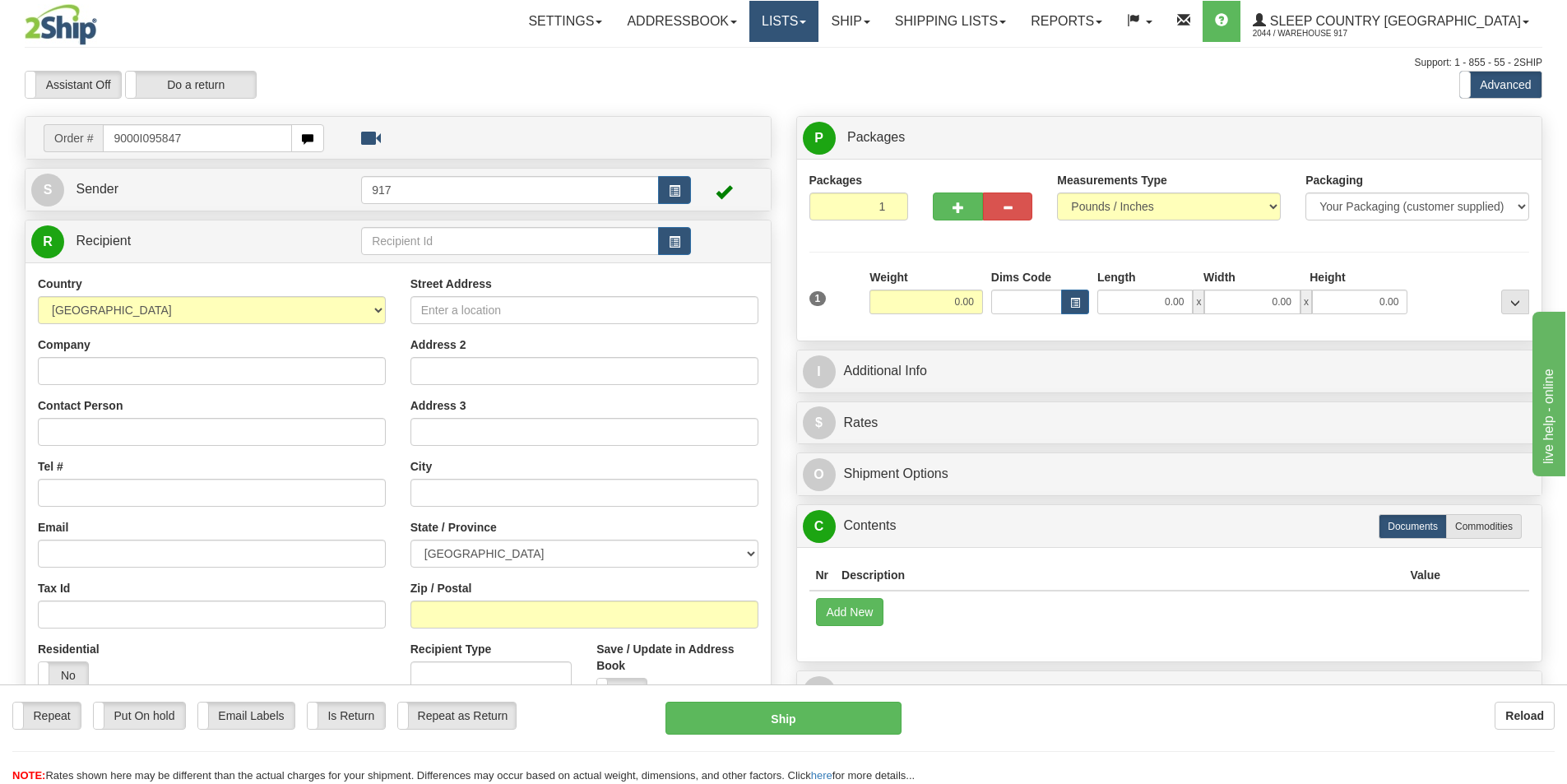
type input "9000I095847"
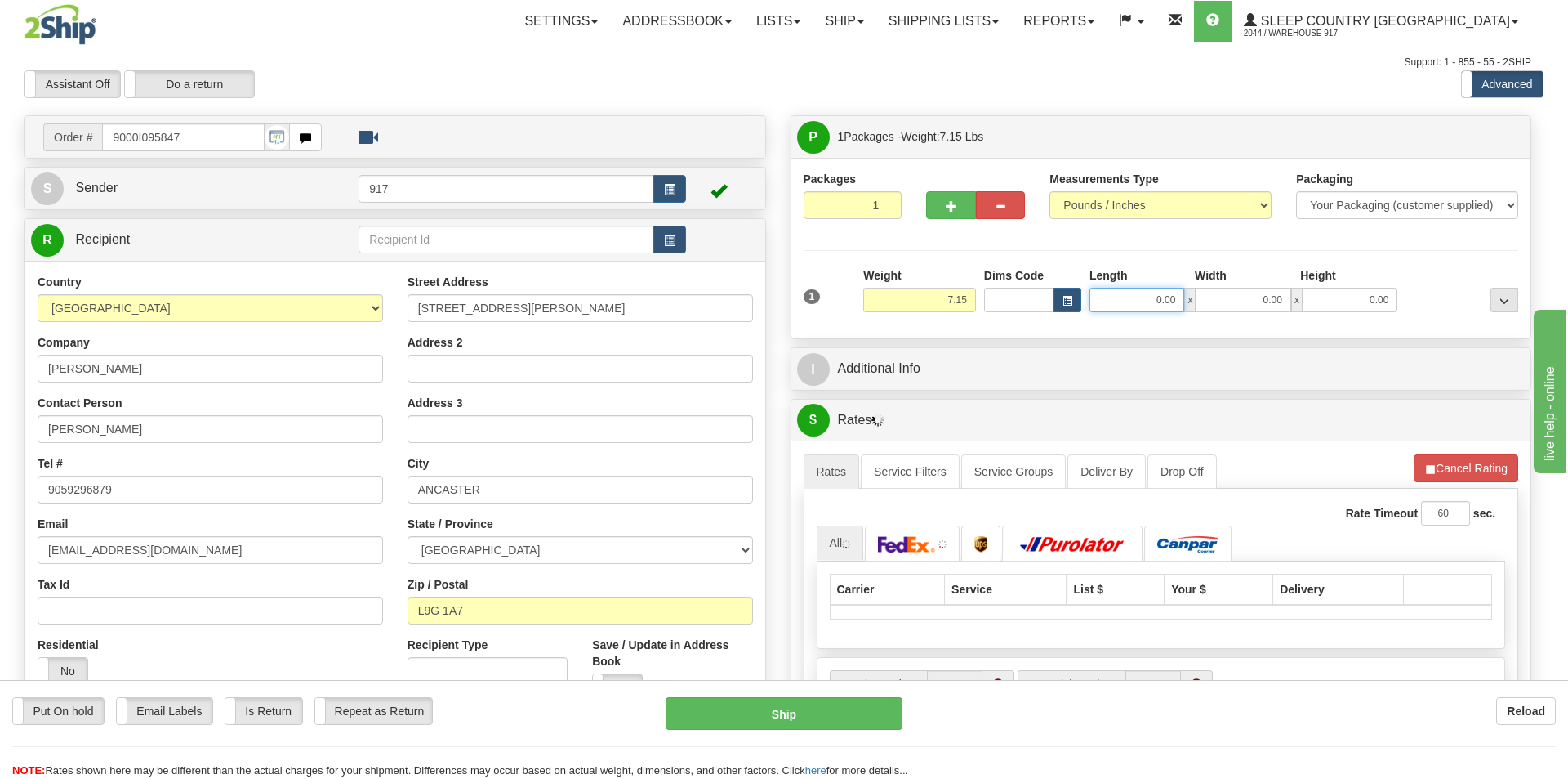
click at [1136, 295] on input "0.00" at bounding box center [1136, 300] width 95 height 25
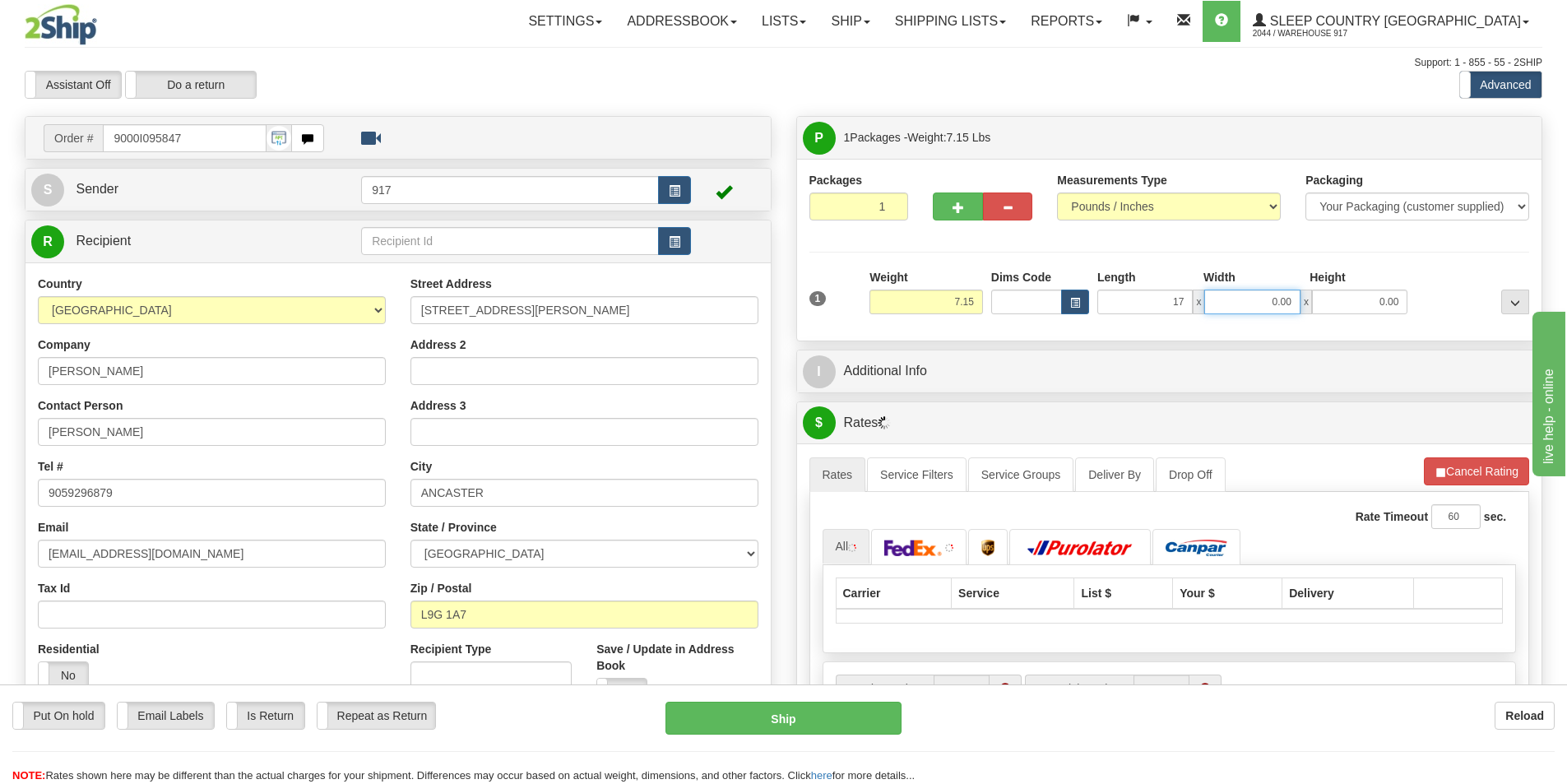
type input "17.00"
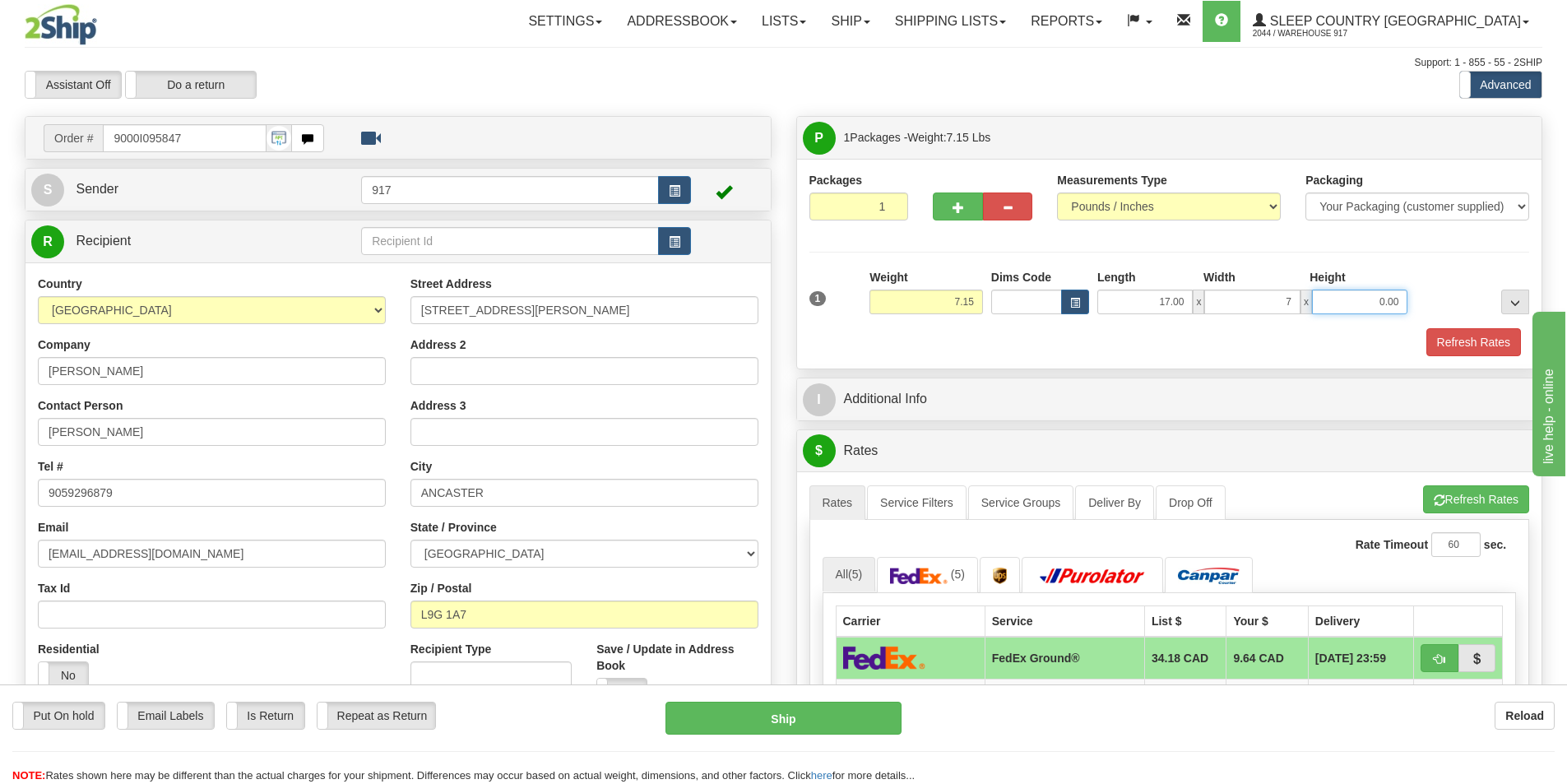
type input "7.00"
type input "21.00"
click at [1443, 333] on button "Refresh Rates" at bounding box center [1474, 341] width 95 height 28
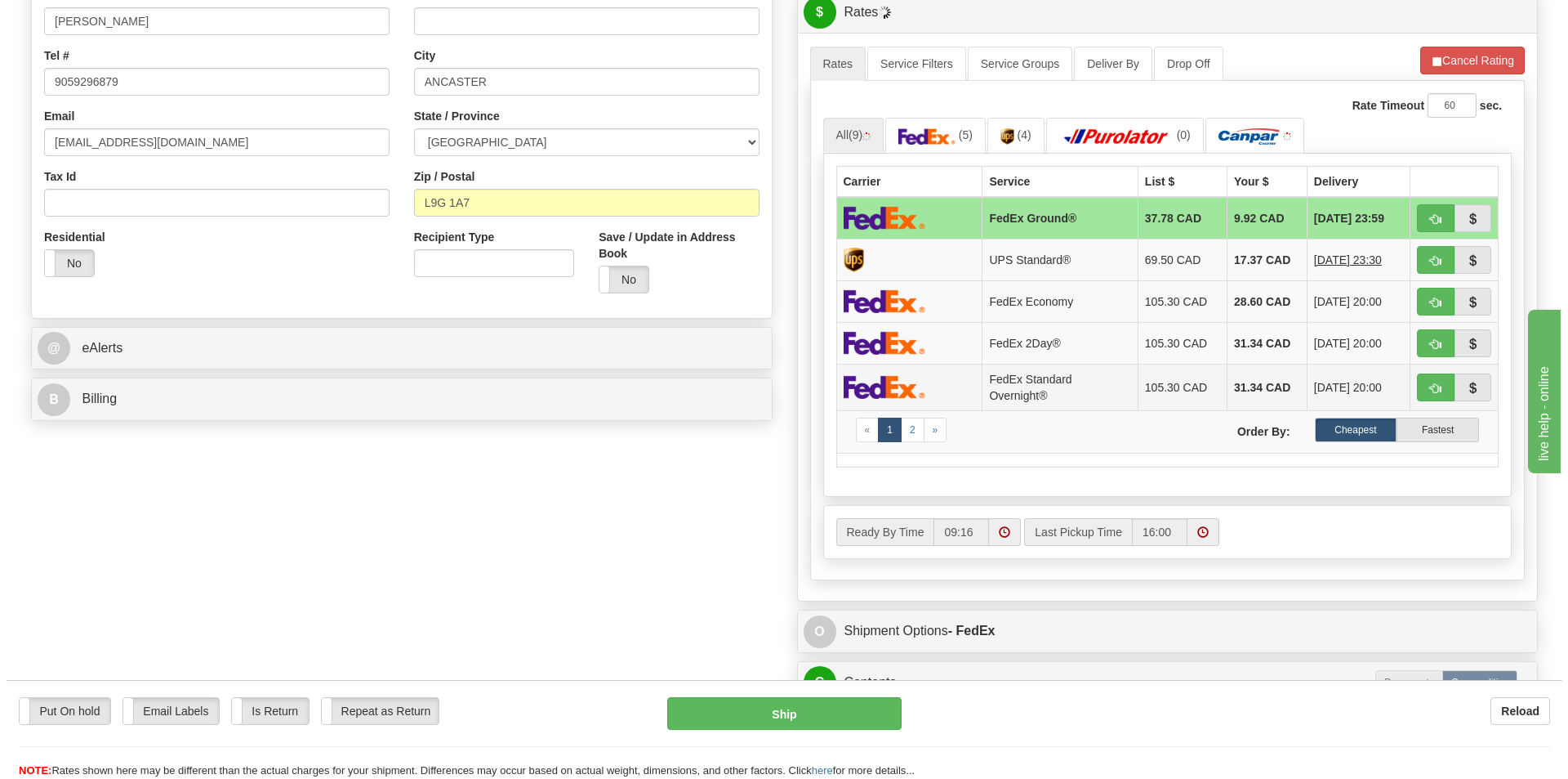
scroll to position [409, 0]
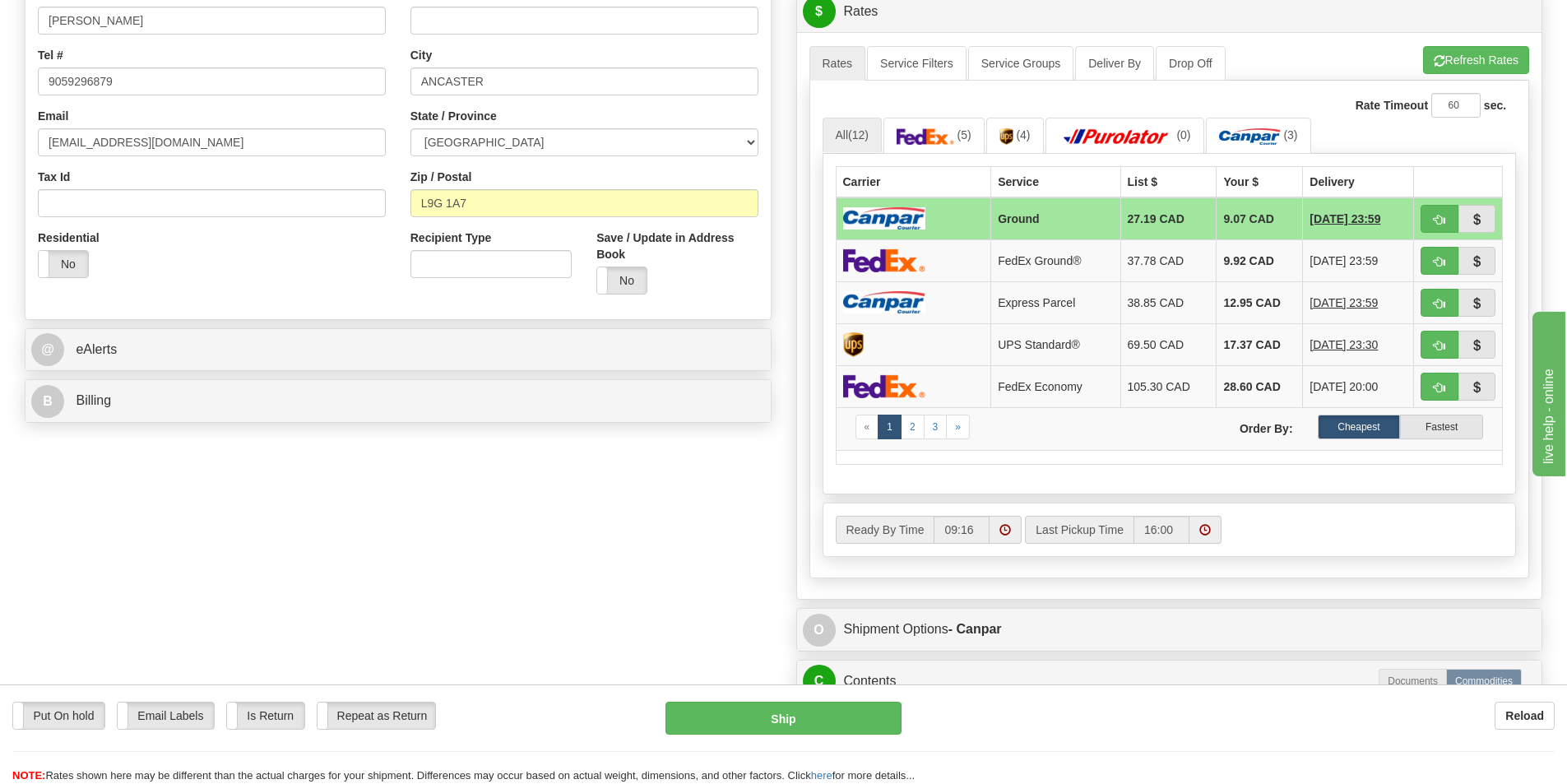
click at [973, 218] on td at bounding box center [914, 219] width 156 height 43
click at [774, 723] on button "Ship" at bounding box center [784, 718] width 236 height 33
type input "1"
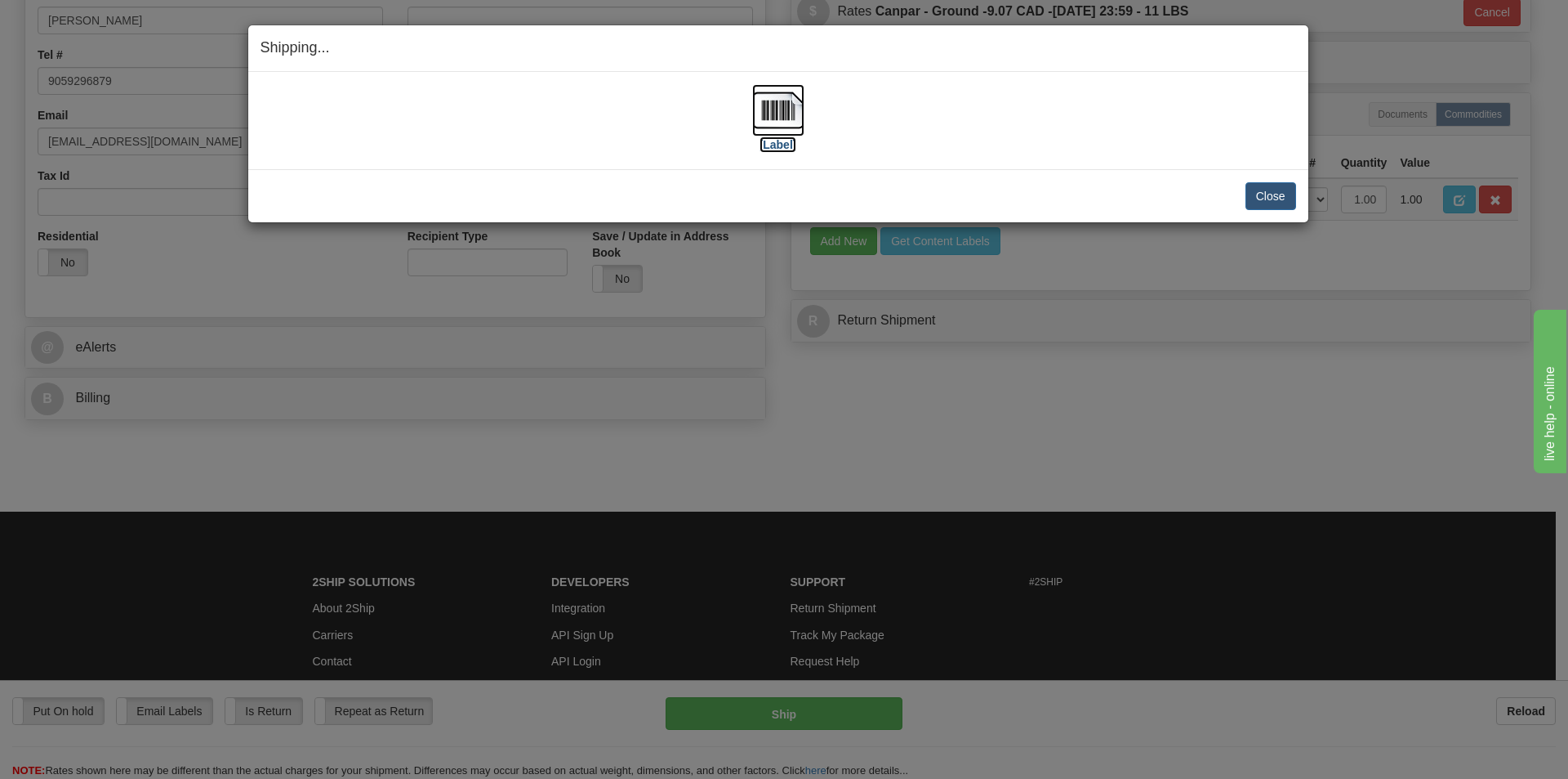
click at [792, 137] on label "[Label]" at bounding box center [778, 145] width 37 height 16
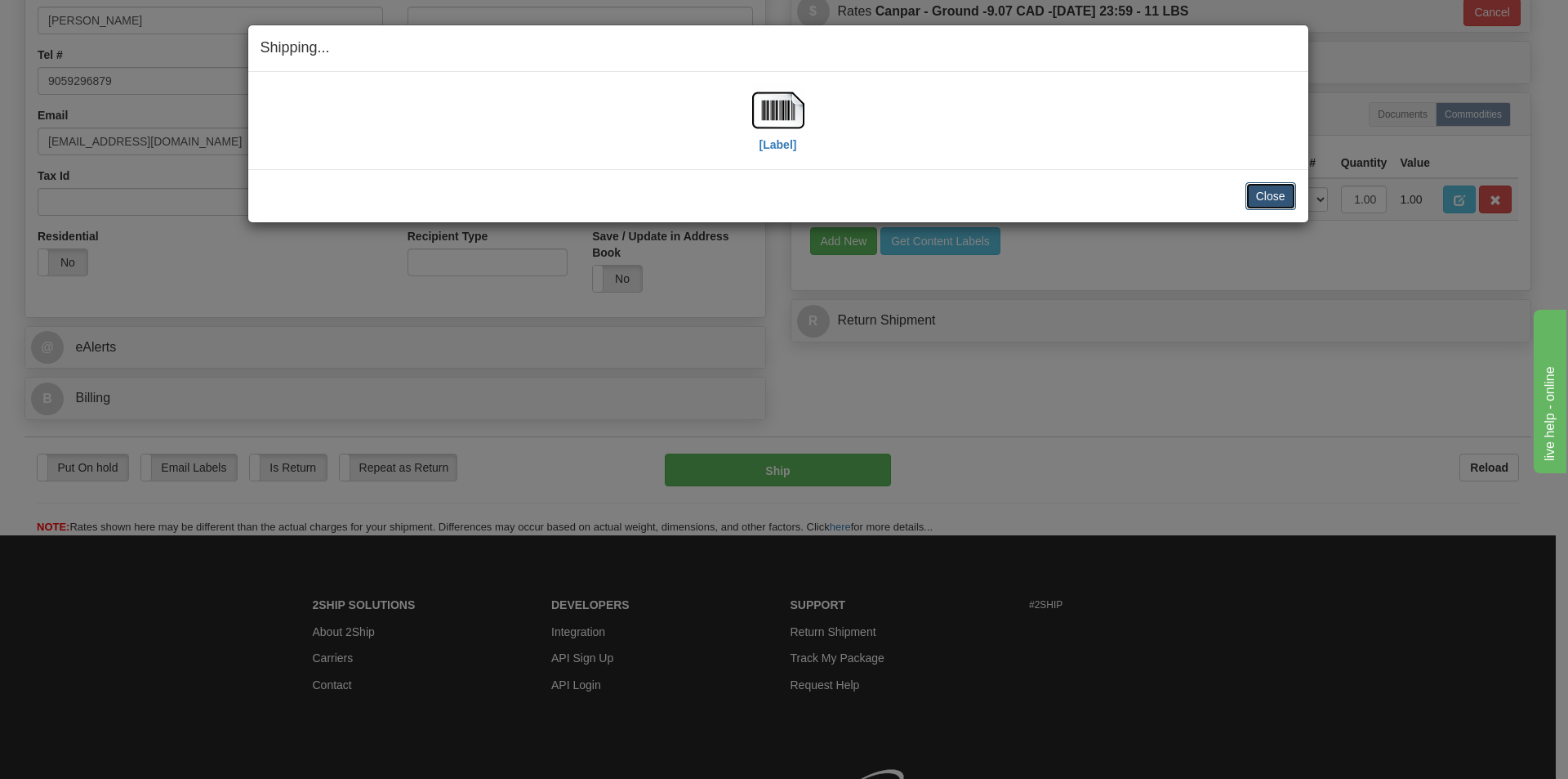
click at [1255, 193] on button "Close" at bounding box center [1271, 195] width 51 height 28
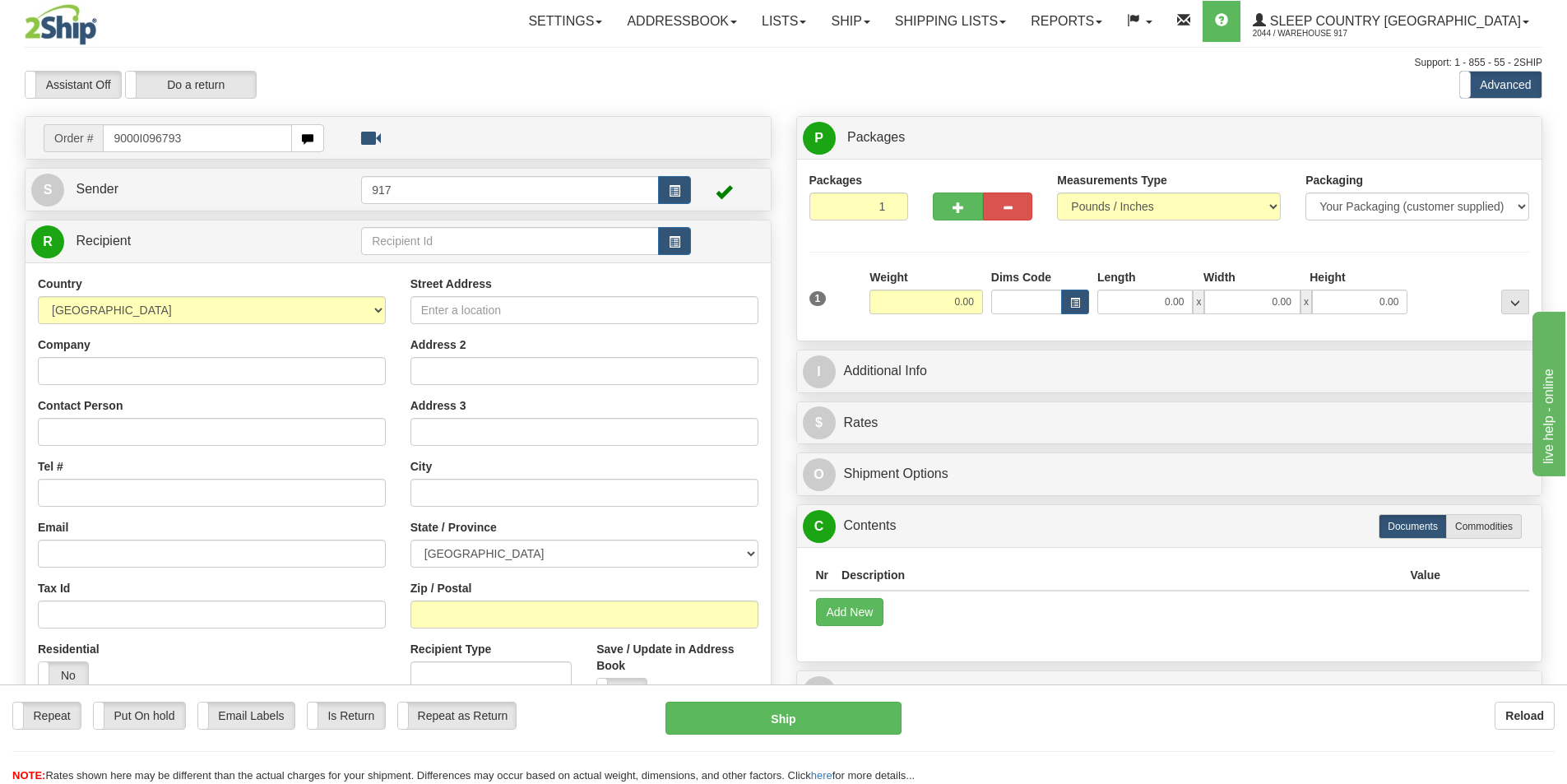
type input "9000I096793"
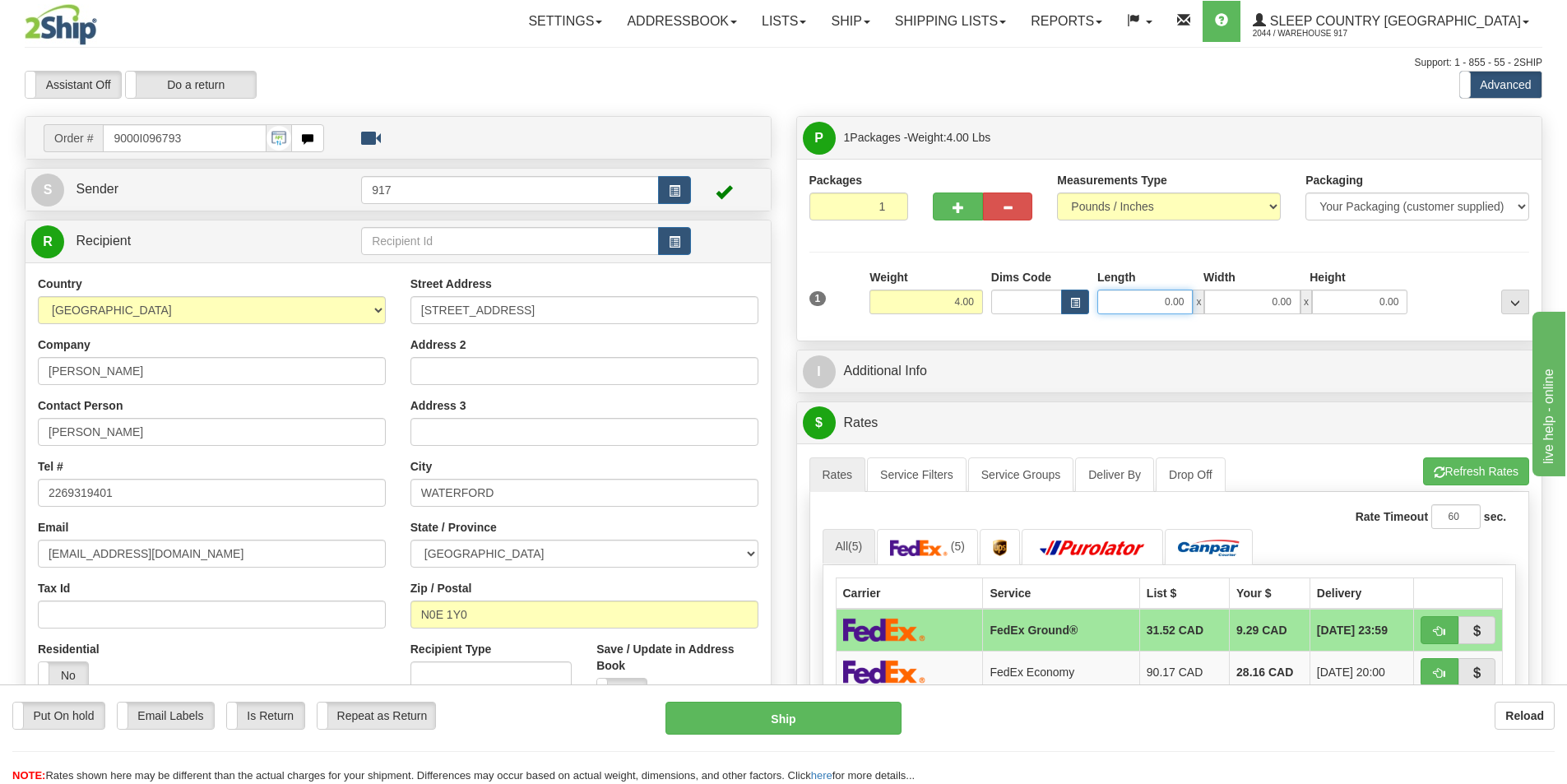
click at [1165, 299] on input "0.00" at bounding box center [1145, 302] width 96 height 25
type input "10.00"
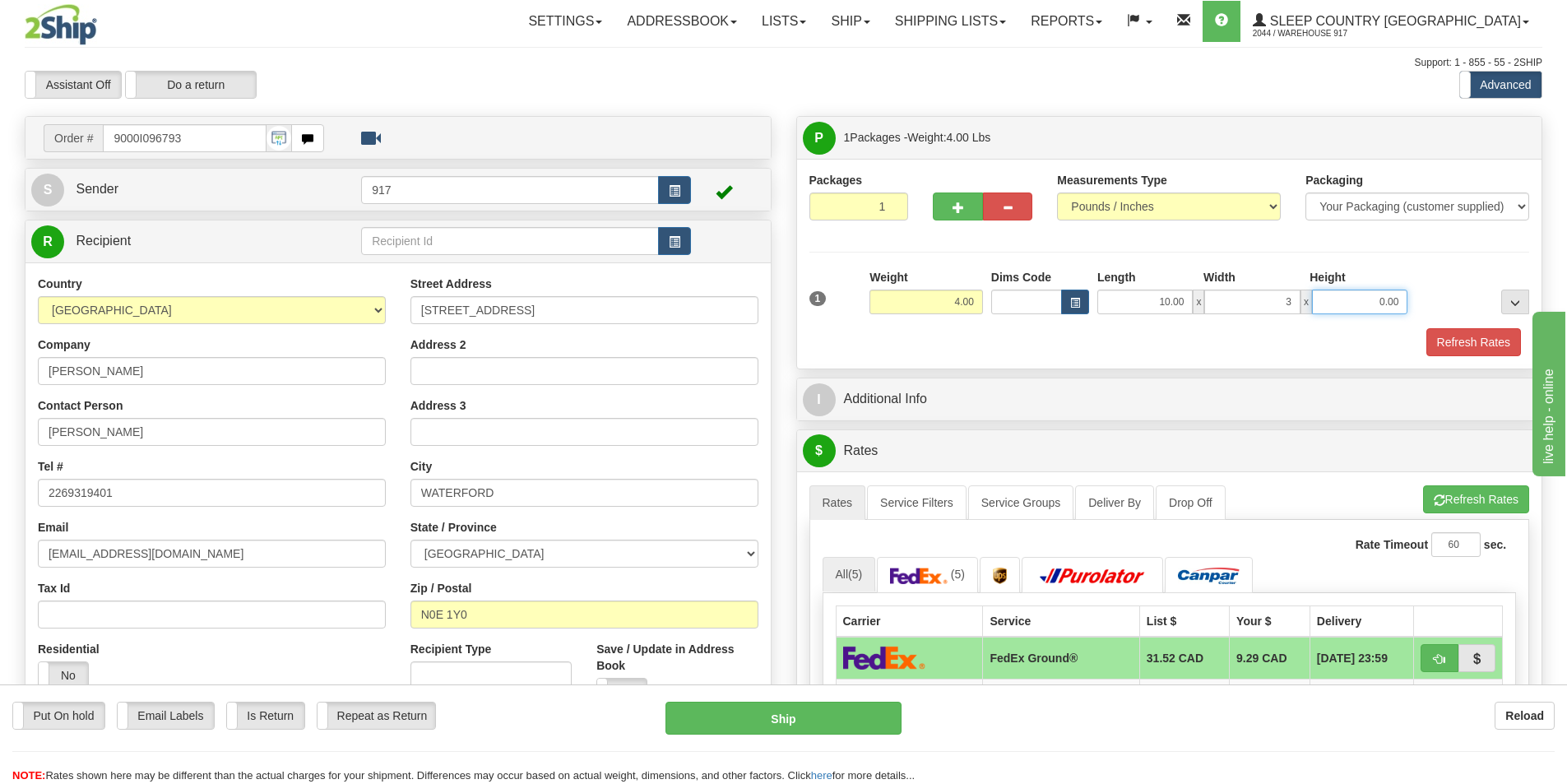
type input "3.00"
type input "2"
type input "12.00"
click at [1473, 344] on button "Refresh Rates" at bounding box center [1474, 341] width 95 height 28
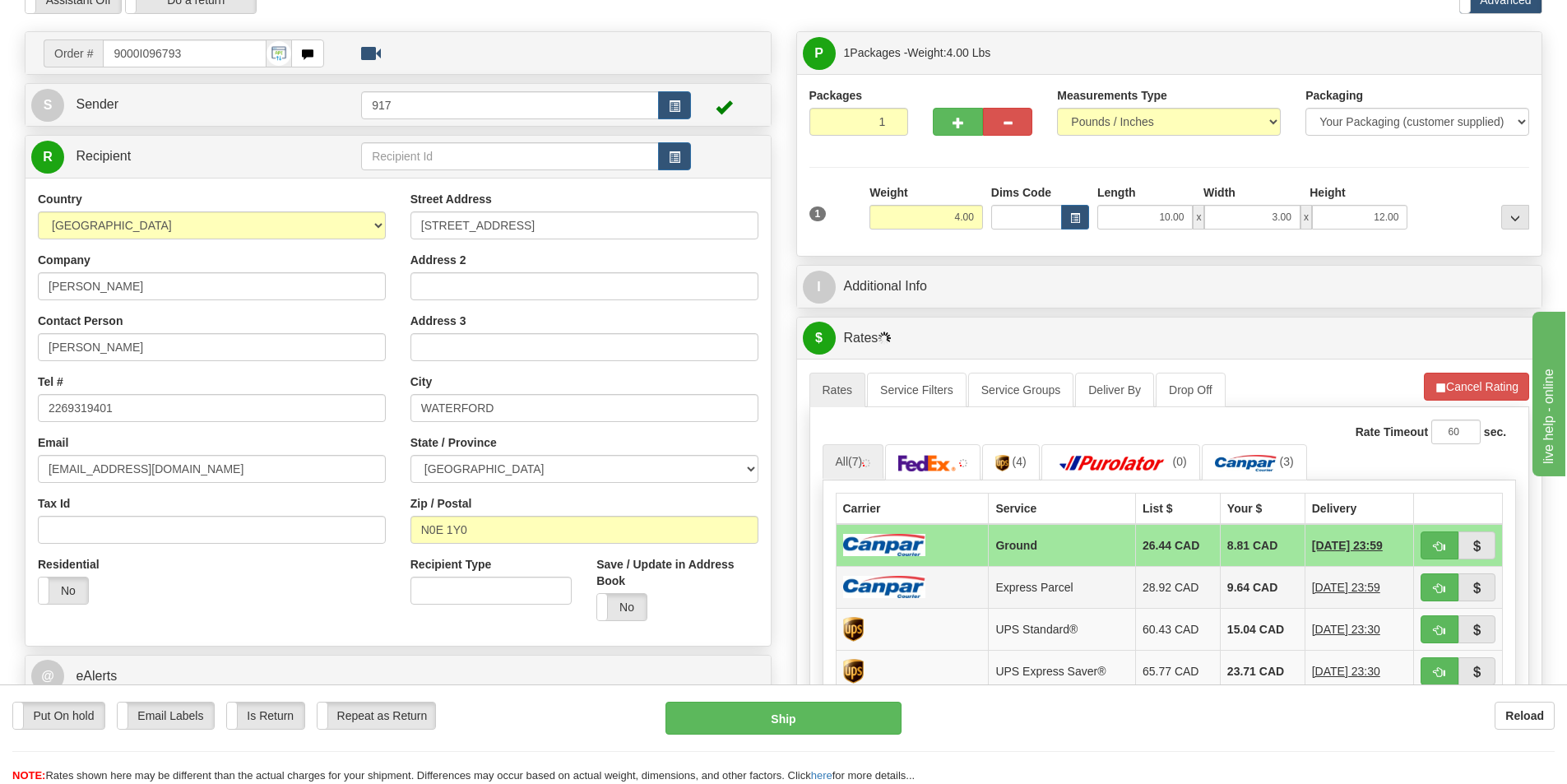
scroll to position [247, 0]
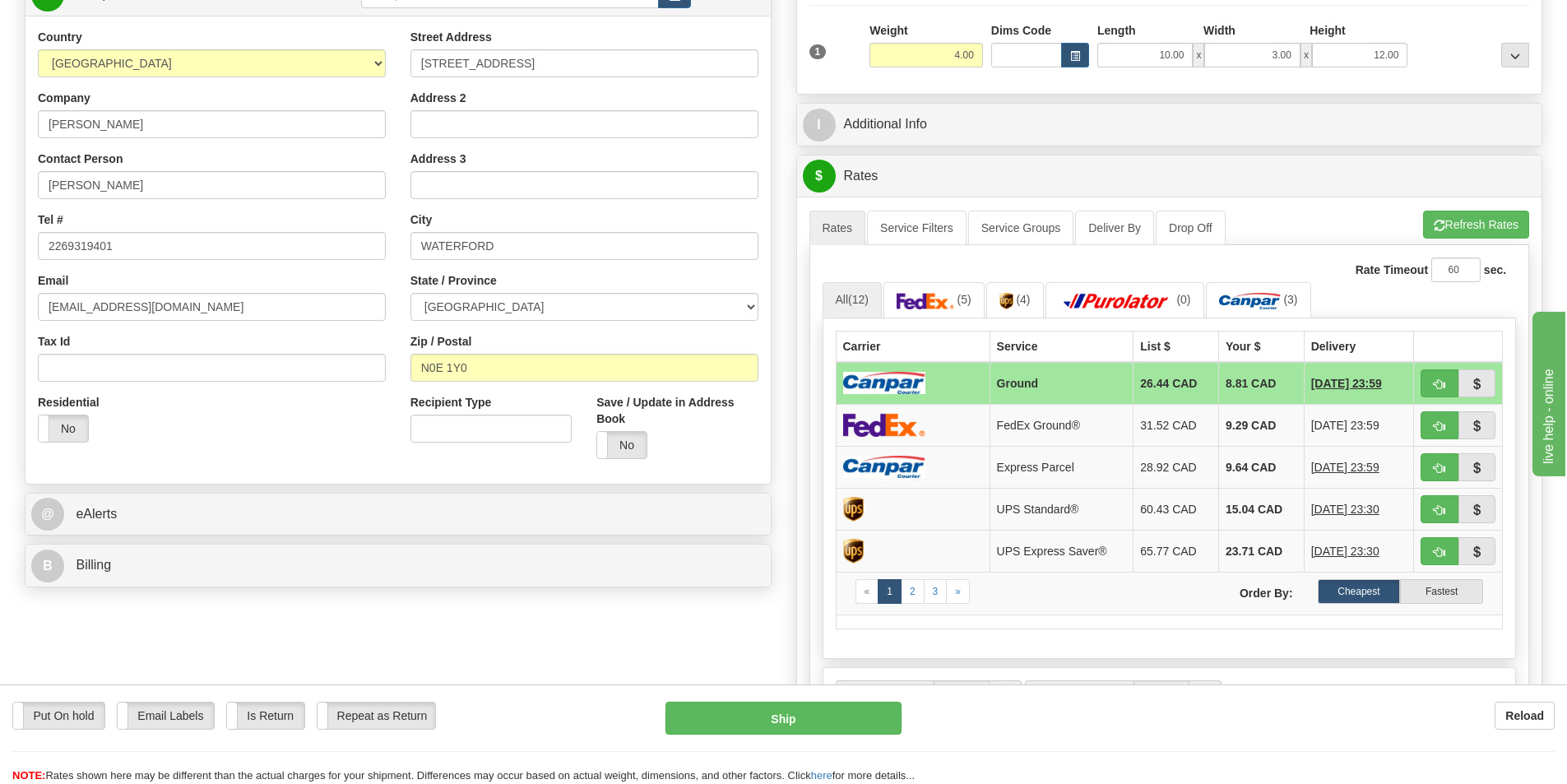
click at [939, 382] on td at bounding box center [913, 384] width 154 height 43
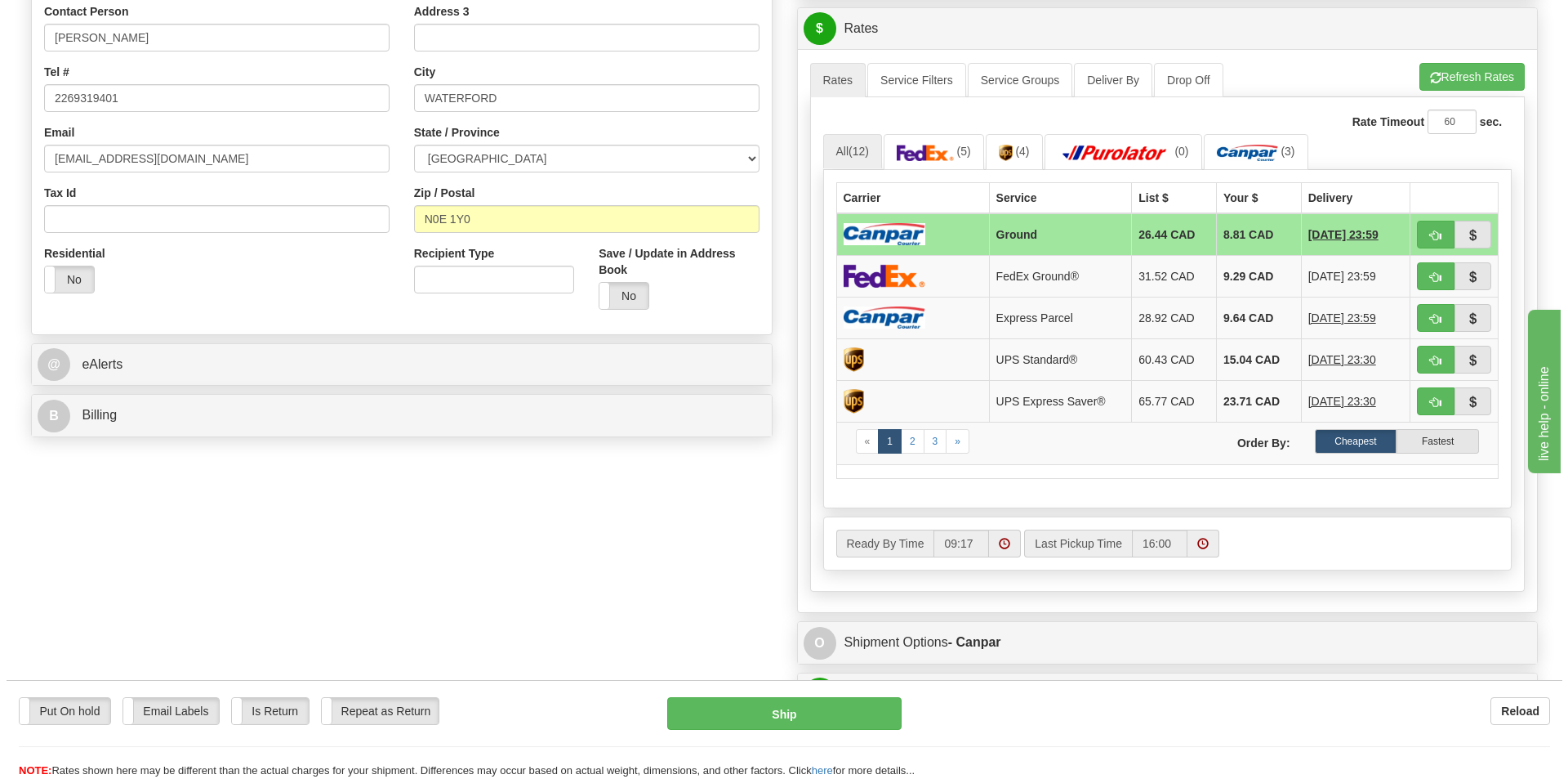
scroll to position [490, 0]
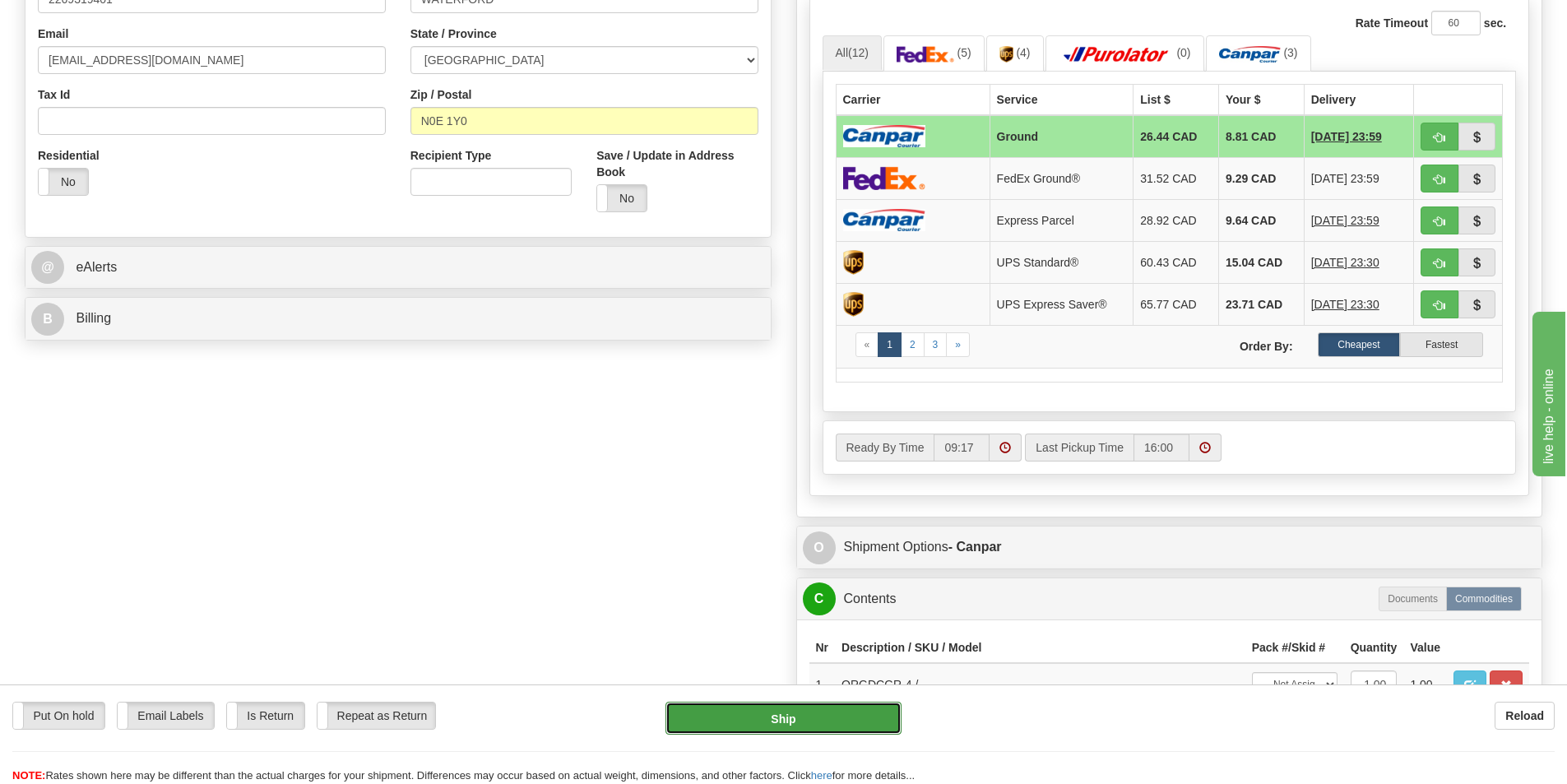
click at [765, 728] on button "Ship" at bounding box center [784, 718] width 236 height 33
type input "1"
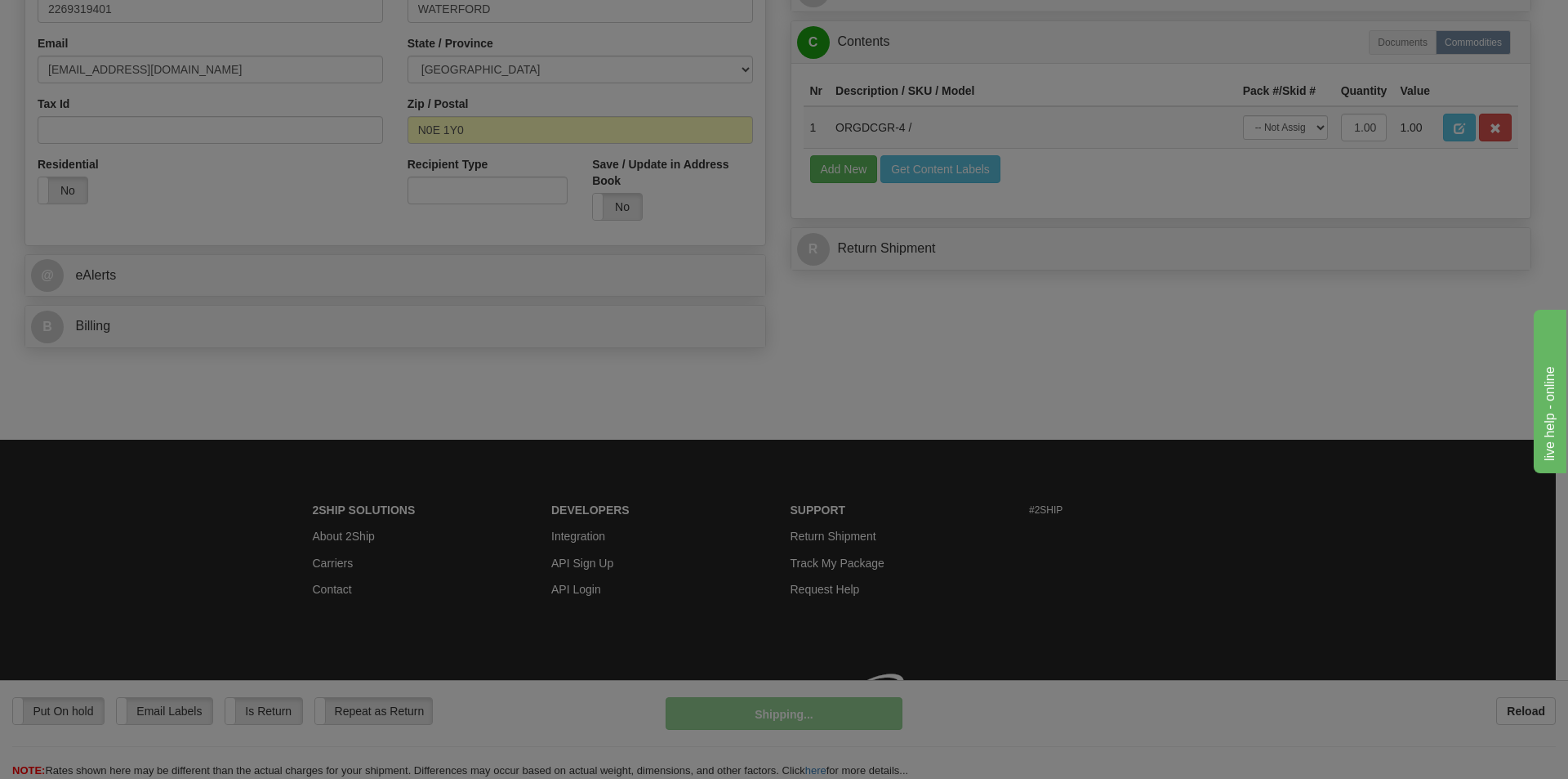
scroll to position [481, 0]
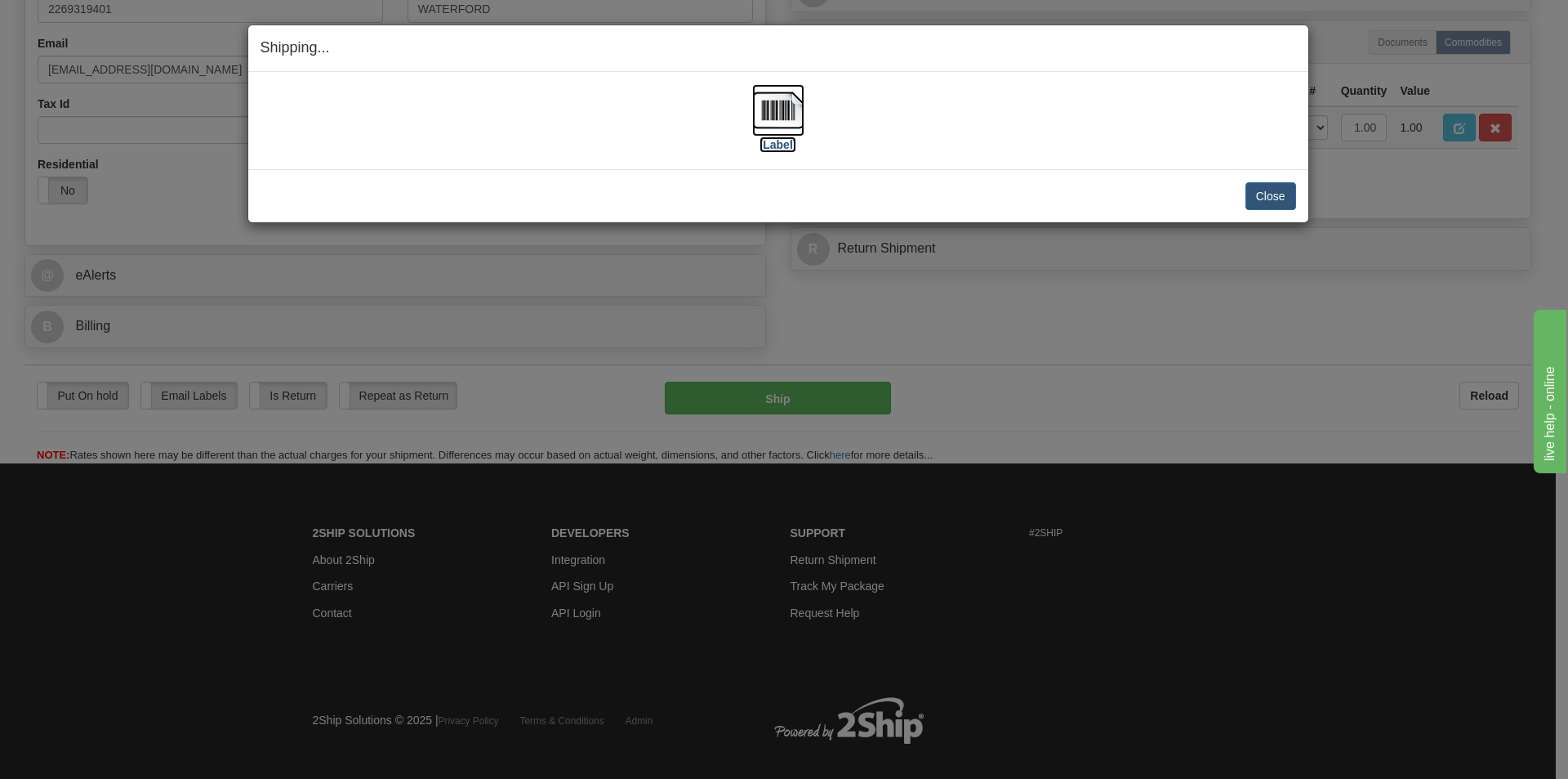
click at [758, 124] on img at bounding box center [778, 110] width 52 height 52
click at [1257, 206] on button "Close" at bounding box center [1271, 195] width 51 height 28
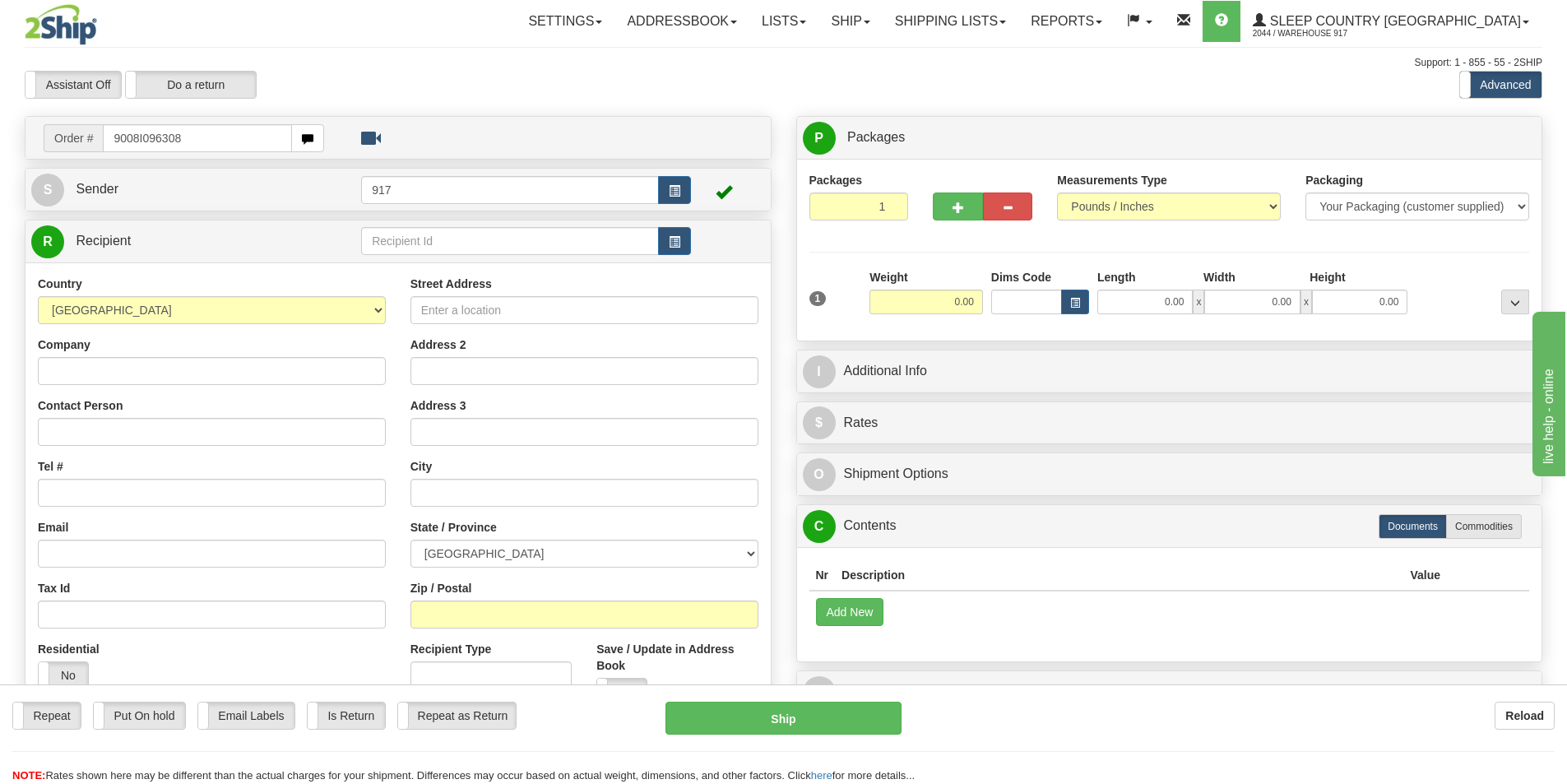
type input "9008I096308"
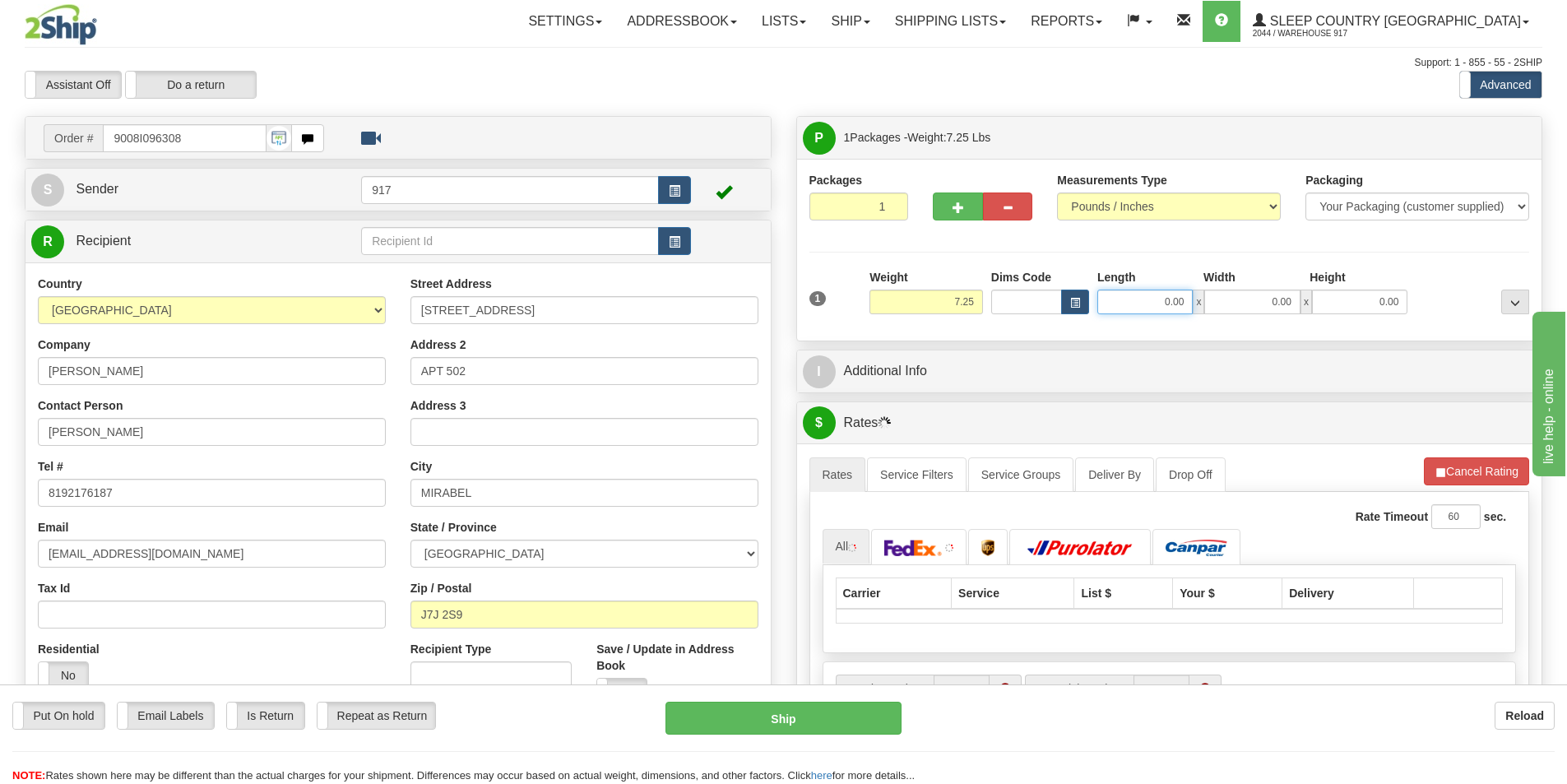
click at [1150, 299] on input "0.00" at bounding box center [1145, 302] width 96 height 25
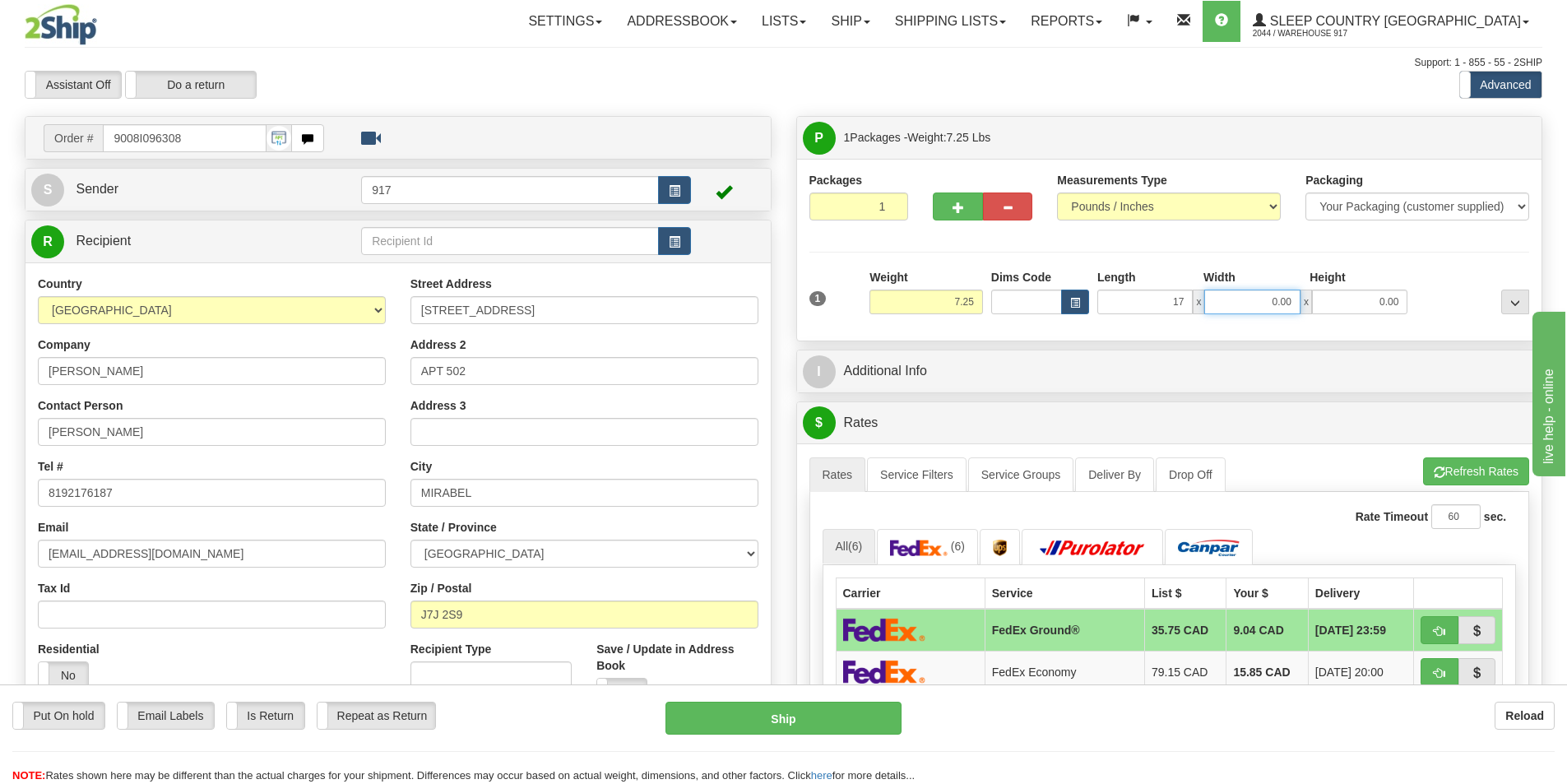
type input "17.00"
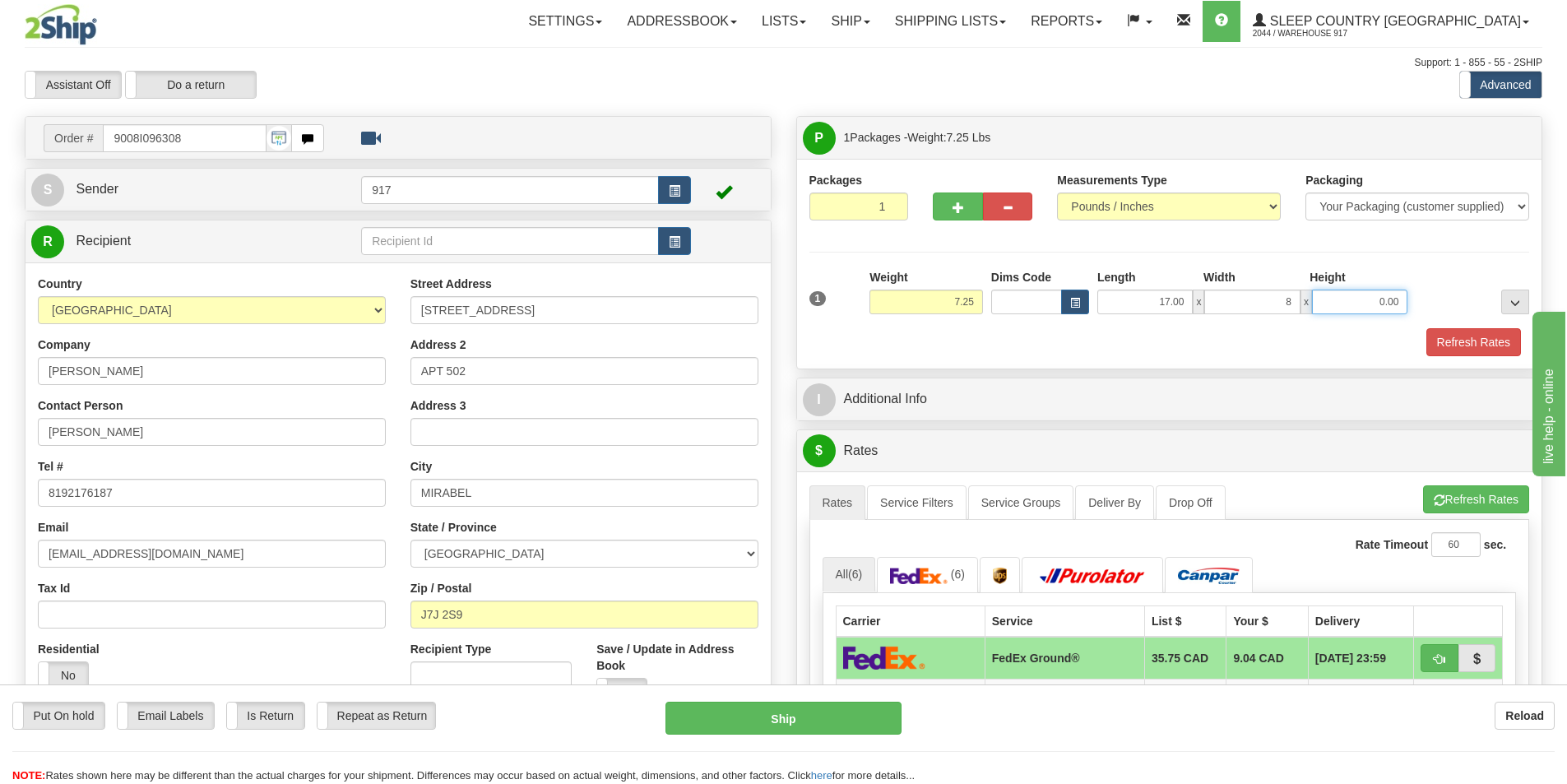
type input "8.00"
type input "21.00"
click at [1484, 342] on button "Refresh Rates" at bounding box center [1474, 341] width 95 height 28
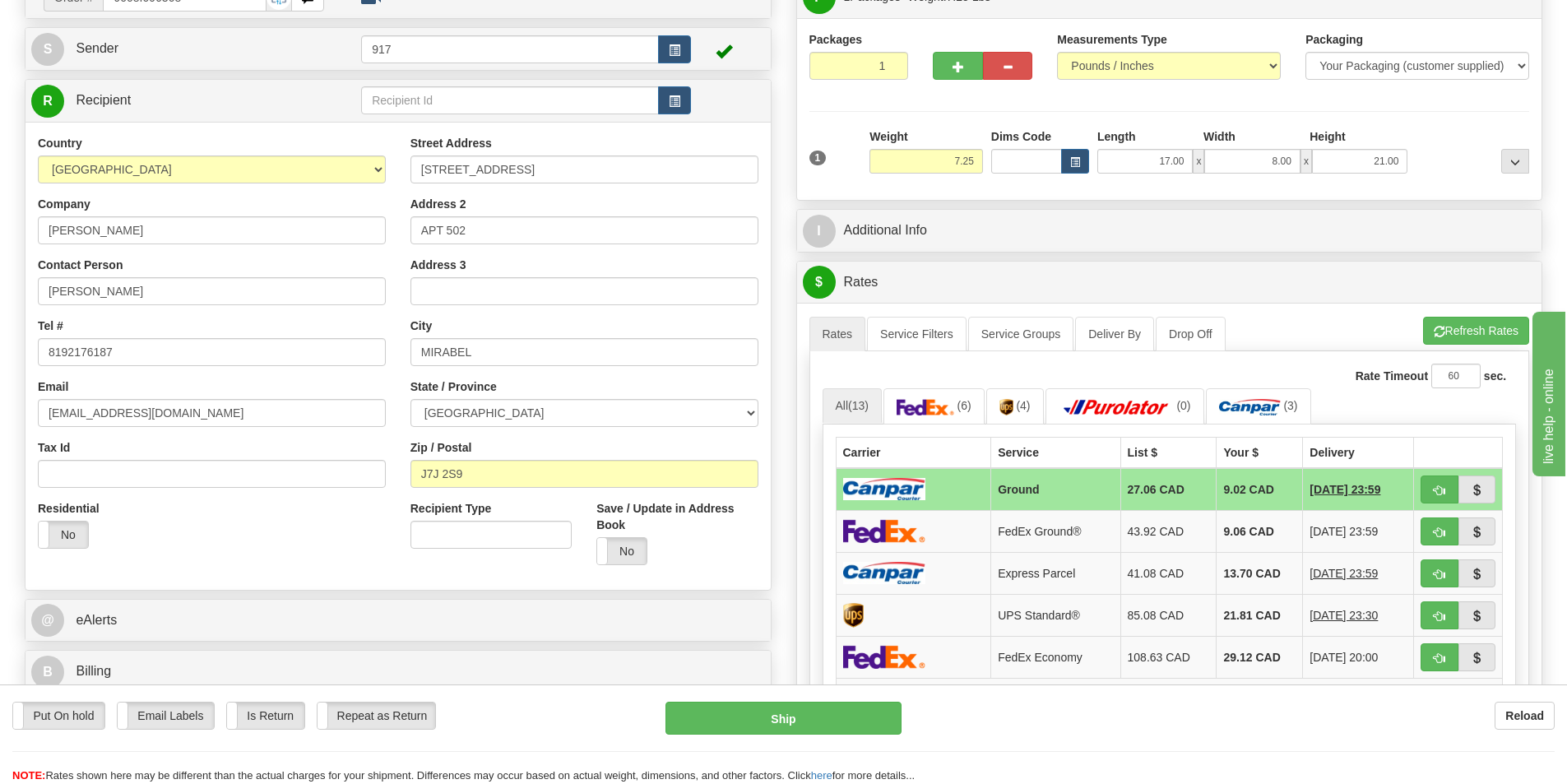
scroll to position [164, 0]
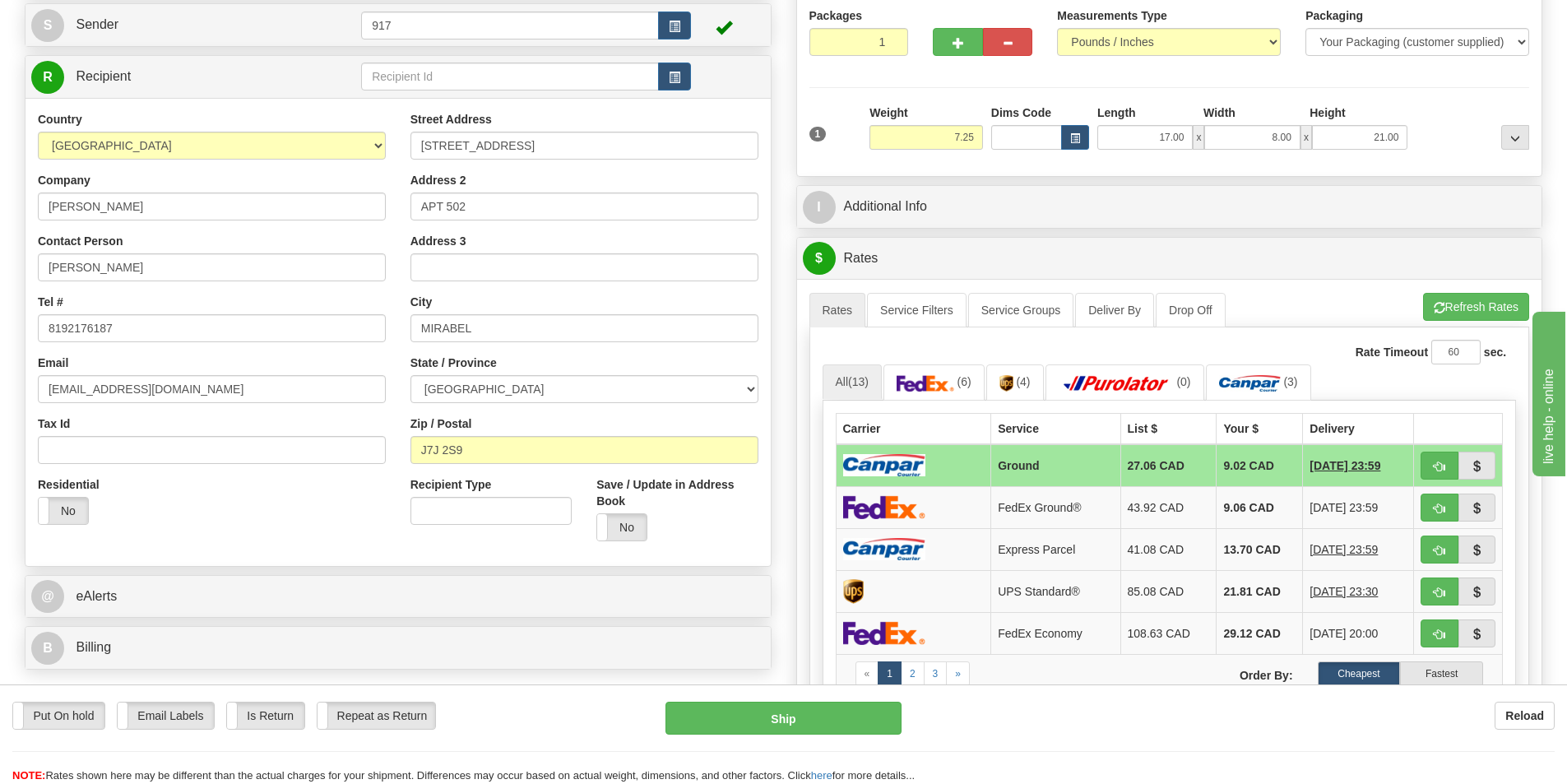
click at [909, 452] on td at bounding box center [914, 466] width 156 height 43
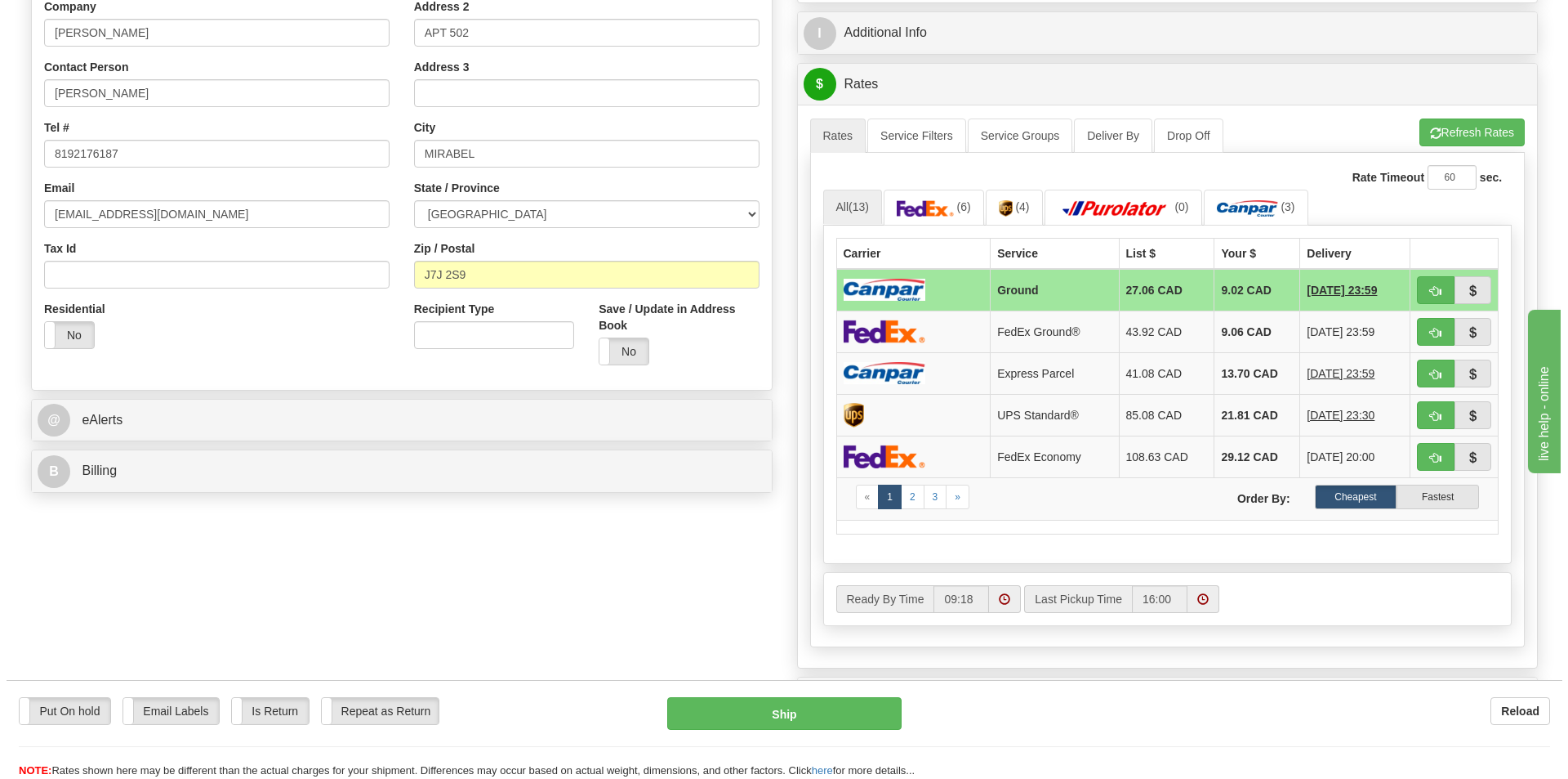
scroll to position [409, 0]
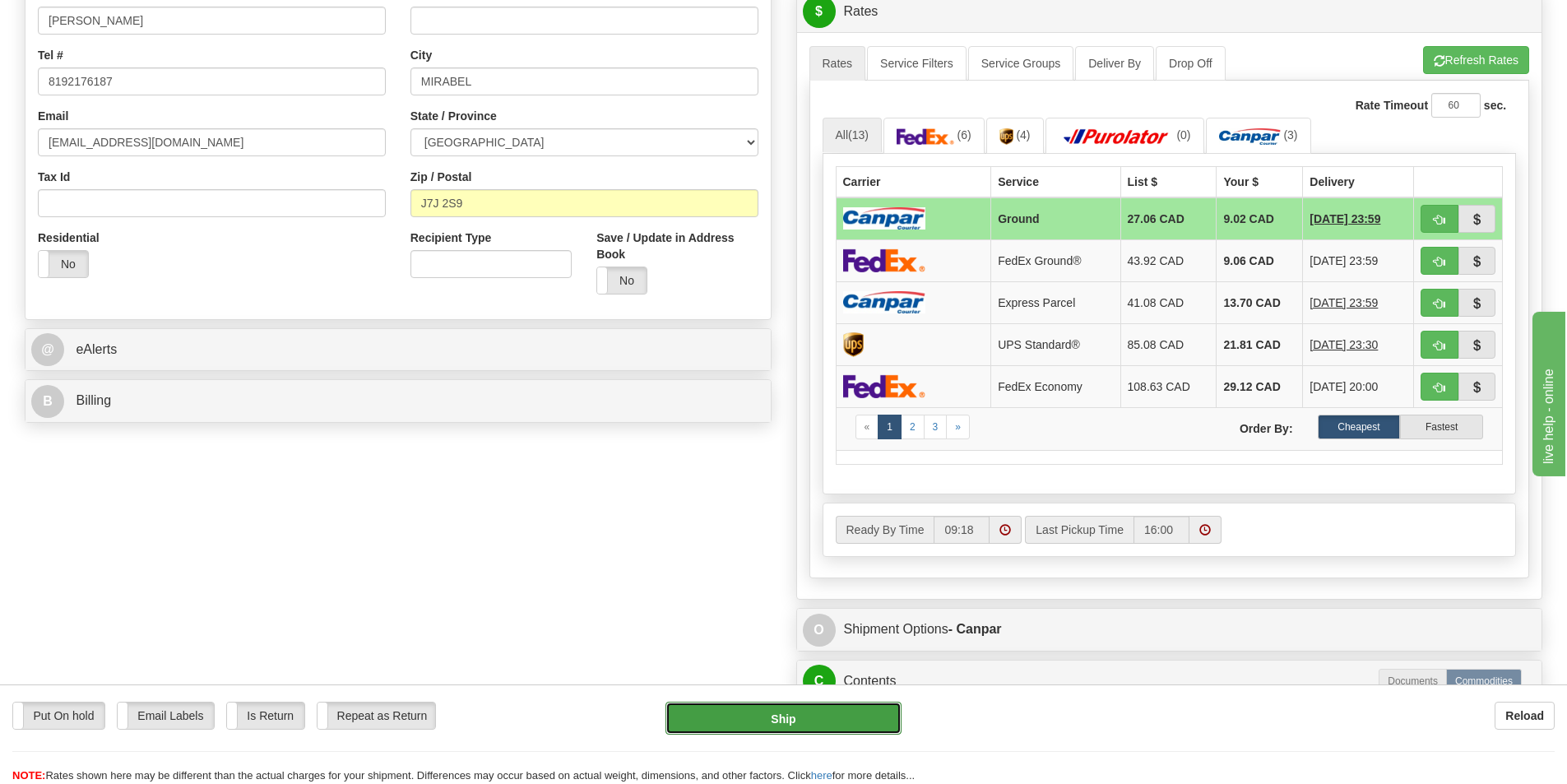
click at [809, 724] on button "Ship" at bounding box center [784, 718] width 236 height 33
type input "1"
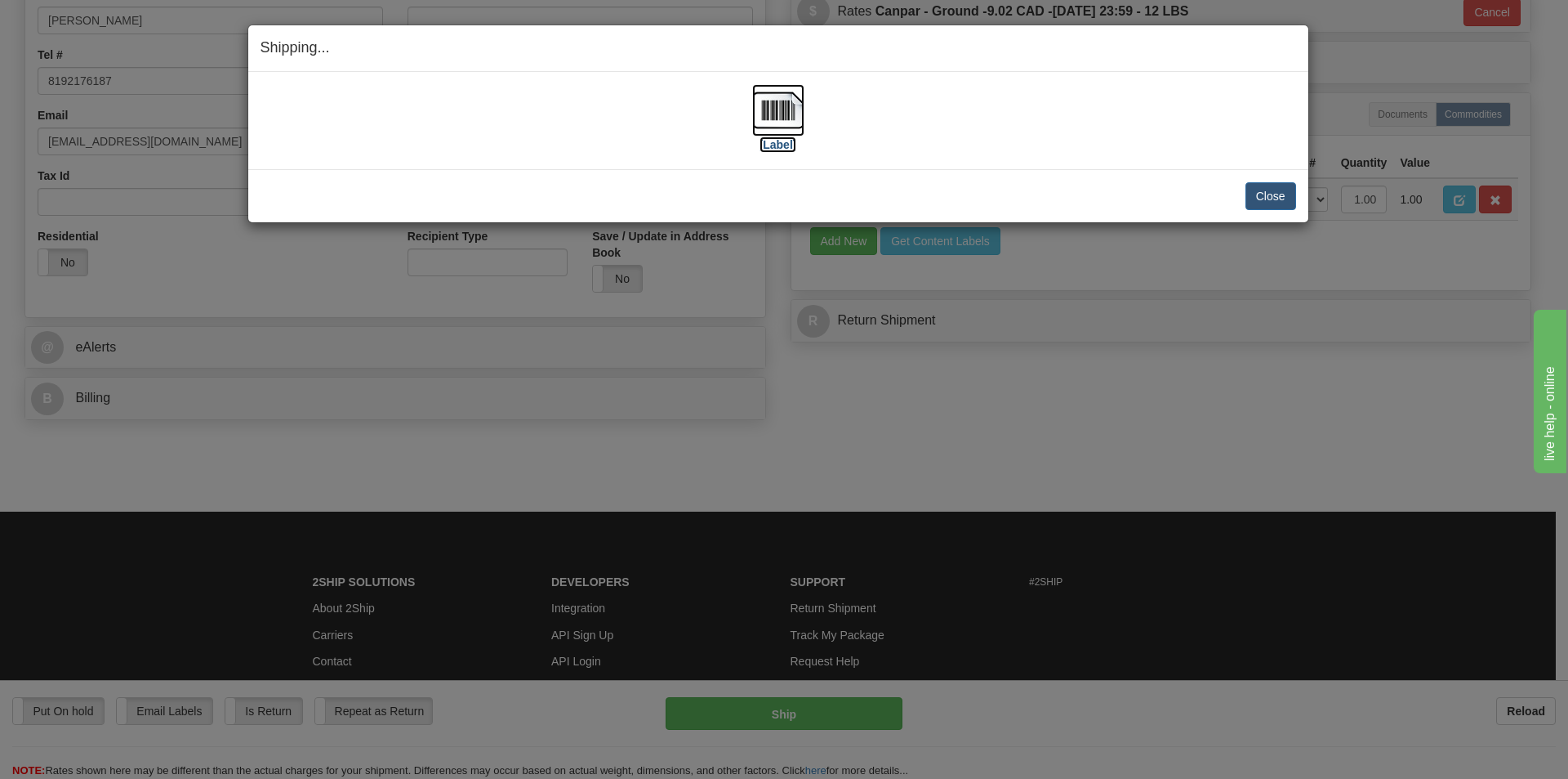
click at [760, 100] on img at bounding box center [778, 110] width 52 height 52
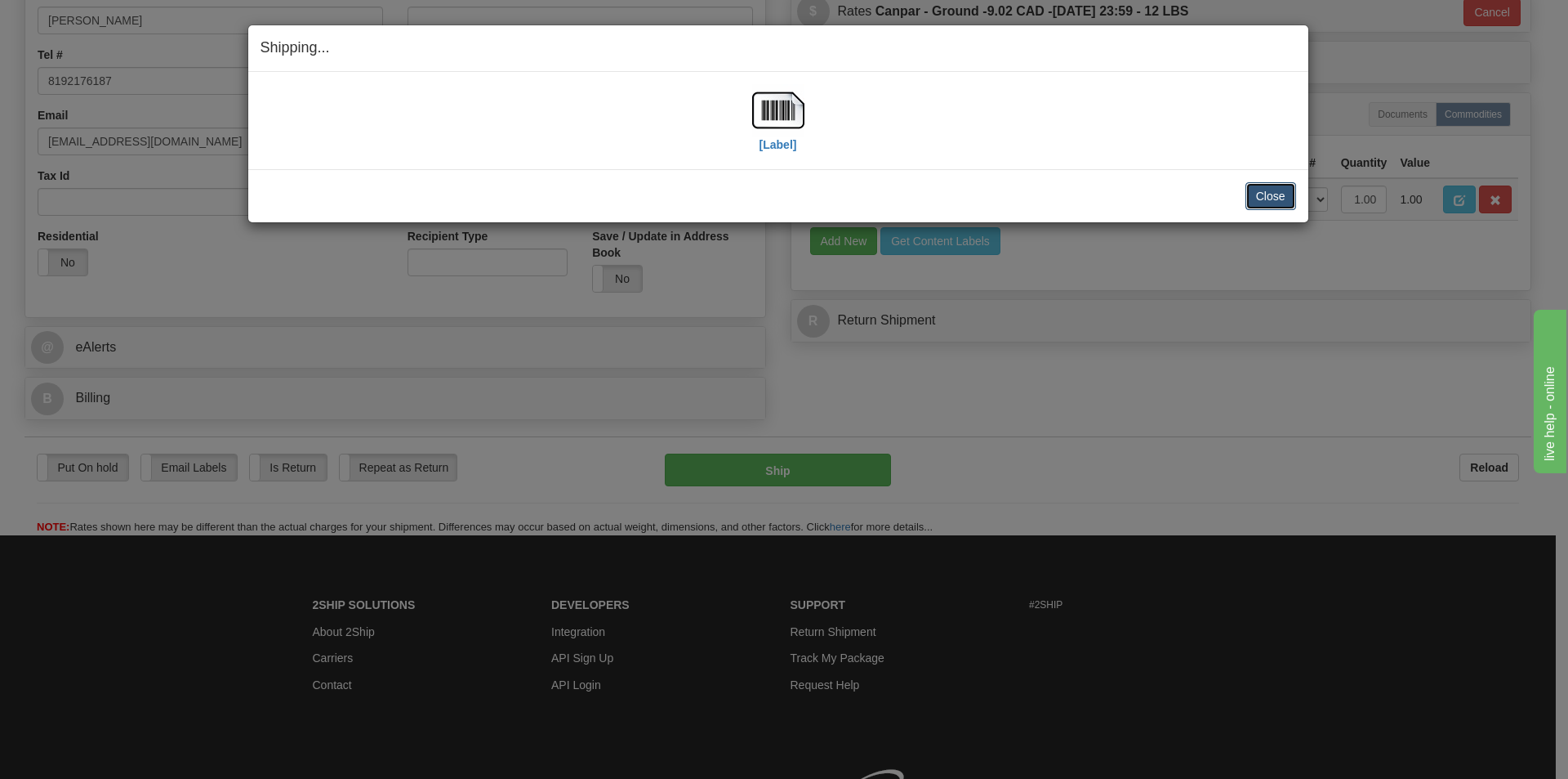
click at [1282, 193] on button "Close" at bounding box center [1271, 195] width 51 height 28
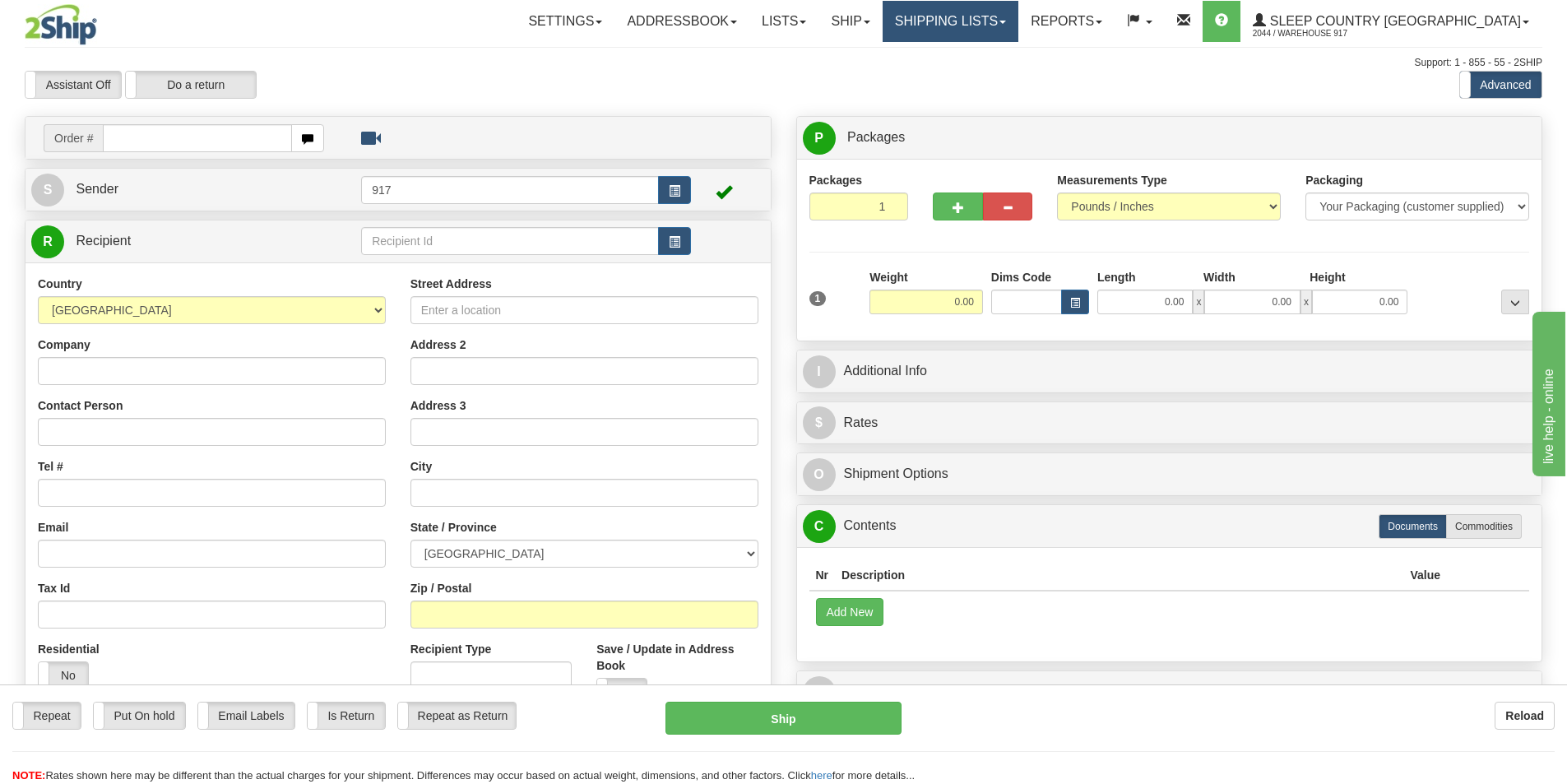
click at [987, 26] on div "Toggle navigation Settings Shipping Preferences Fields Preferences New" at bounding box center [784, 463] width 1567 height 926
click at [1019, 28] on link "Shipping lists" at bounding box center [951, 21] width 136 height 41
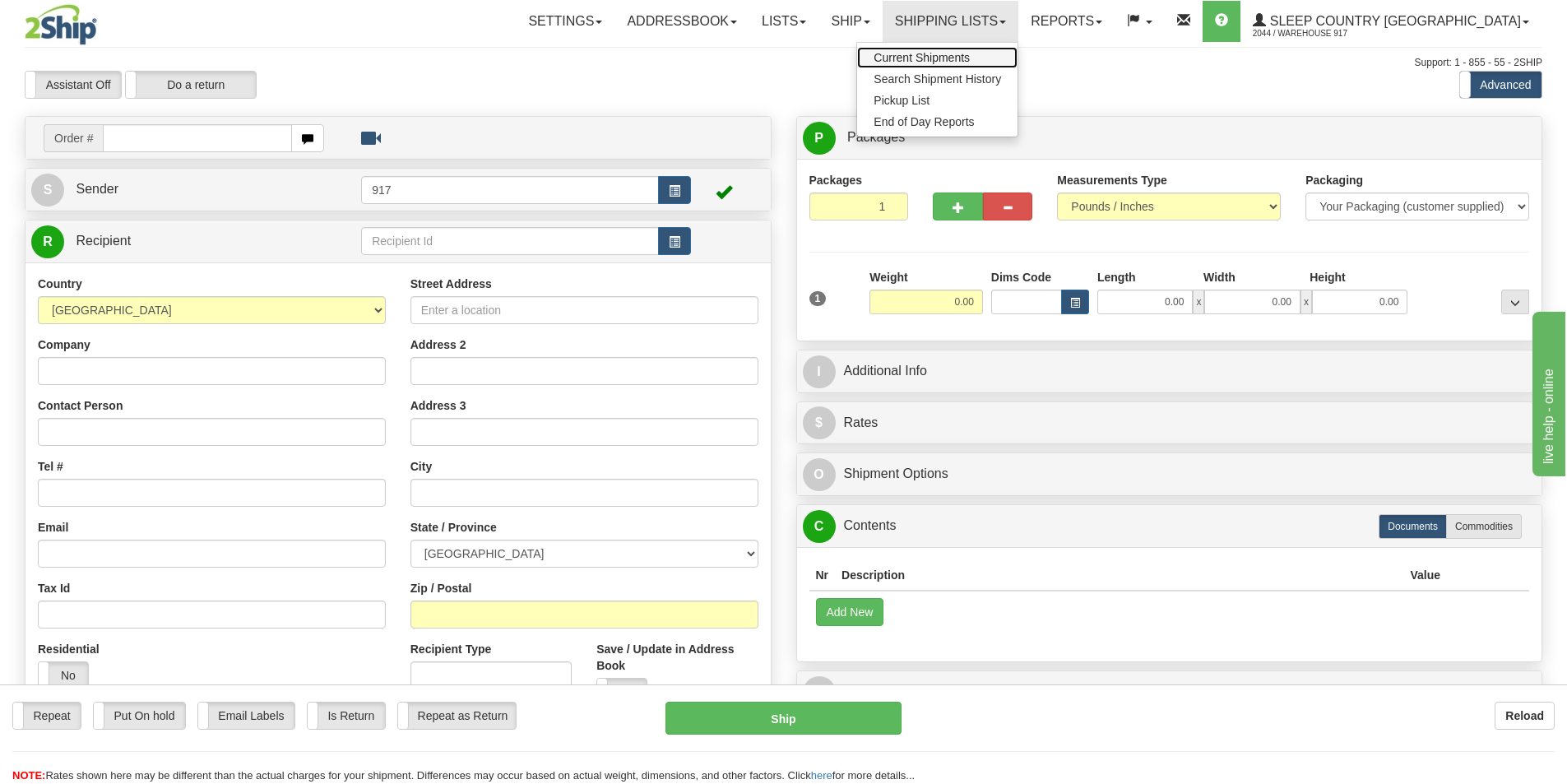
click at [970, 60] on span "Current Shipments" at bounding box center [922, 57] width 97 height 13
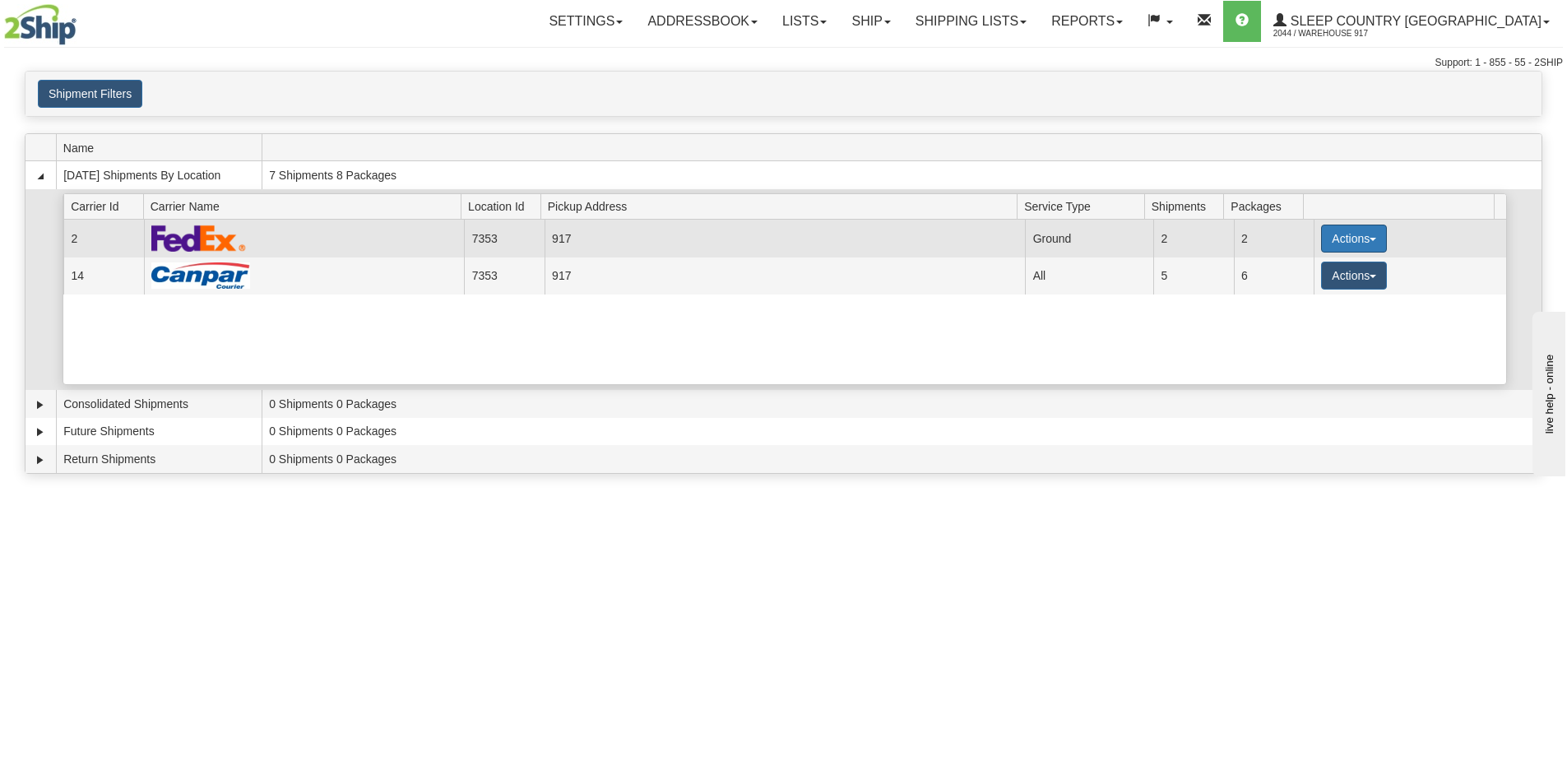
click at [1355, 237] on button "Actions" at bounding box center [1354, 238] width 66 height 28
click at [1309, 291] on span "Close" at bounding box center [1290, 290] width 38 height 12
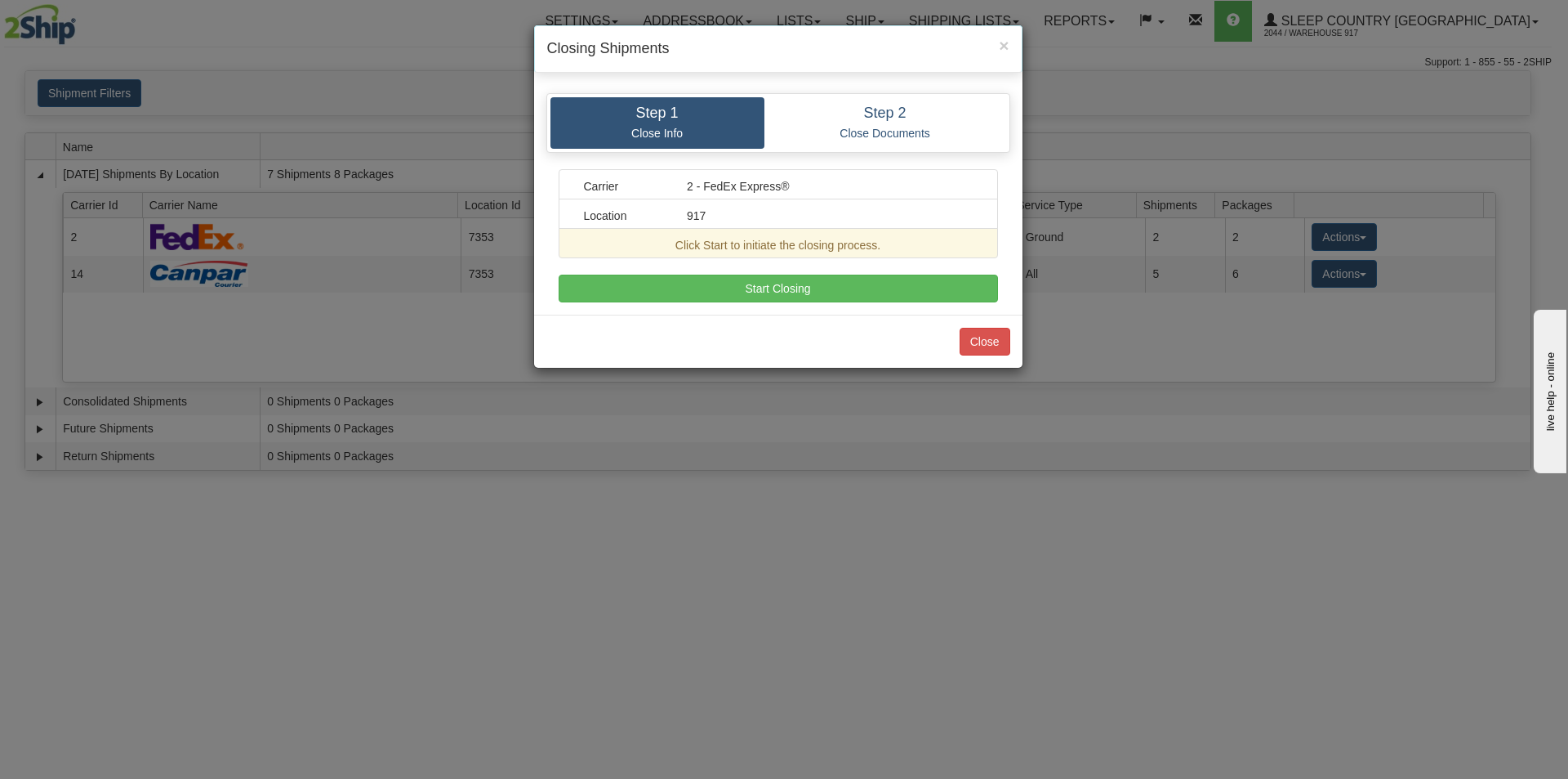
click at [817, 303] on div "Step 1 Close Info Step 2 Close Documents Carrier 2 - FedEx Express® Location 91…" at bounding box center [779, 197] width 488 height 234
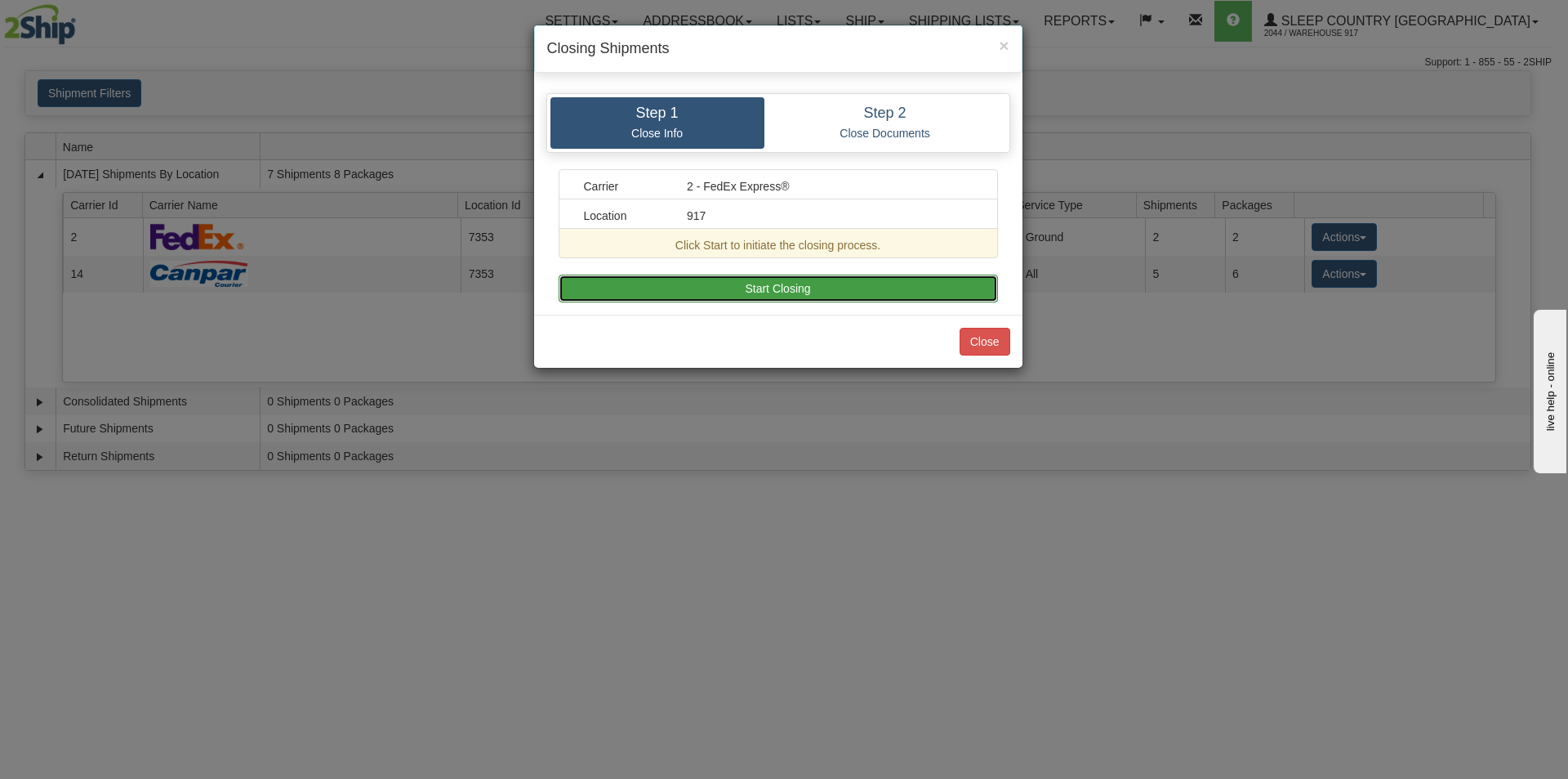
click at [820, 293] on button "Start Closing" at bounding box center [778, 288] width 440 height 28
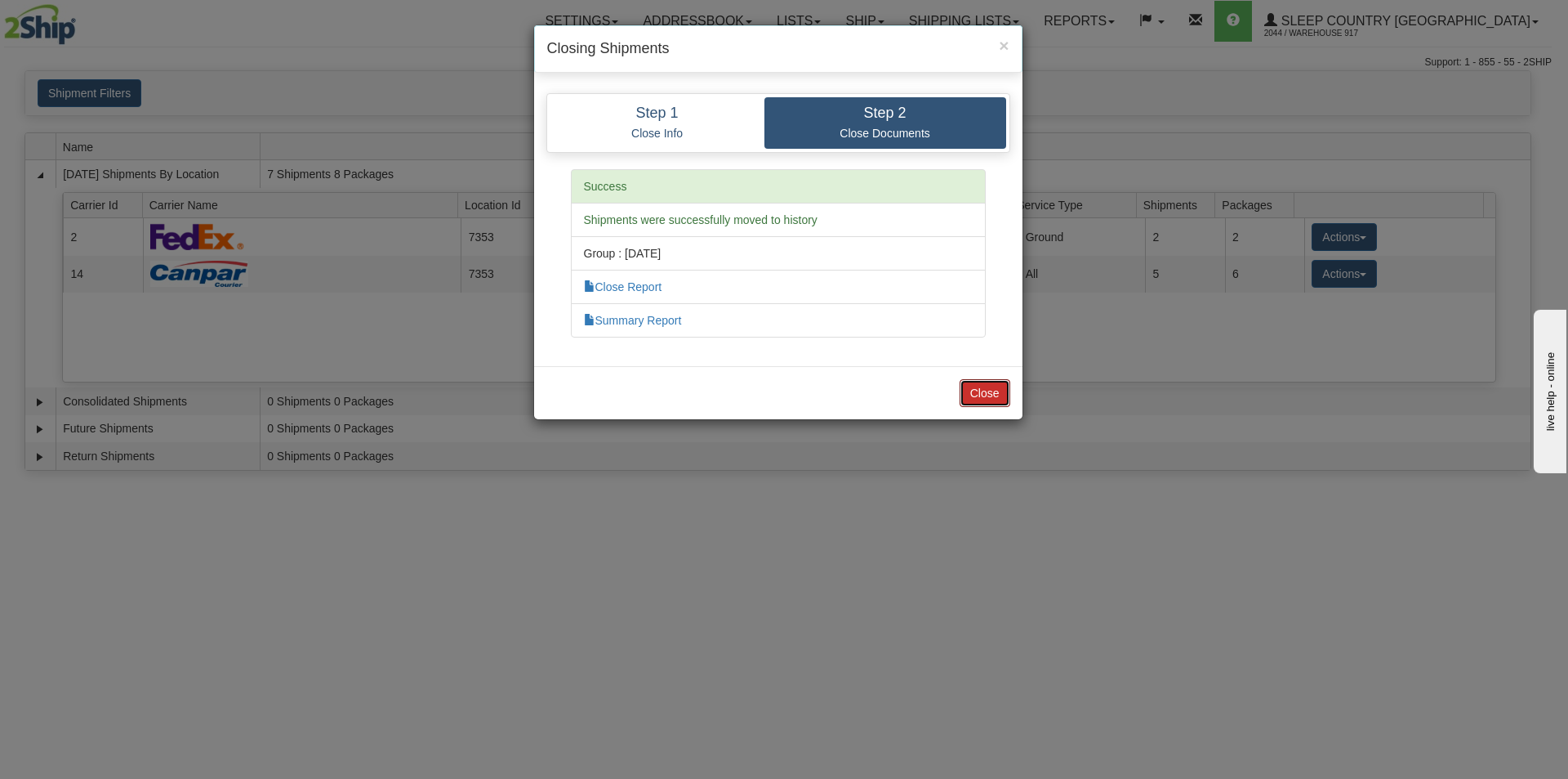
click at [976, 395] on button "Close" at bounding box center [985, 393] width 51 height 28
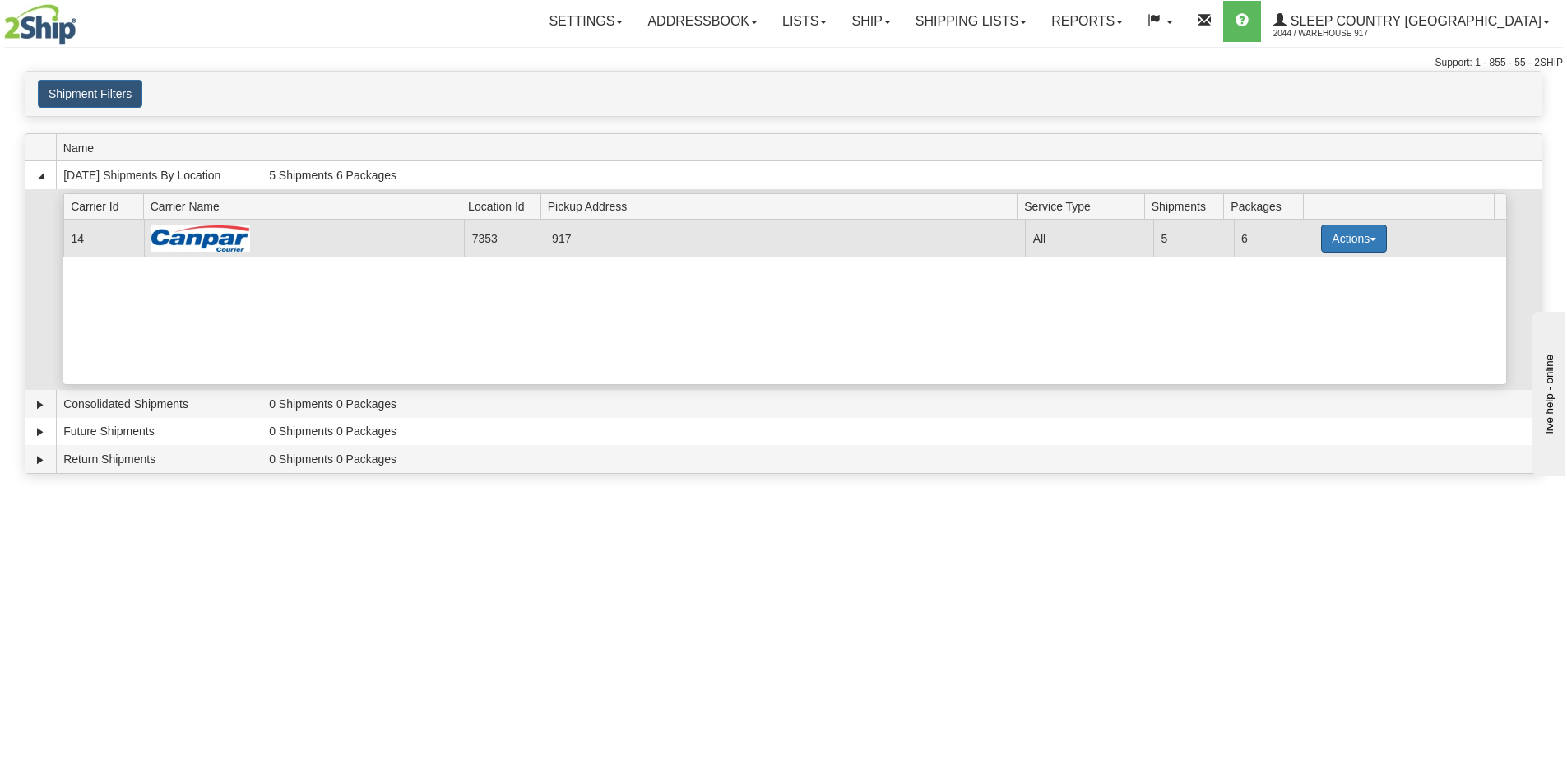
click at [1341, 240] on button "Actions" at bounding box center [1354, 238] width 66 height 28
click at [1322, 249] on button "Actions" at bounding box center [1354, 238] width 66 height 28
click at [1291, 290] on span "Close" at bounding box center [1290, 290] width 38 height 12
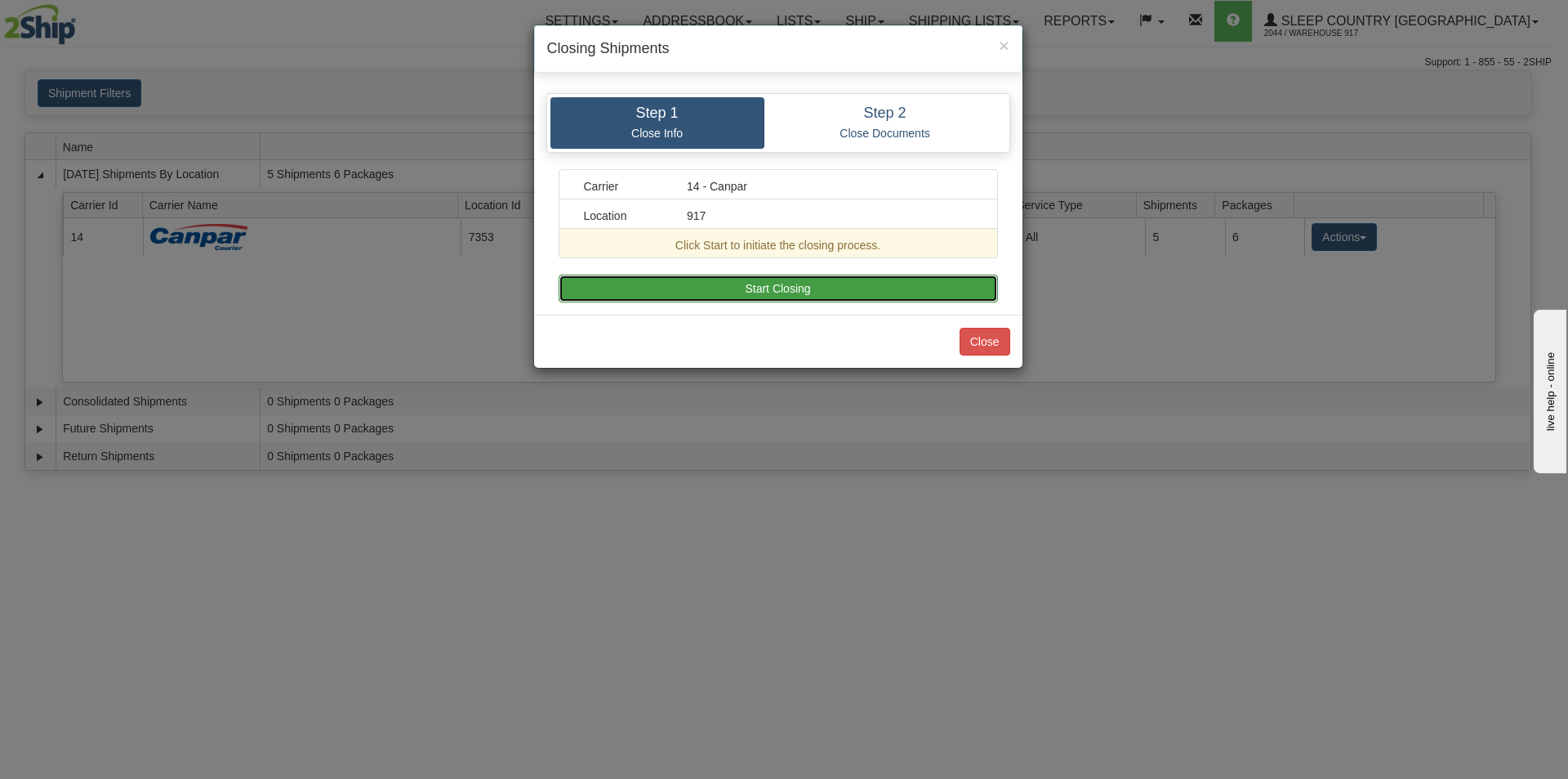
click at [894, 300] on button "Start Closing" at bounding box center [778, 288] width 440 height 28
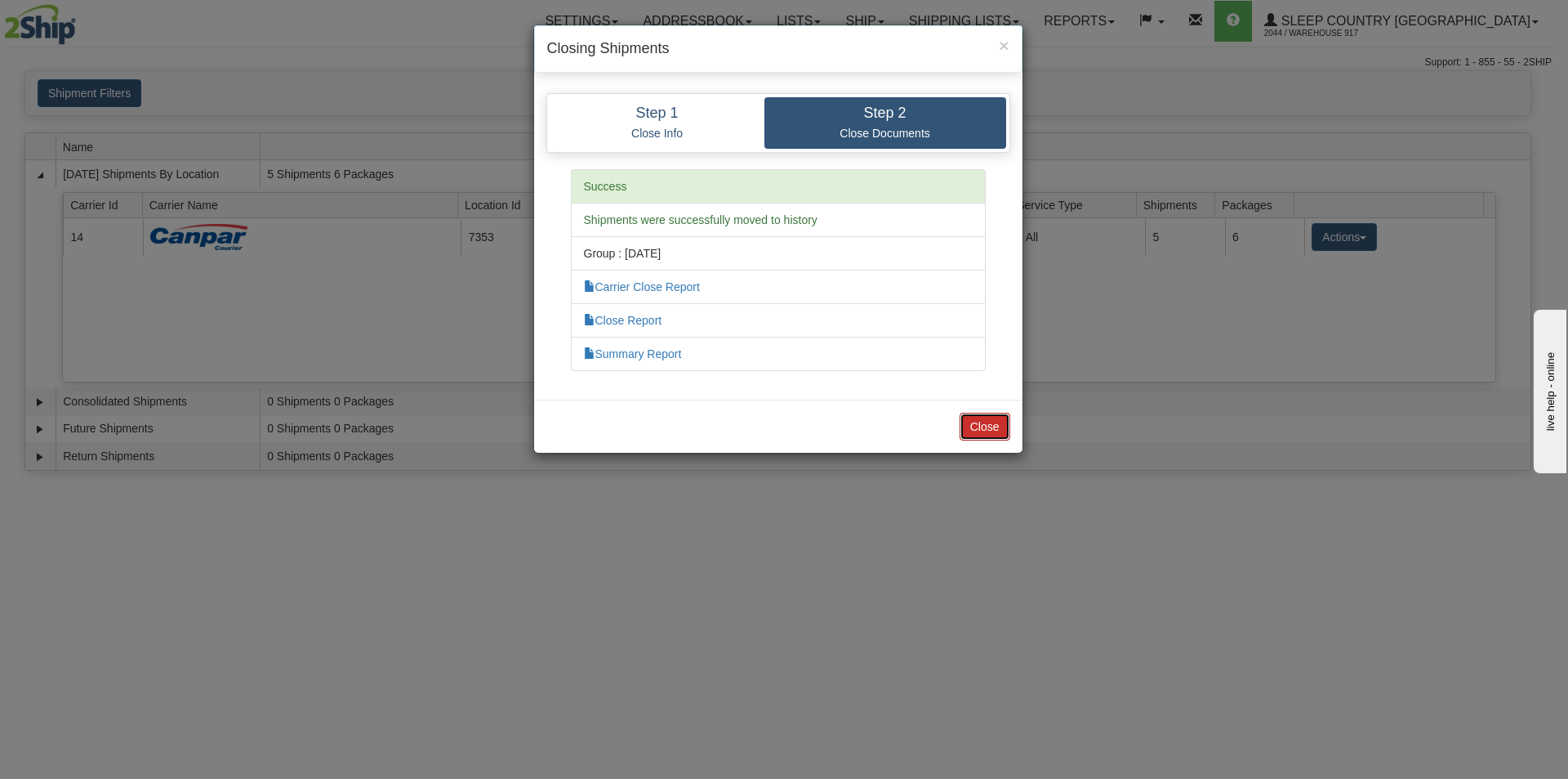
click at [989, 416] on button "Close" at bounding box center [985, 426] width 51 height 28
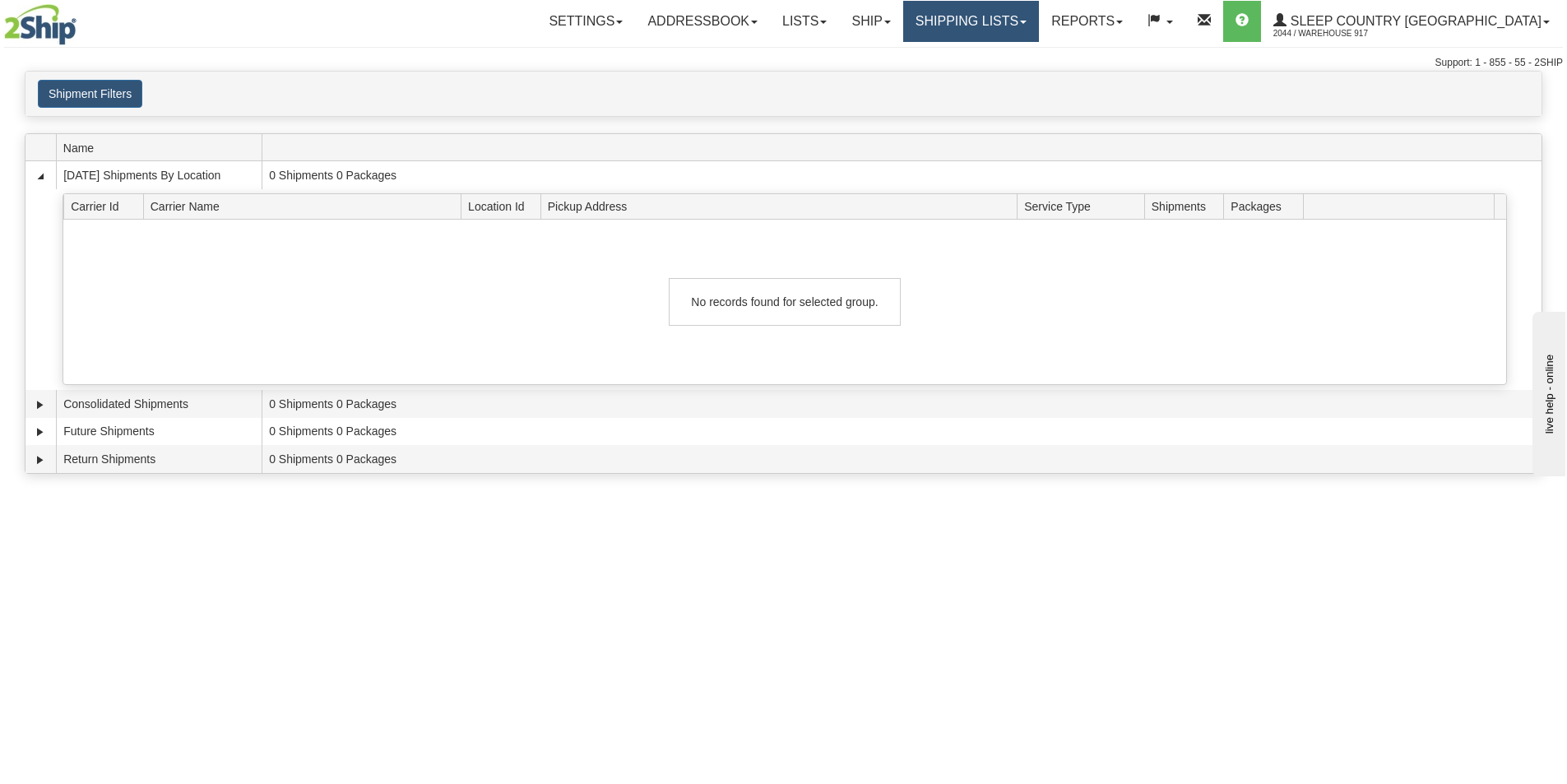
click at [1029, 27] on link "Shipping lists" at bounding box center [971, 21] width 136 height 41
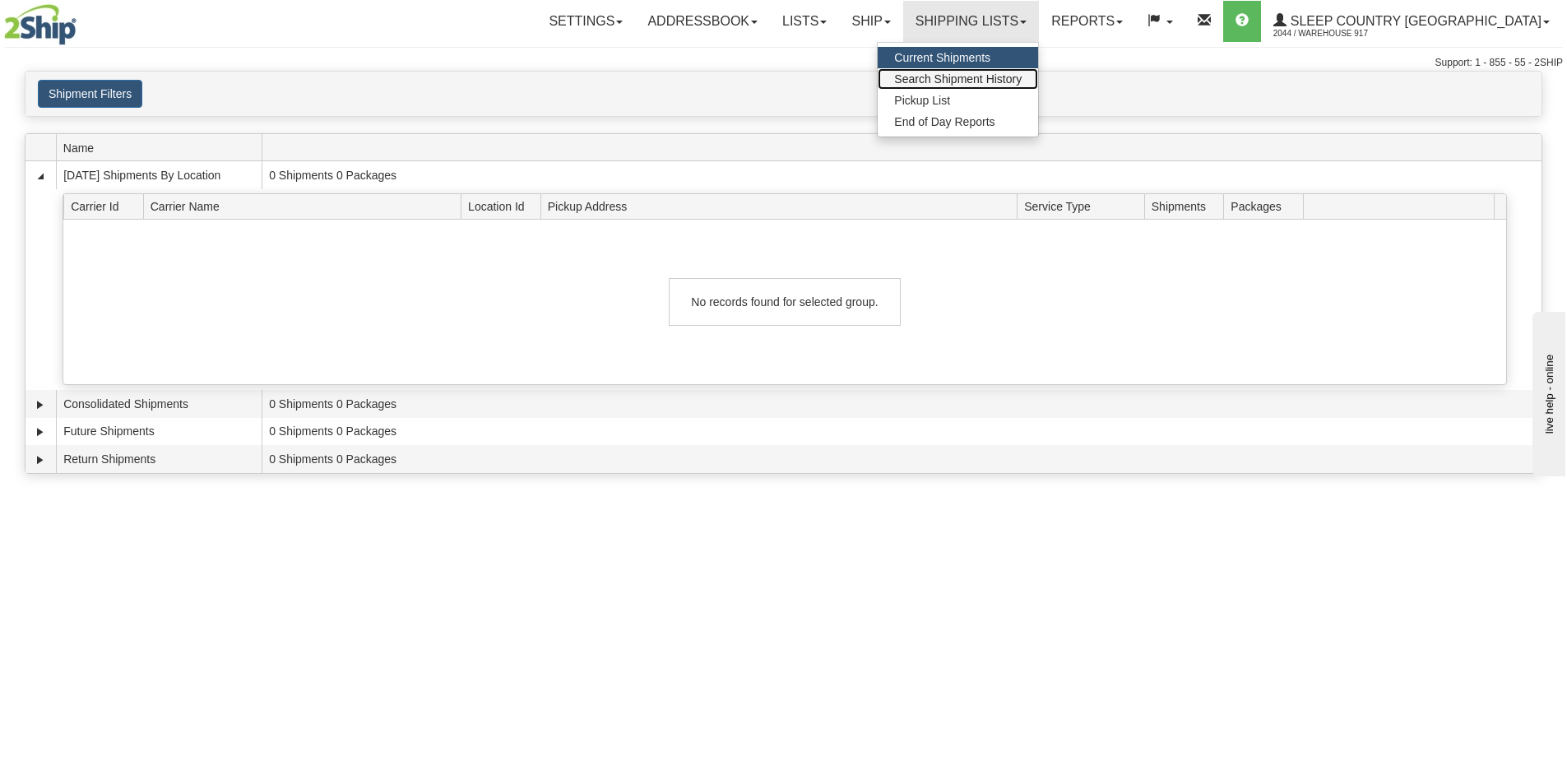
click at [1008, 77] on span "Search Shipment History" at bounding box center [958, 79] width 128 height 13
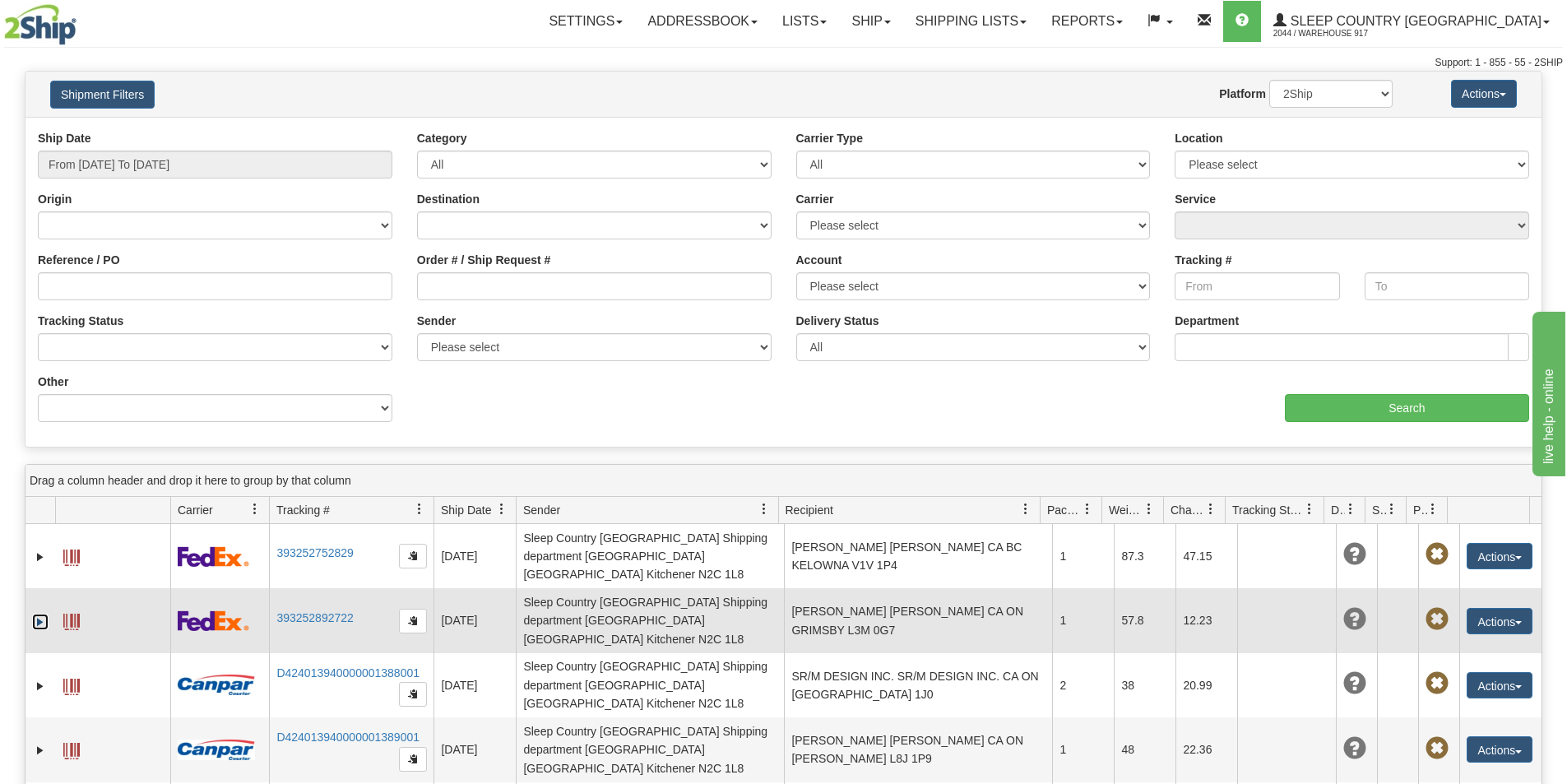
click at [41, 613] on link "Expand" at bounding box center [40, 621] width 16 height 16
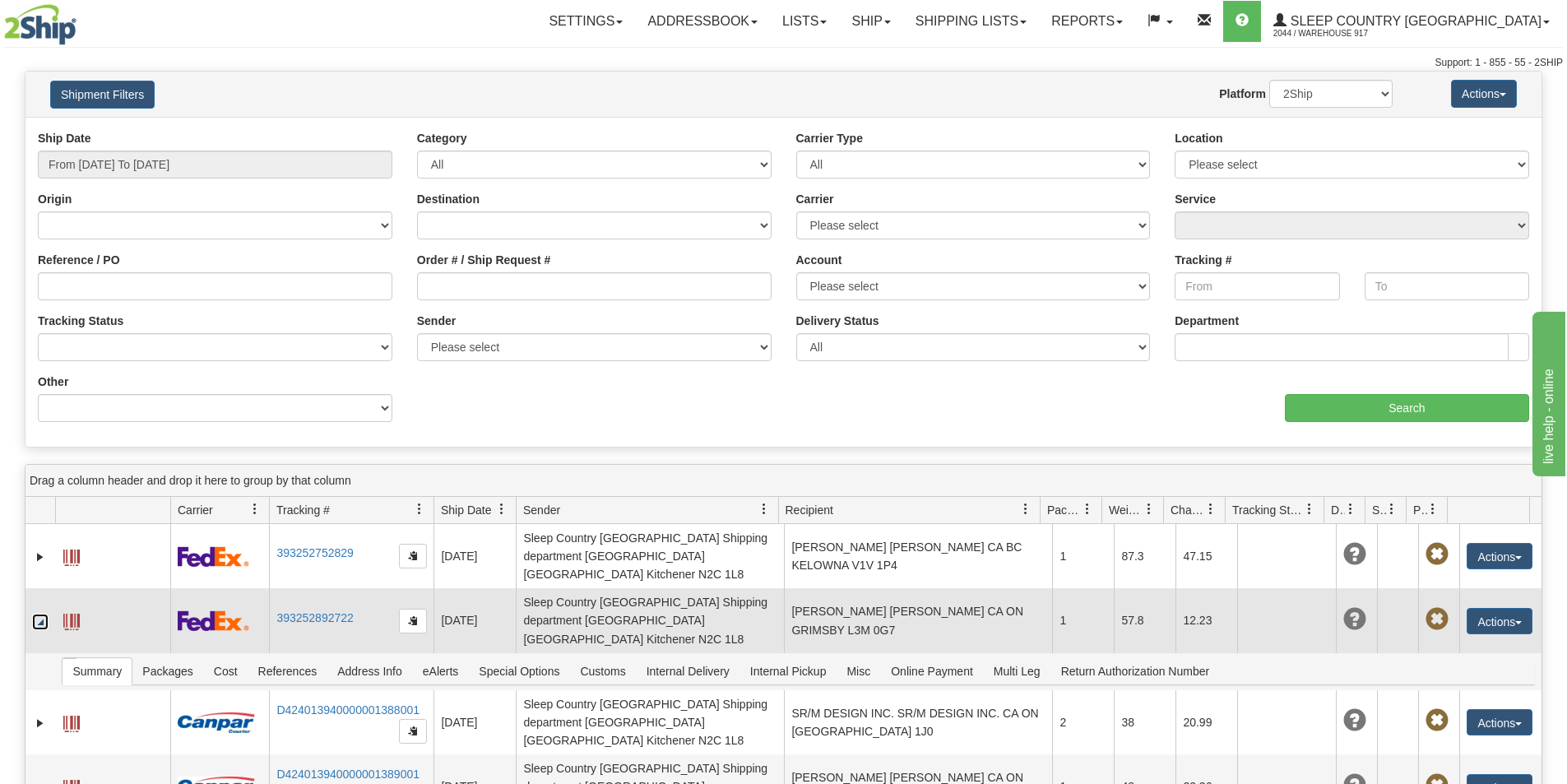
click at [38, 613] on link "Collapse" at bounding box center [40, 621] width 16 height 16
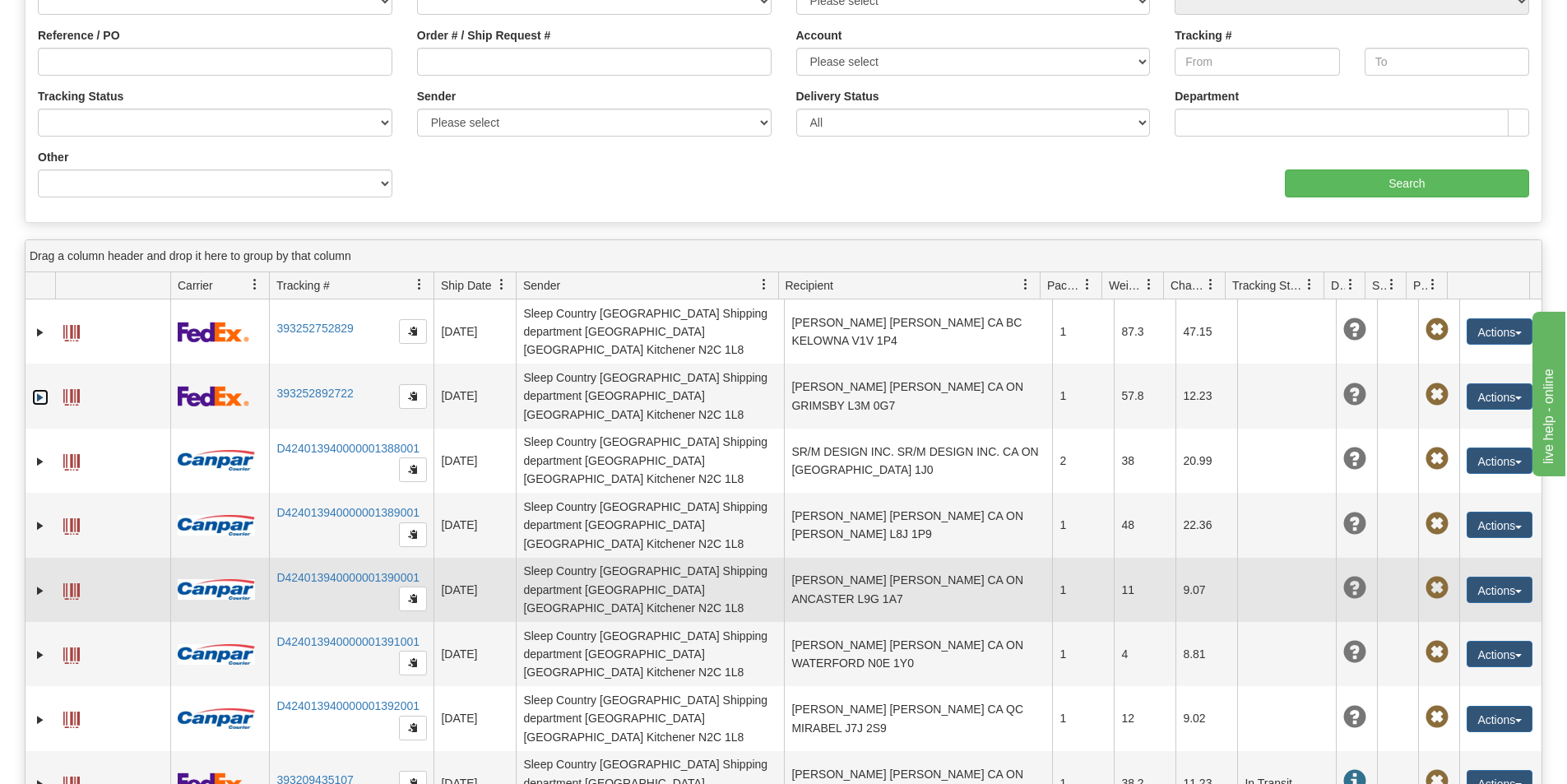
scroll to position [247, 0]
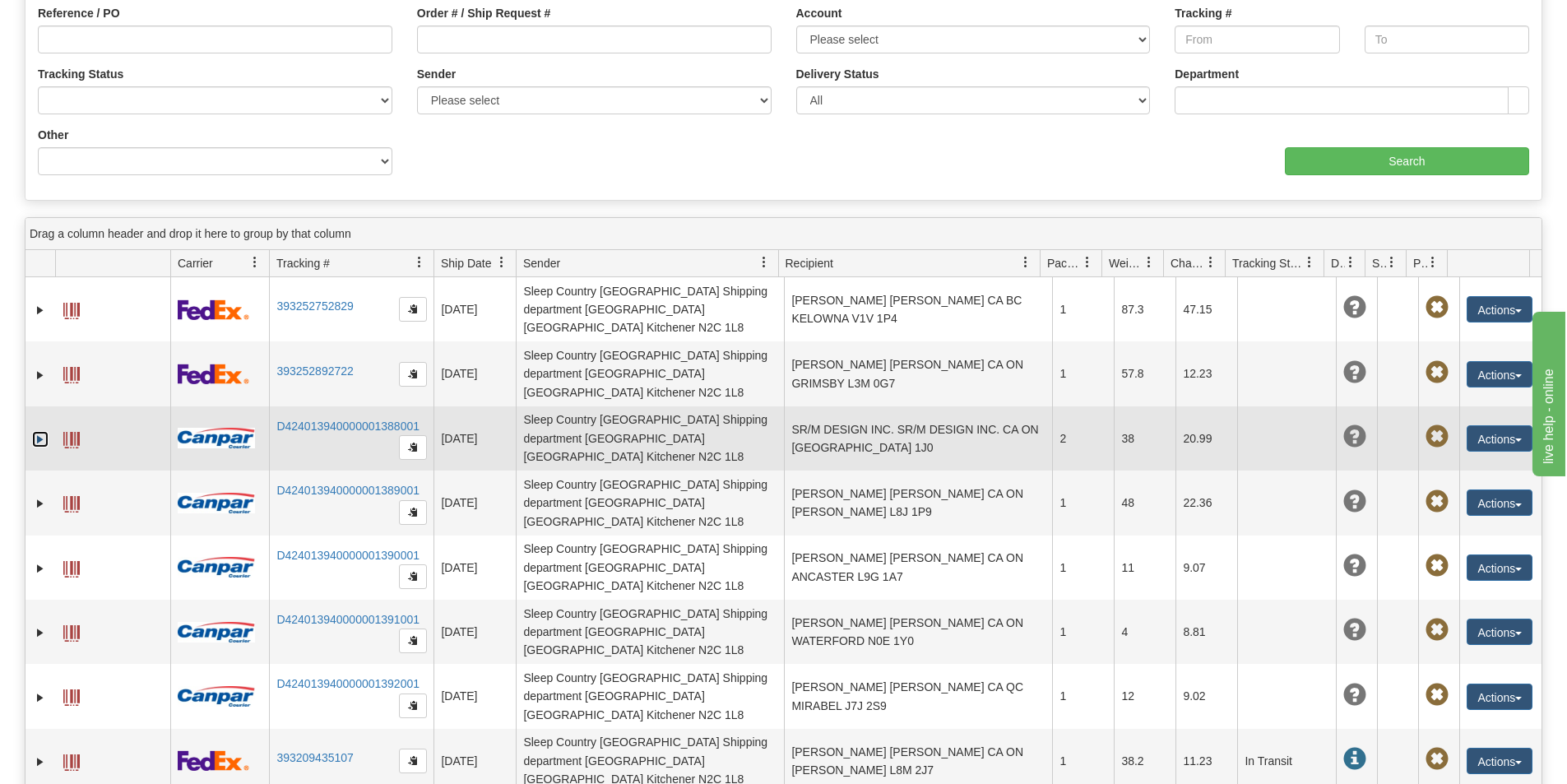
click at [40, 431] on link "Expand" at bounding box center [40, 439] width 16 height 16
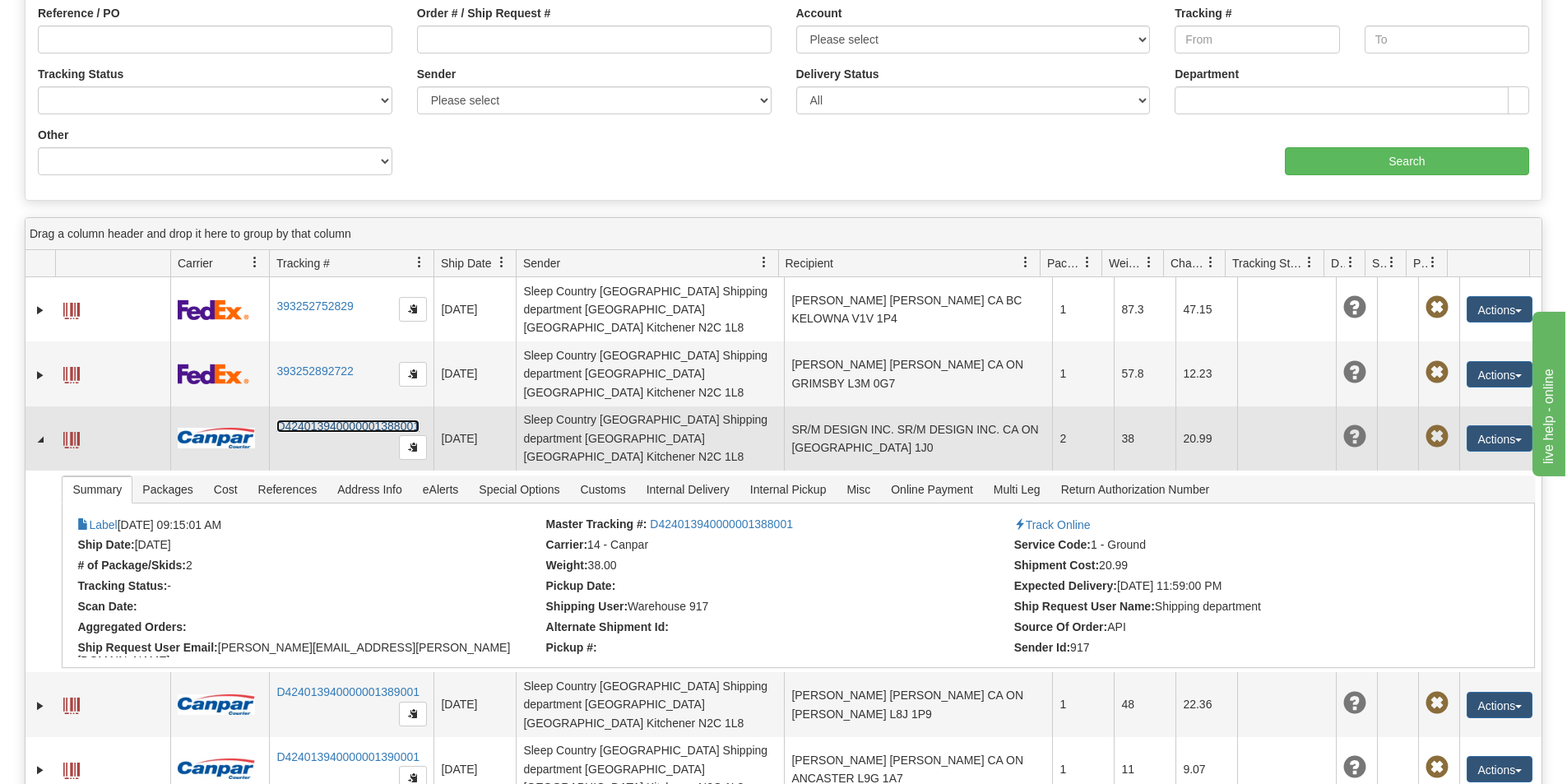
click at [318, 419] on link "D424013940000001388001" at bounding box center [348, 426] width 143 height 13
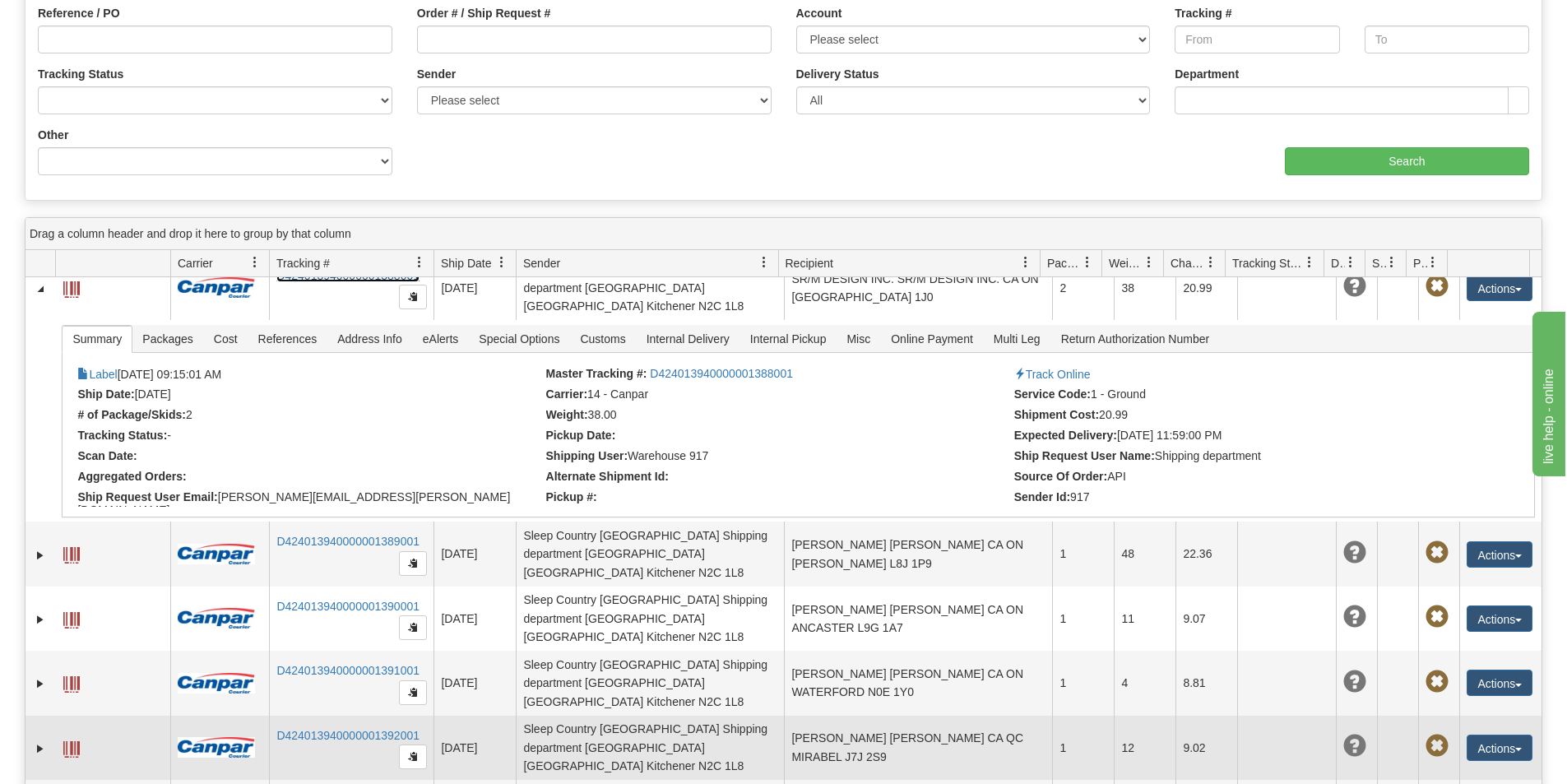
scroll to position [164, 0]
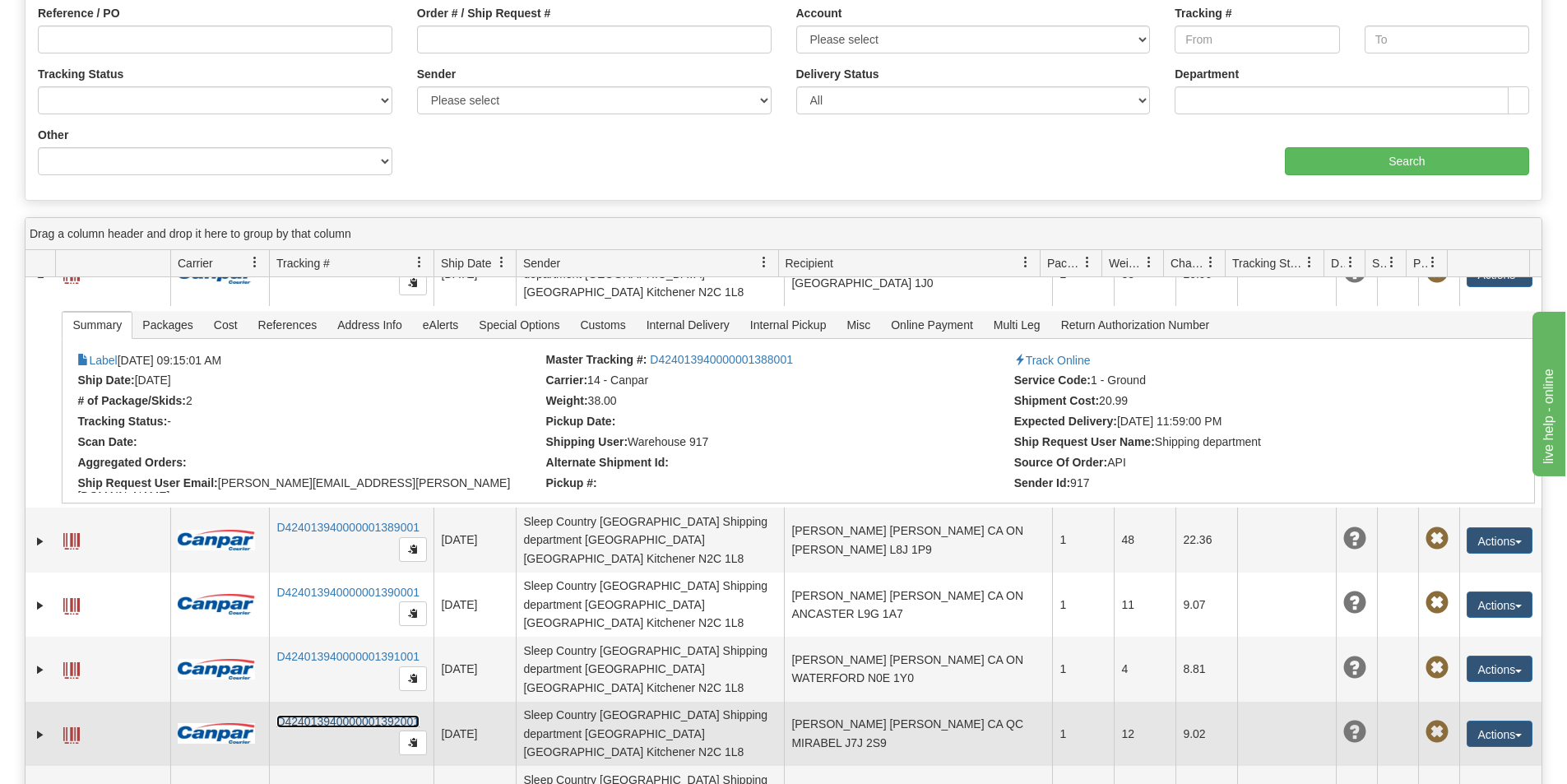
click at [292, 714] on link "D424013940000001392001" at bounding box center [348, 721] width 143 height 13
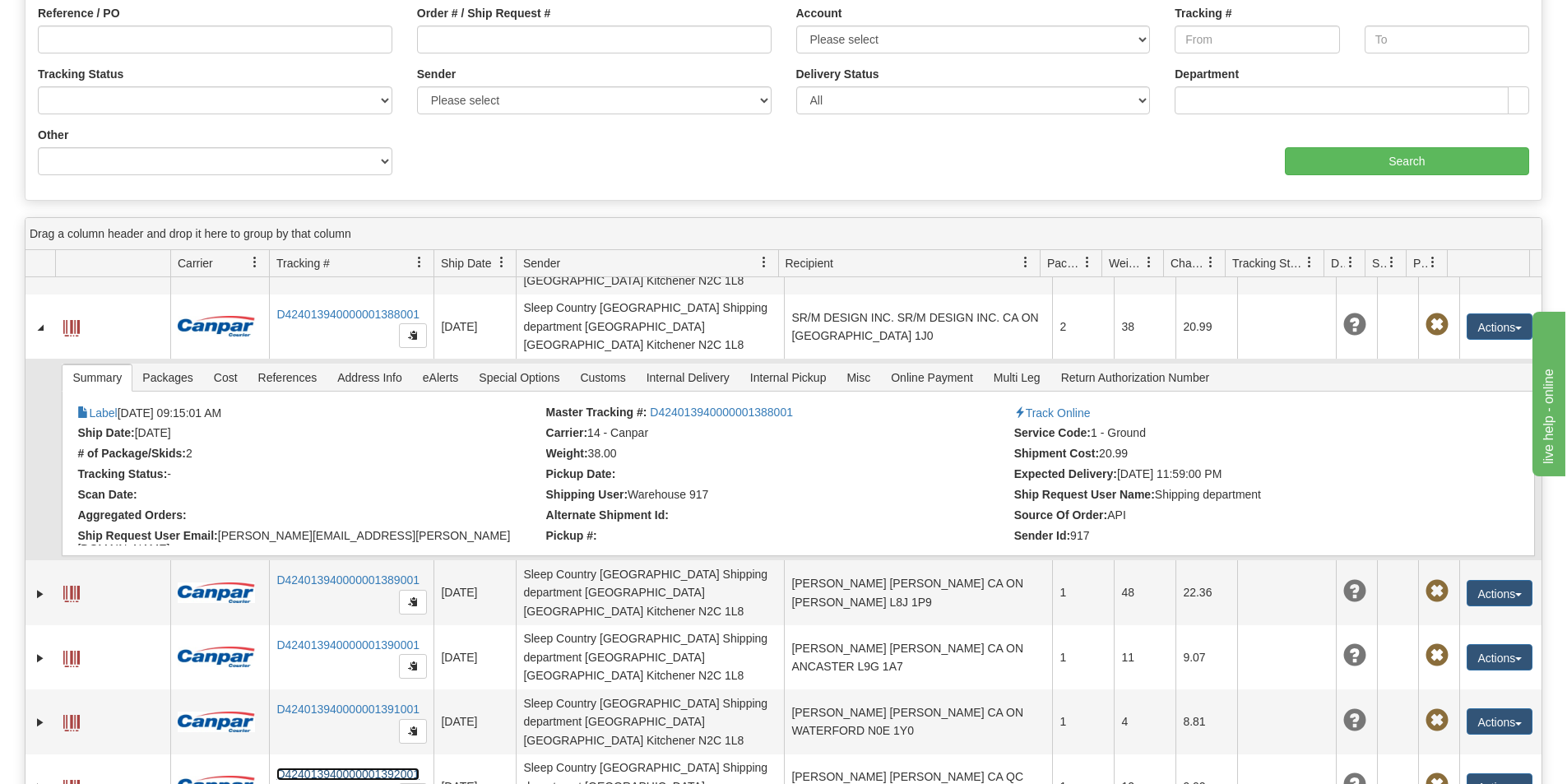
scroll to position [82, 0]
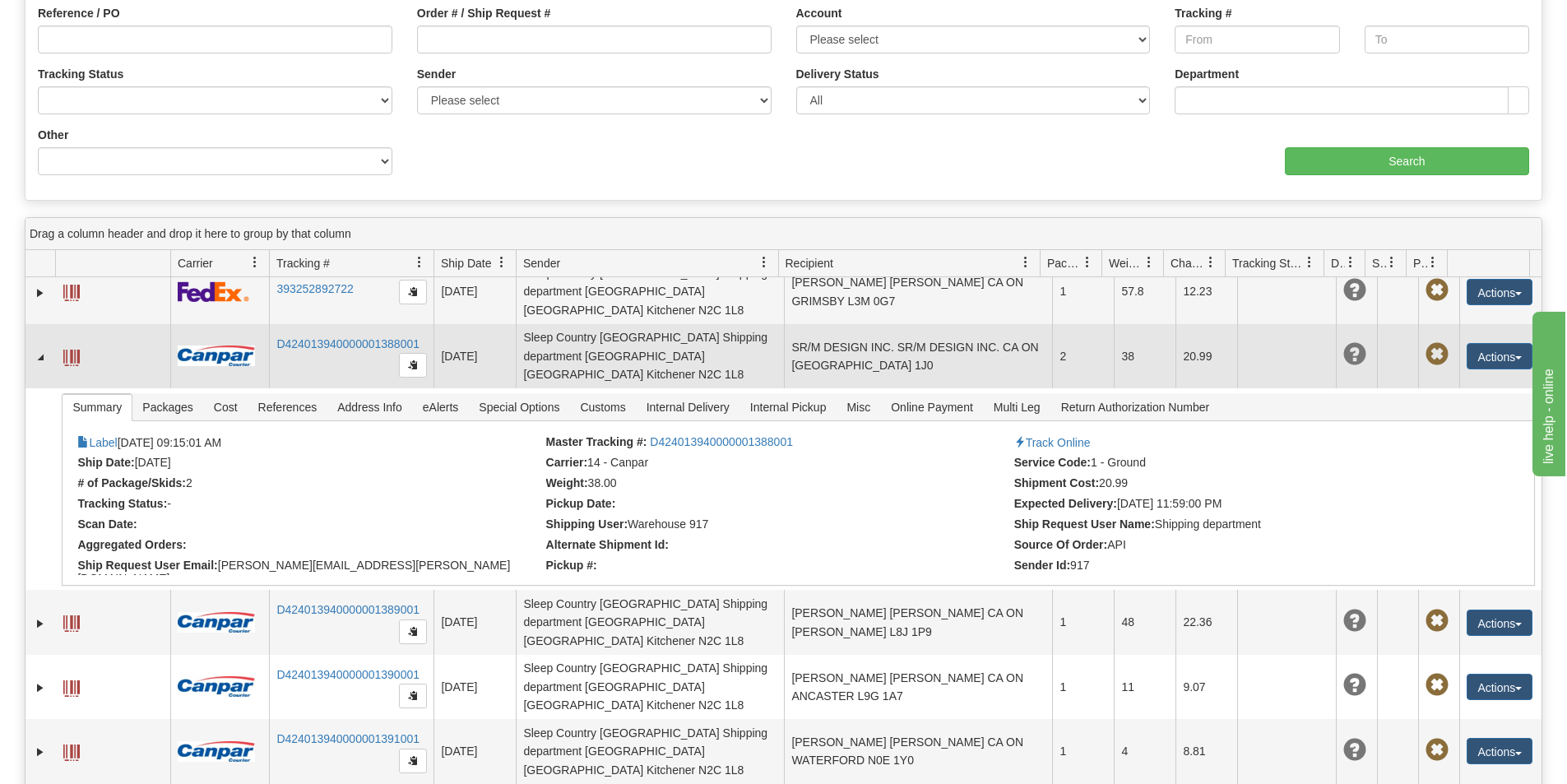
click at [65, 350] on span at bounding box center [72, 358] width 16 height 16
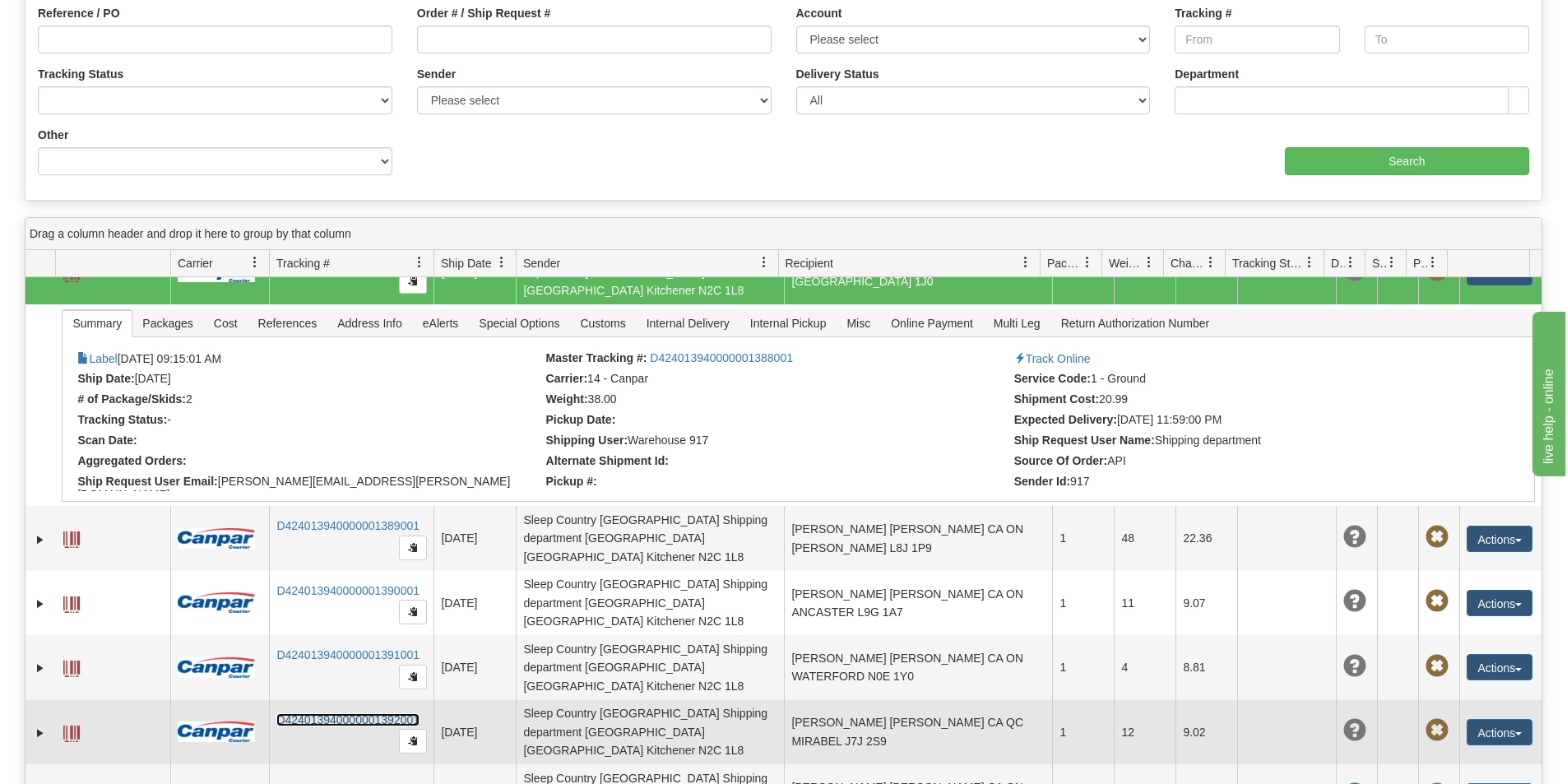
scroll to position [329, 0]
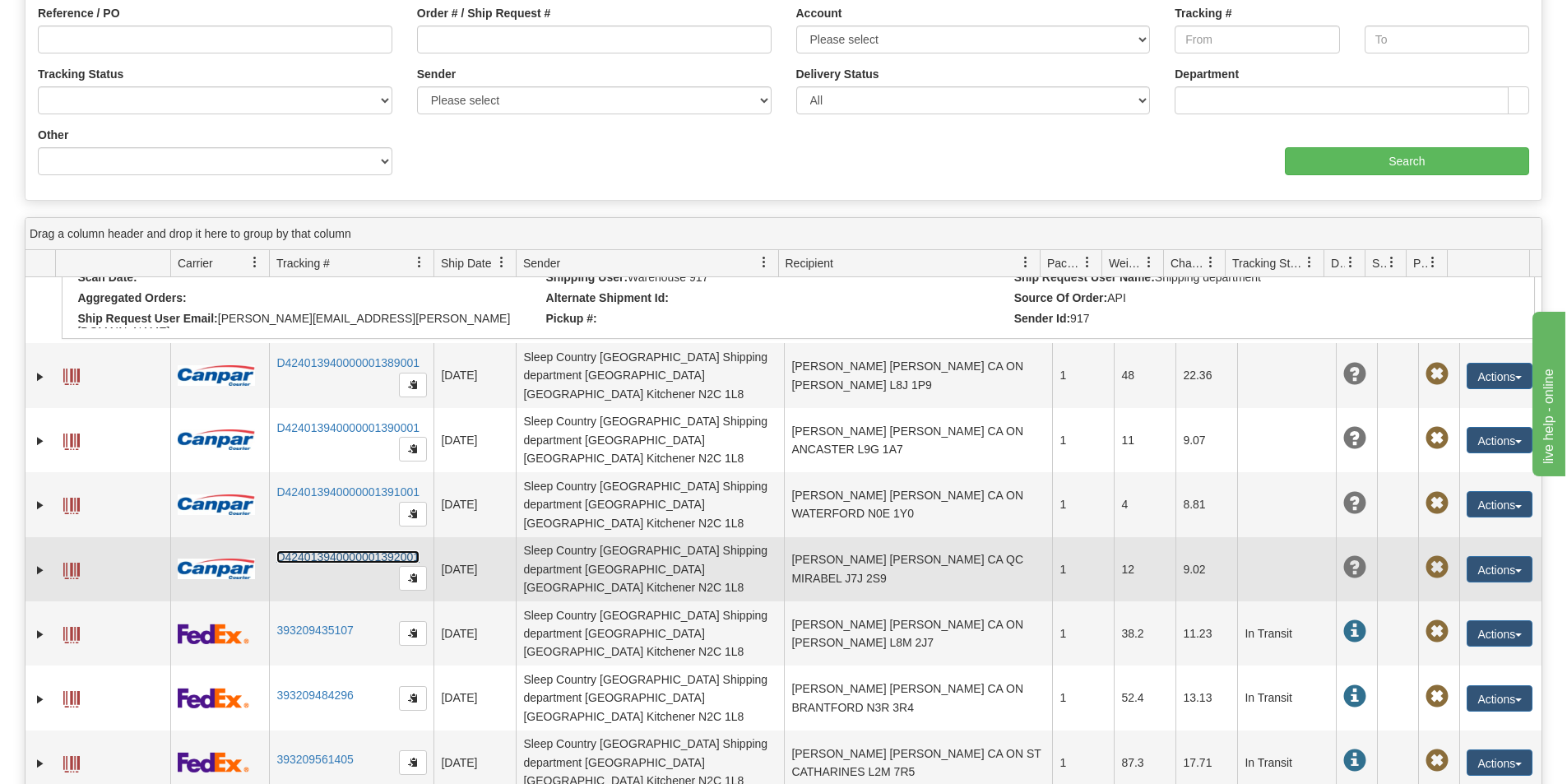
click at [64, 562] on span at bounding box center [72, 570] width 16 height 16
